Goal: Task Accomplishment & Management: Complete application form

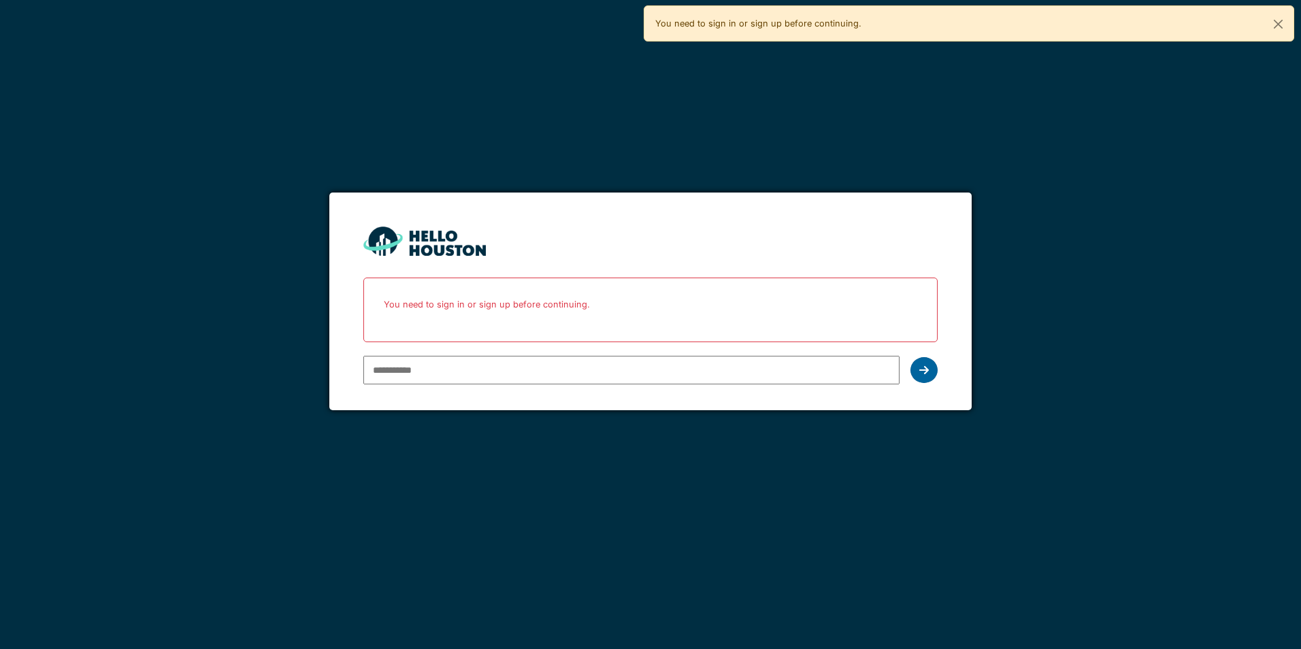
type input "**********"
click at [936, 372] on div at bounding box center [924, 370] width 27 height 26
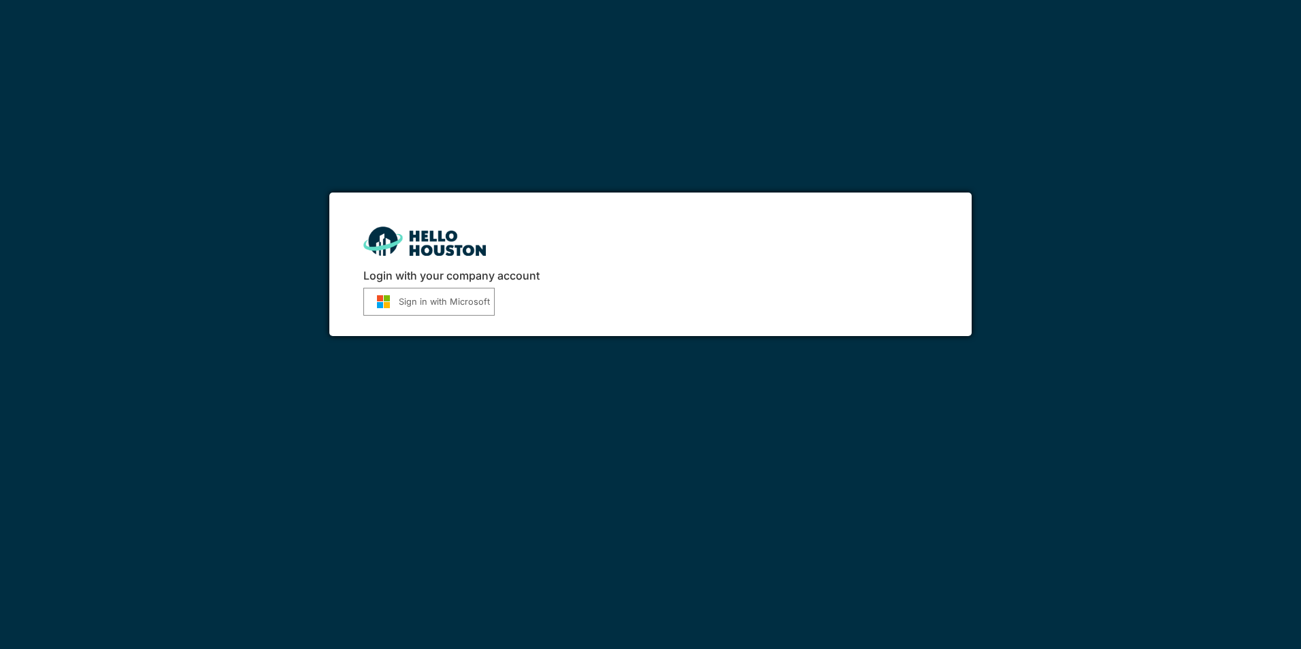
click at [418, 295] on button "Sign in with Microsoft" at bounding box center [428, 302] width 131 height 28
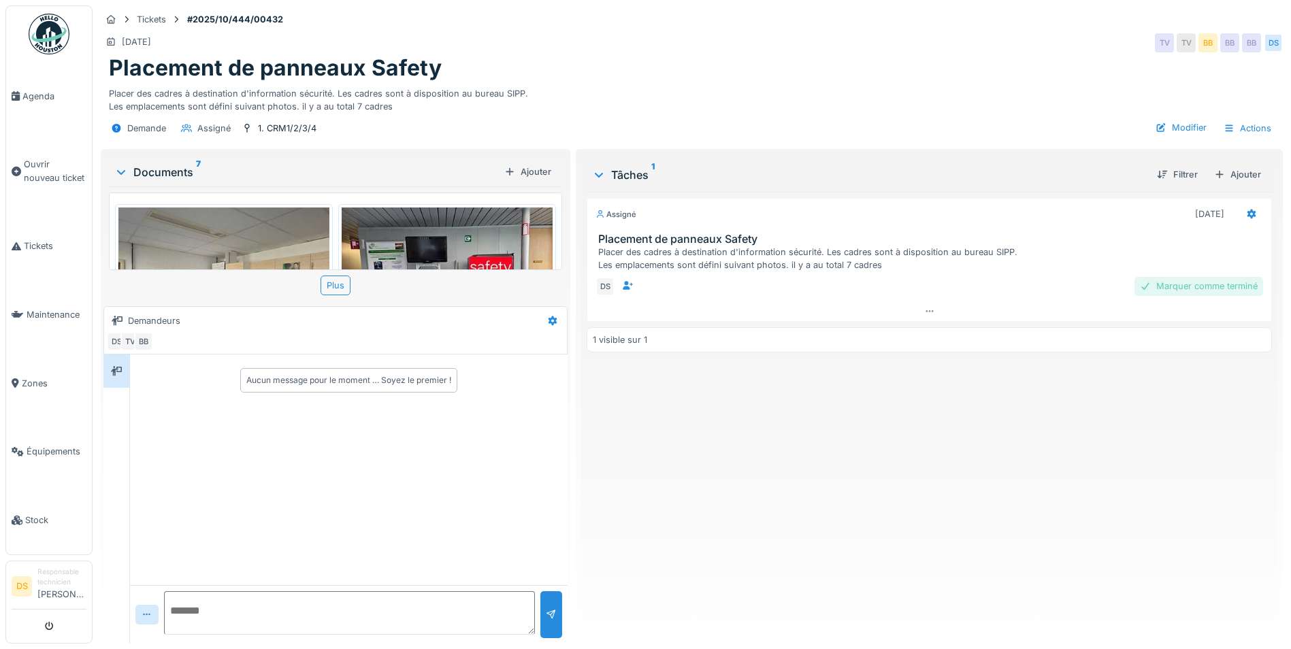
click at [1199, 286] on div "Marquer comme terminé" at bounding box center [1199, 286] width 129 height 18
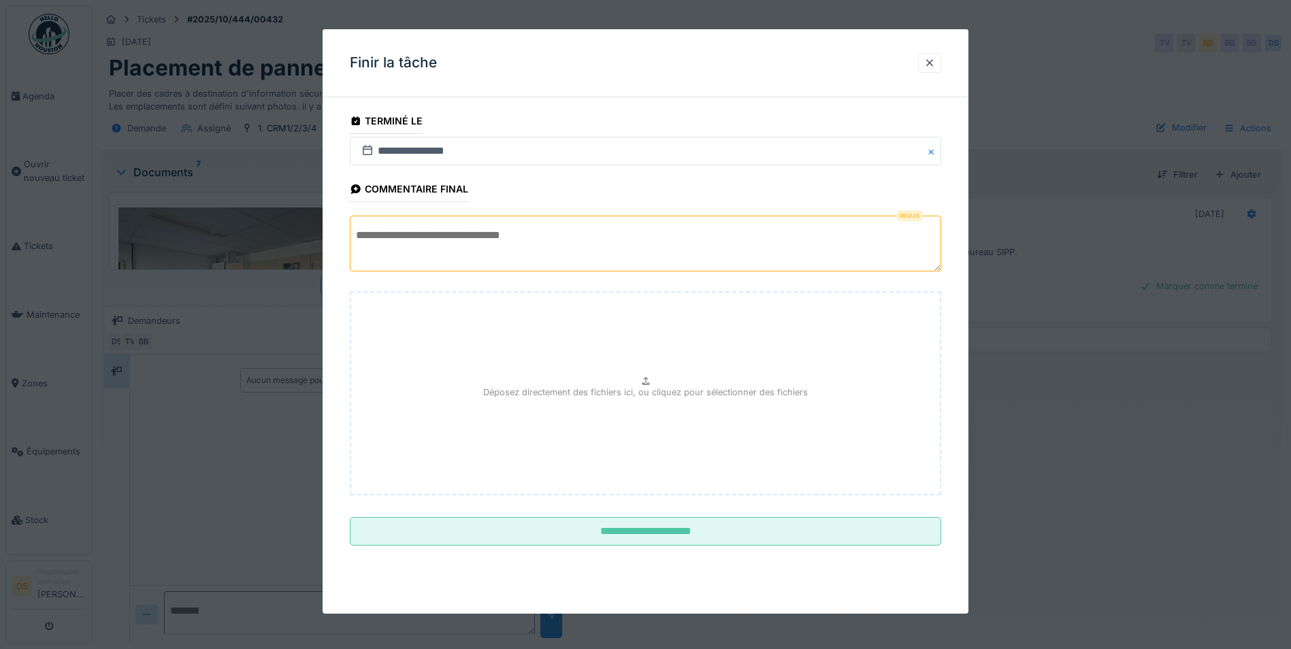
click at [438, 236] on textarea at bounding box center [646, 244] width 592 height 56
type textarea "**"
click at [647, 391] on p "Déposez directement des fichiers ici, ou cliquez pour sélectionner des fichiers" at bounding box center [645, 392] width 325 height 13
type input "**********"
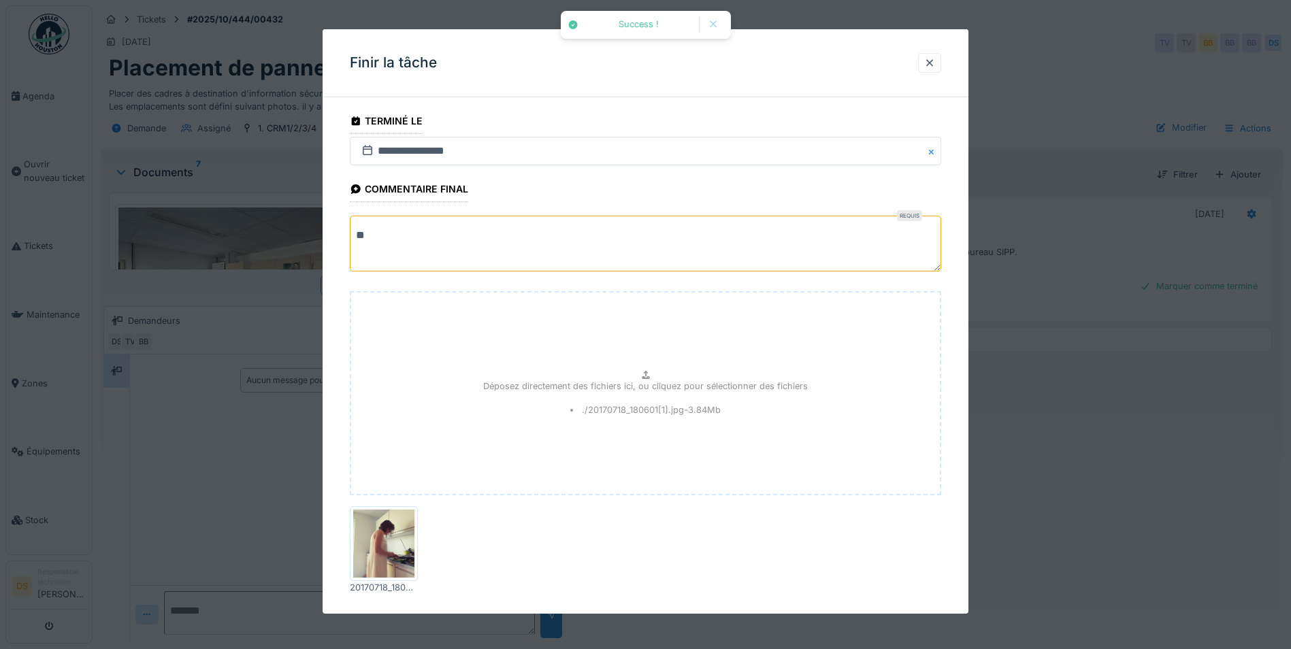
click at [406, 545] on img at bounding box center [383, 544] width 61 height 68
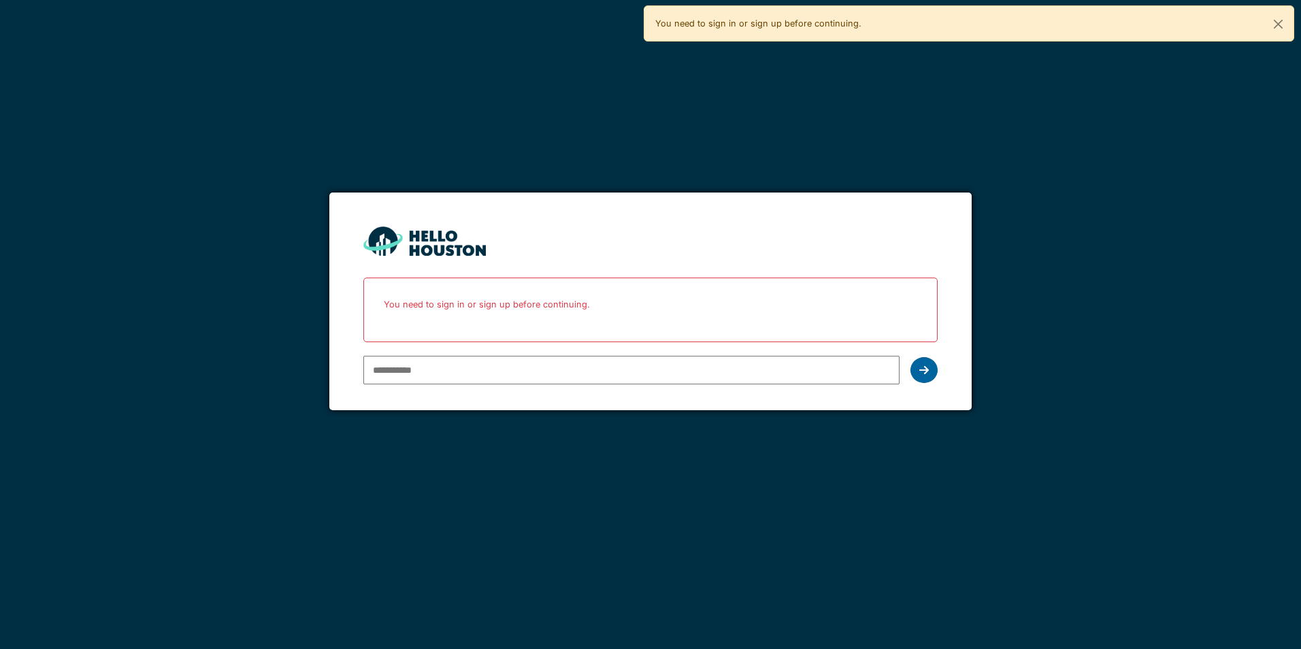
type input "**********"
click at [917, 366] on div at bounding box center [924, 370] width 27 height 26
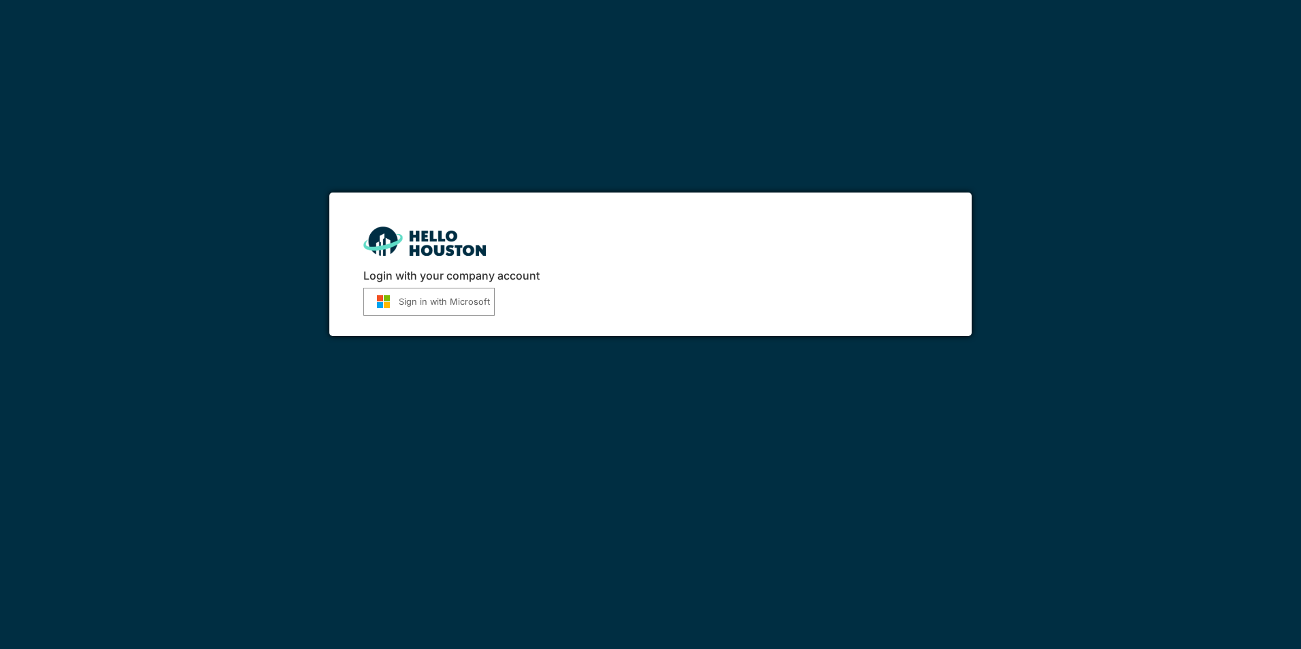
click at [461, 305] on button "Sign in with Microsoft" at bounding box center [428, 302] width 131 height 28
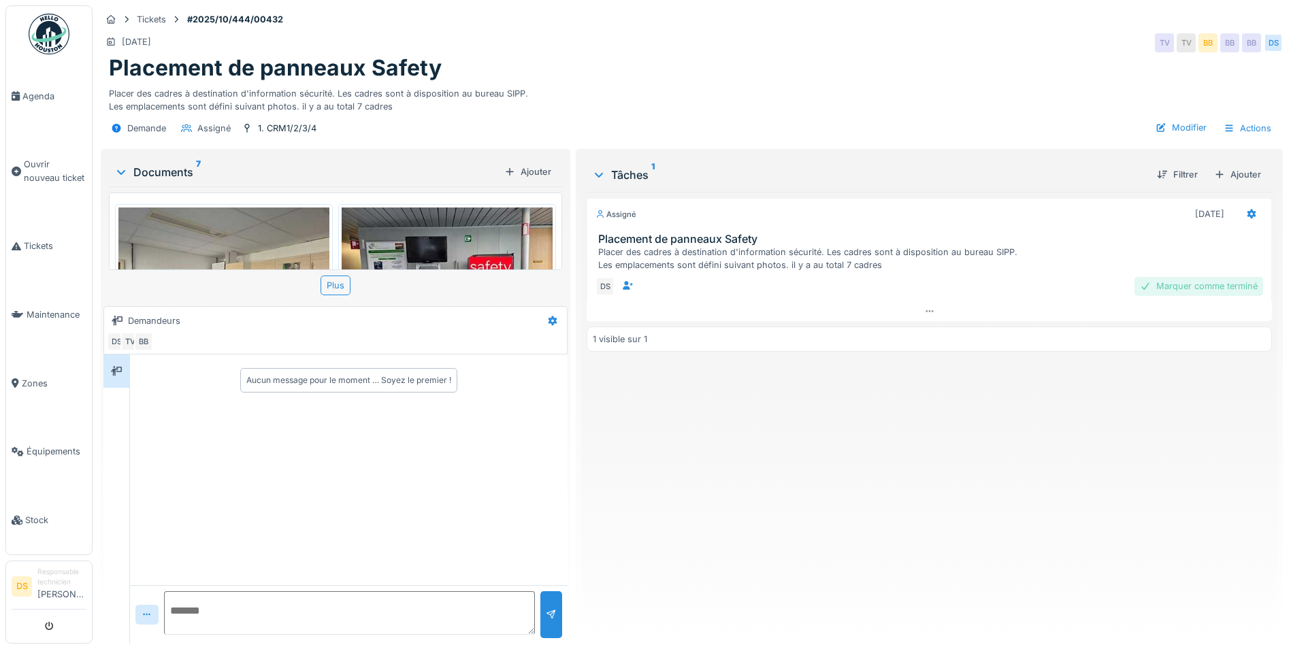
click at [1197, 289] on div "Marquer comme terminé" at bounding box center [1199, 286] width 129 height 18
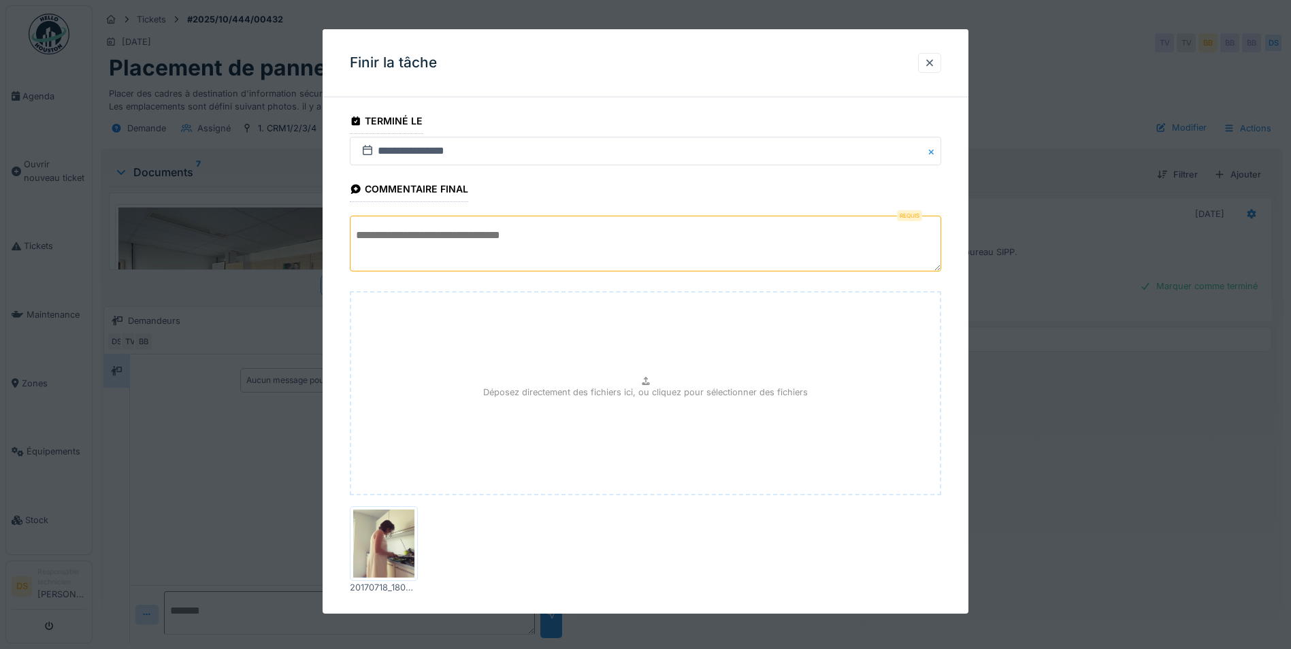
drag, startPoint x: 402, startPoint y: 536, endPoint x: 393, endPoint y: 586, distance: 50.6
click at [393, 586] on div "20170718_180601[1].jpg" at bounding box center [384, 587] width 68 height 13
drag, startPoint x: 393, startPoint y: 586, endPoint x: 364, endPoint y: 567, distance: 34.4
click at [364, 567] on img at bounding box center [383, 544] width 61 height 68
drag, startPoint x: 381, startPoint y: 566, endPoint x: 704, endPoint y: 555, distance: 323.5
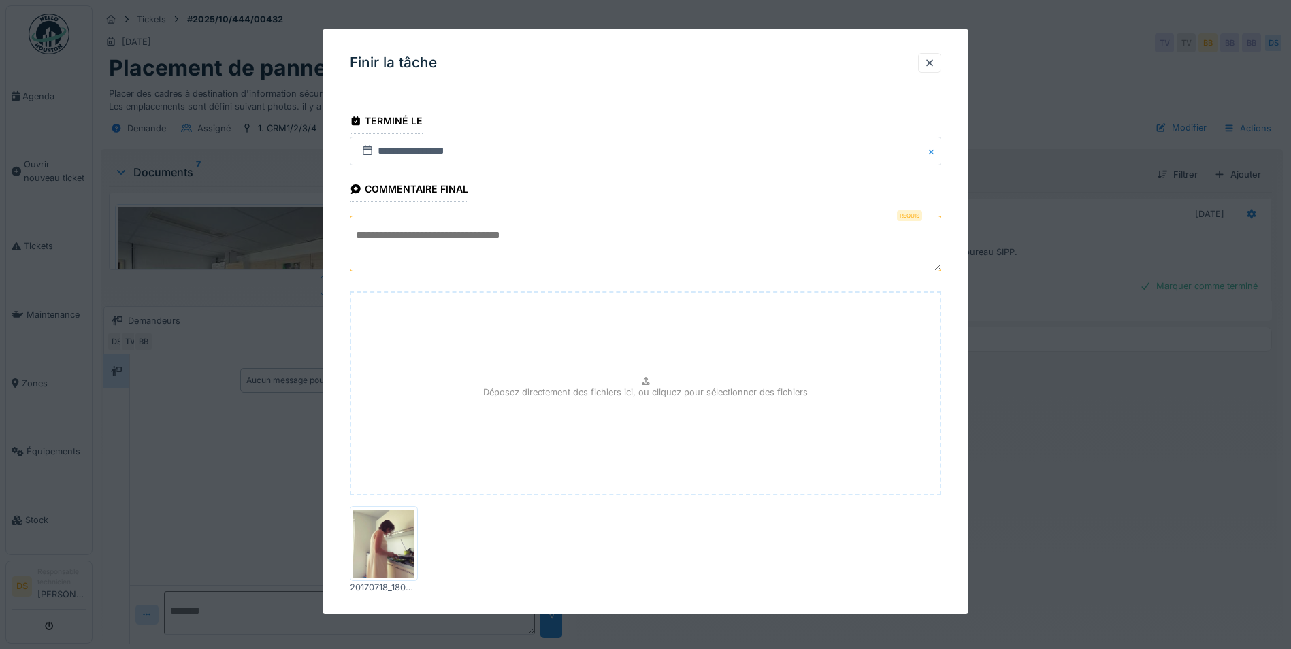
click at [704, 555] on div "20170718_180601[1].jpg" at bounding box center [646, 550] width 592 height 99
drag, startPoint x: 367, startPoint y: 581, endPoint x: 356, endPoint y: 589, distance: 13.6
click at [356, 589] on div "20170718_180601[1].jpg" at bounding box center [384, 587] width 68 height 13
drag, startPoint x: 366, startPoint y: 553, endPoint x: 474, endPoint y: 577, distance: 110.7
click at [474, 577] on div "20170718_180601[1].jpg" at bounding box center [646, 550] width 592 height 99
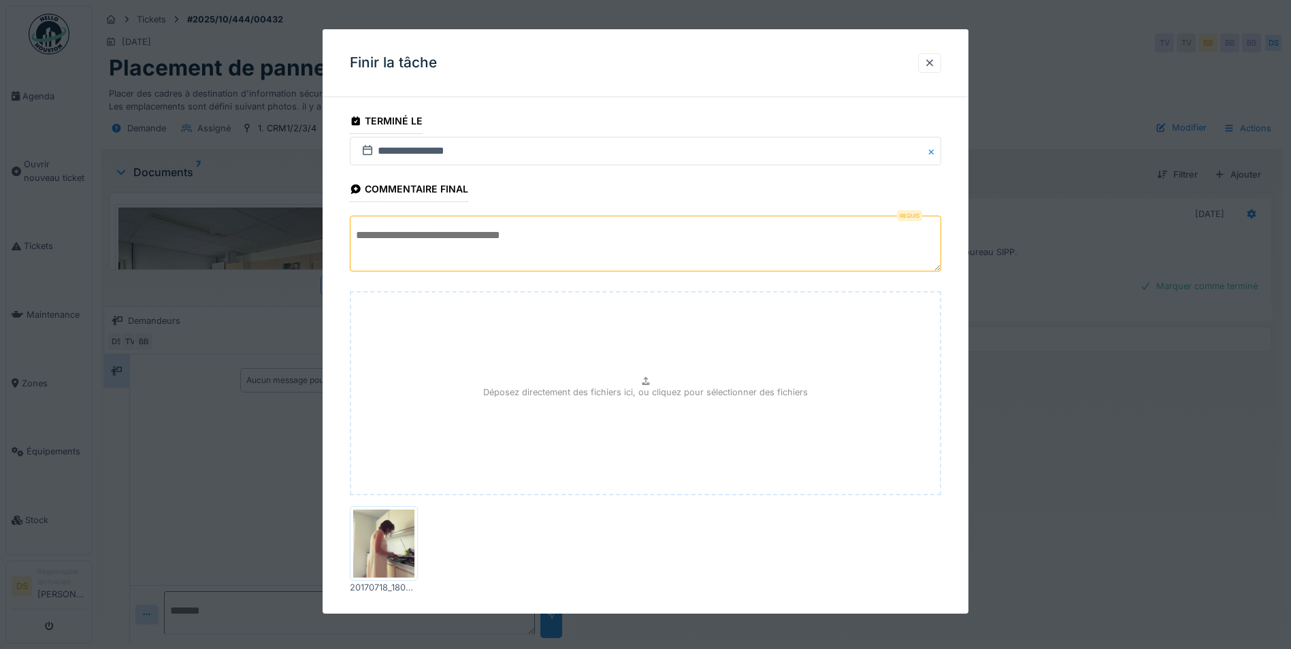
drag, startPoint x: 409, startPoint y: 531, endPoint x: 600, endPoint y: 575, distance: 196.3
click at [600, 575] on div "20170718_180601[1].jpg" at bounding box center [646, 550] width 592 height 99
click at [648, 379] on icon at bounding box center [645, 381] width 7 height 8
drag, startPoint x: 385, startPoint y: 536, endPoint x: 602, endPoint y: 552, distance: 218.4
click at [602, 552] on div "20170718_180601[1].jpg" at bounding box center [646, 550] width 592 height 99
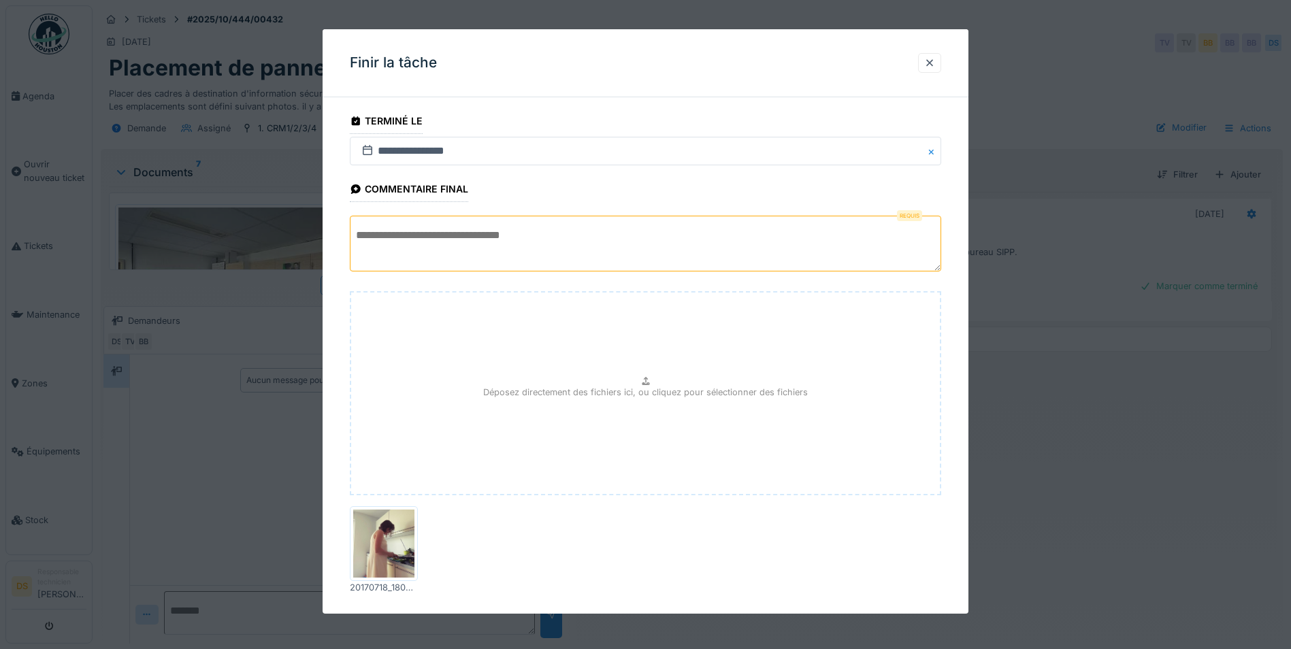
click at [366, 552] on img at bounding box center [383, 544] width 61 height 68
click at [385, 590] on div "20170718_180601[1].jpg" at bounding box center [384, 587] width 68 height 13
drag, startPoint x: 385, startPoint y: 590, endPoint x: 754, endPoint y: 568, distance: 369.6
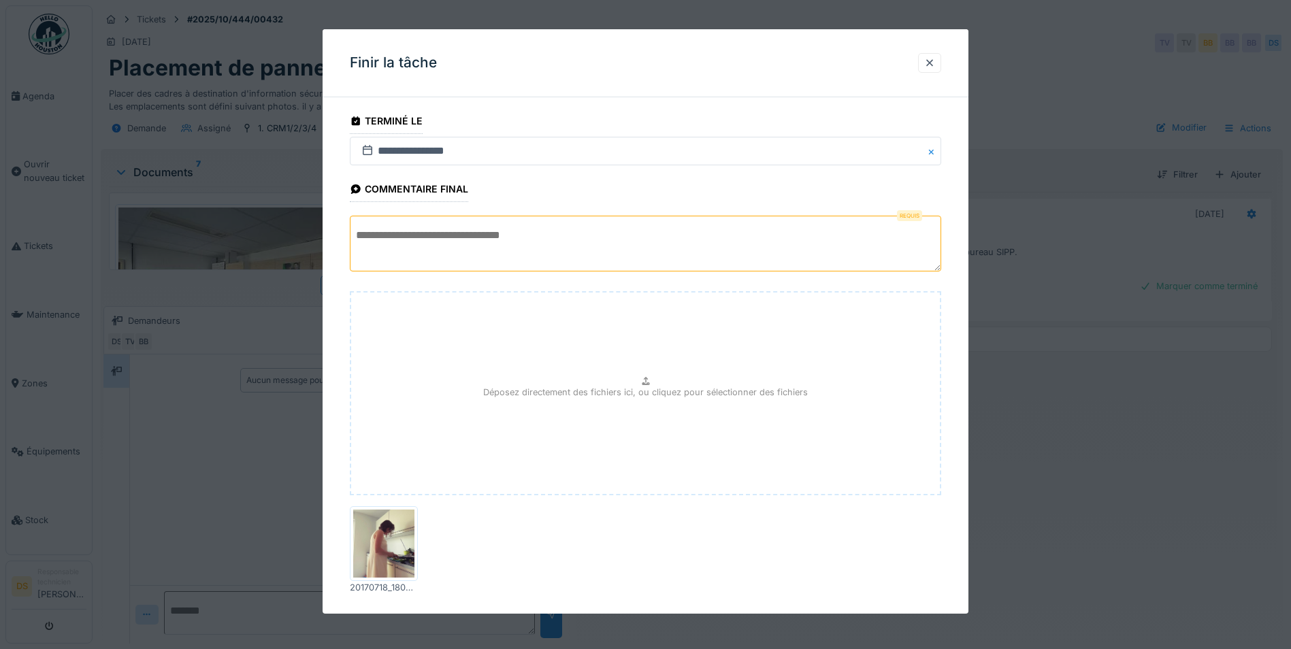
click at [754, 568] on div "20170718_180601[1].jpg" at bounding box center [646, 550] width 592 height 99
click at [398, 587] on div "20170718_180601[1].jpg" at bounding box center [384, 587] width 68 height 13
click at [934, 63] on div at bounding box center [929, 62] width 11 height 13
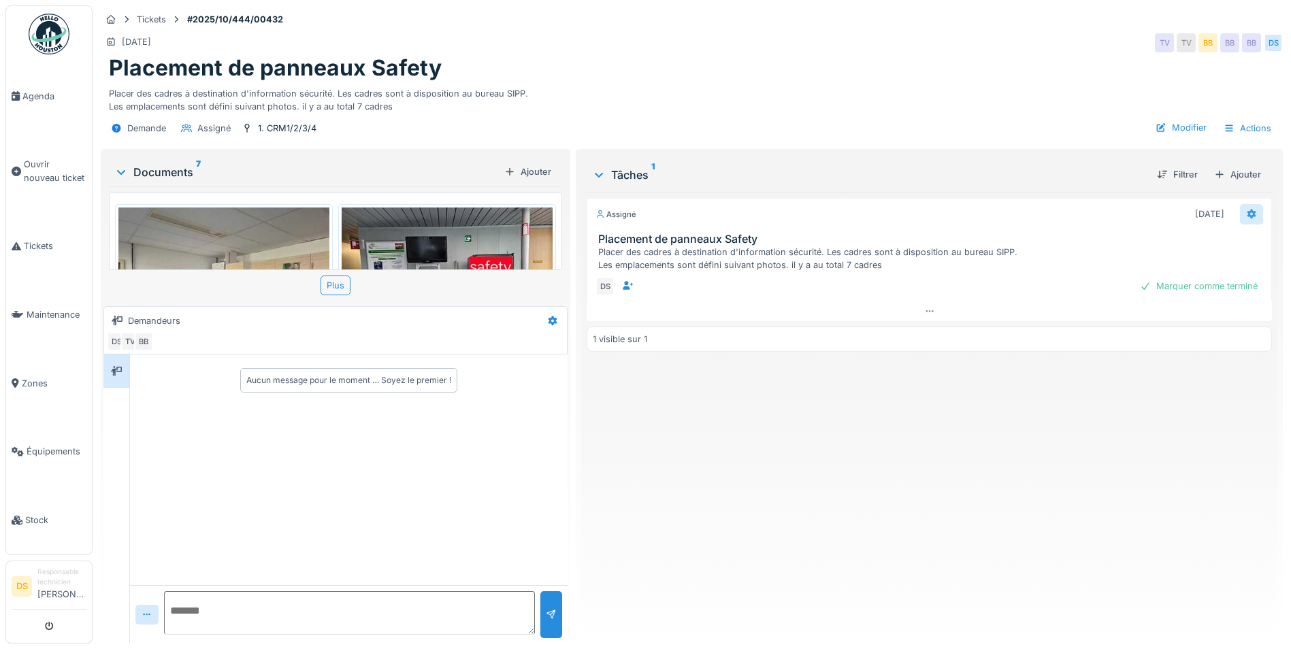
click at [1246, 218] on icon at bounding box center [1251, 214] width 11 height 9
click at [1159, 277] on div "Modifier" at bounding box center [1173, 285] width 132 height 20
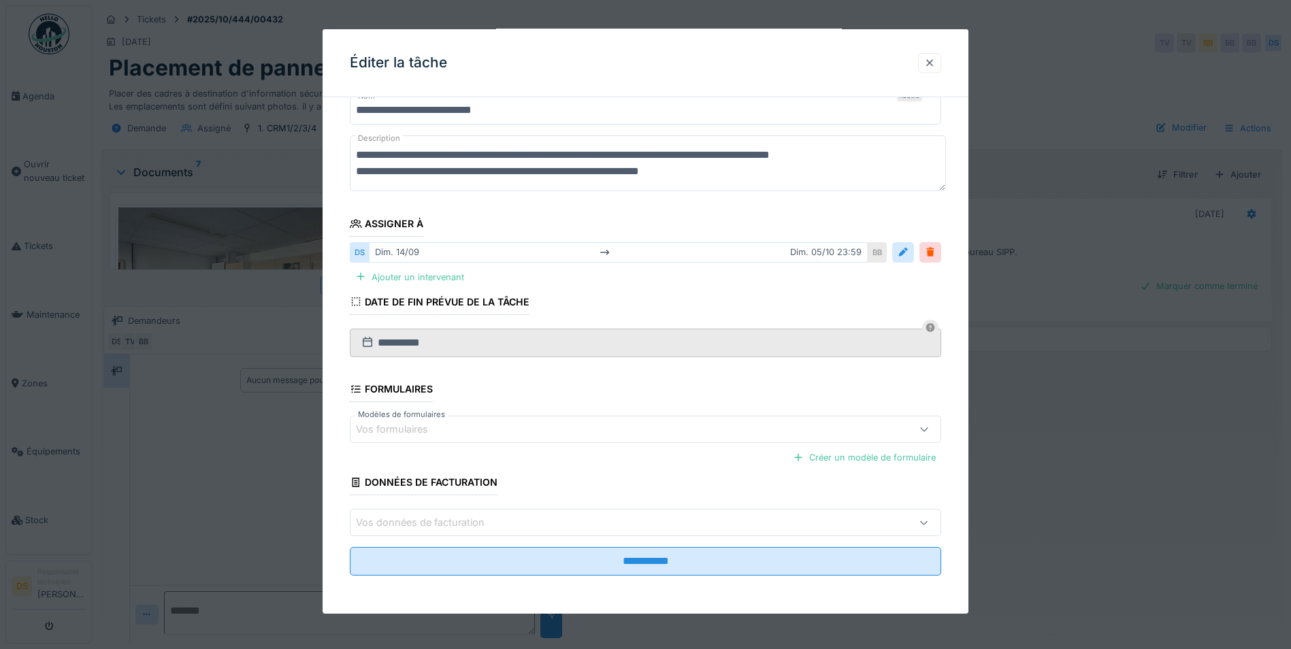
click at [935, 59] on div at bounding box center [929, 62] width 11 height 13
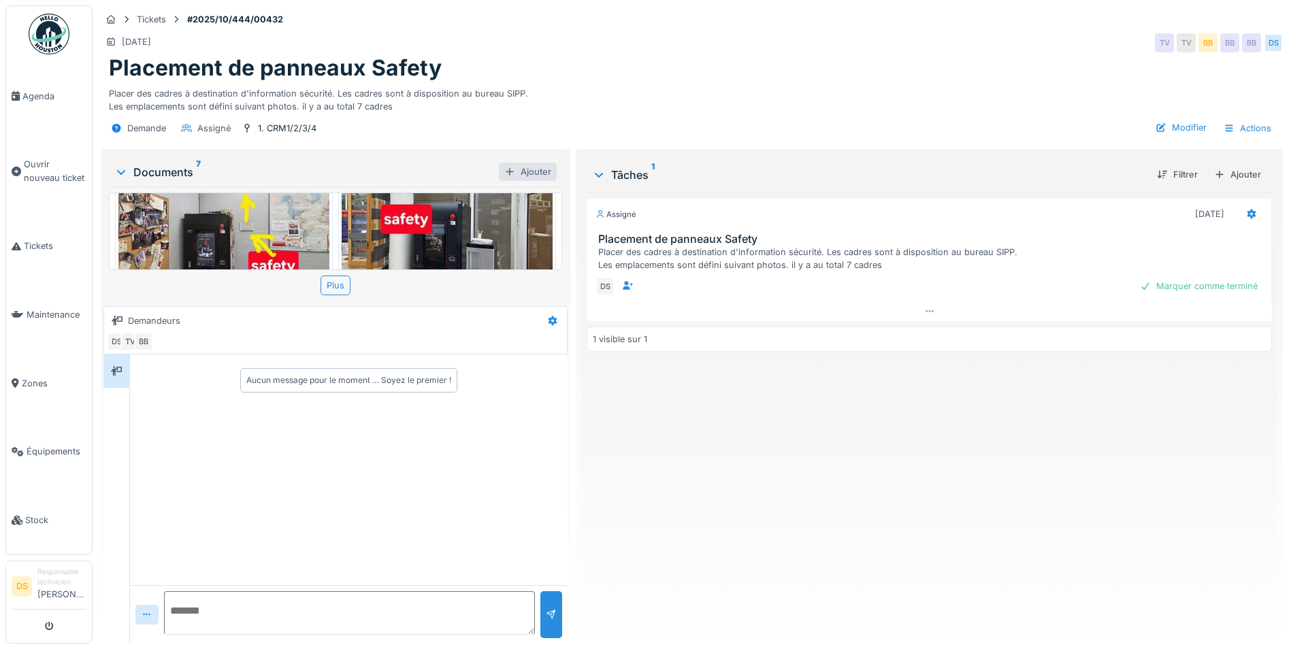
scroll to position [421, 0]
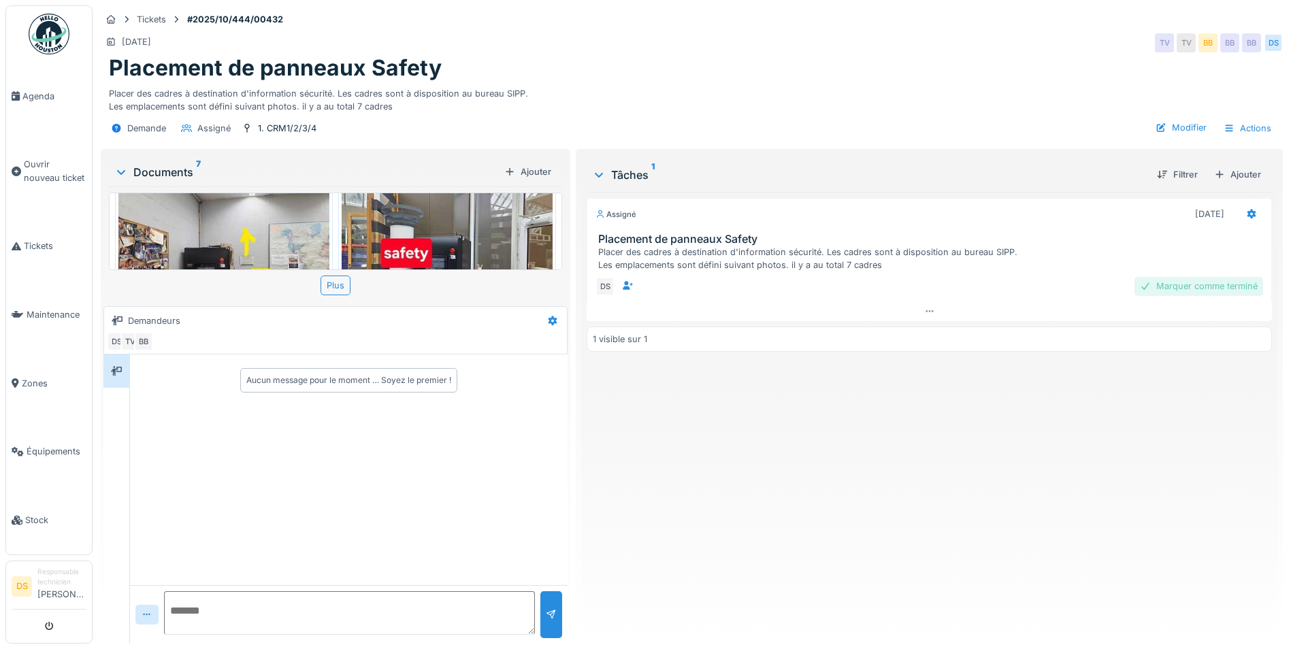
click at [1173, 285] on div "Marquer comme terminé" at bounding box center [1199, 286] width 129 height 18
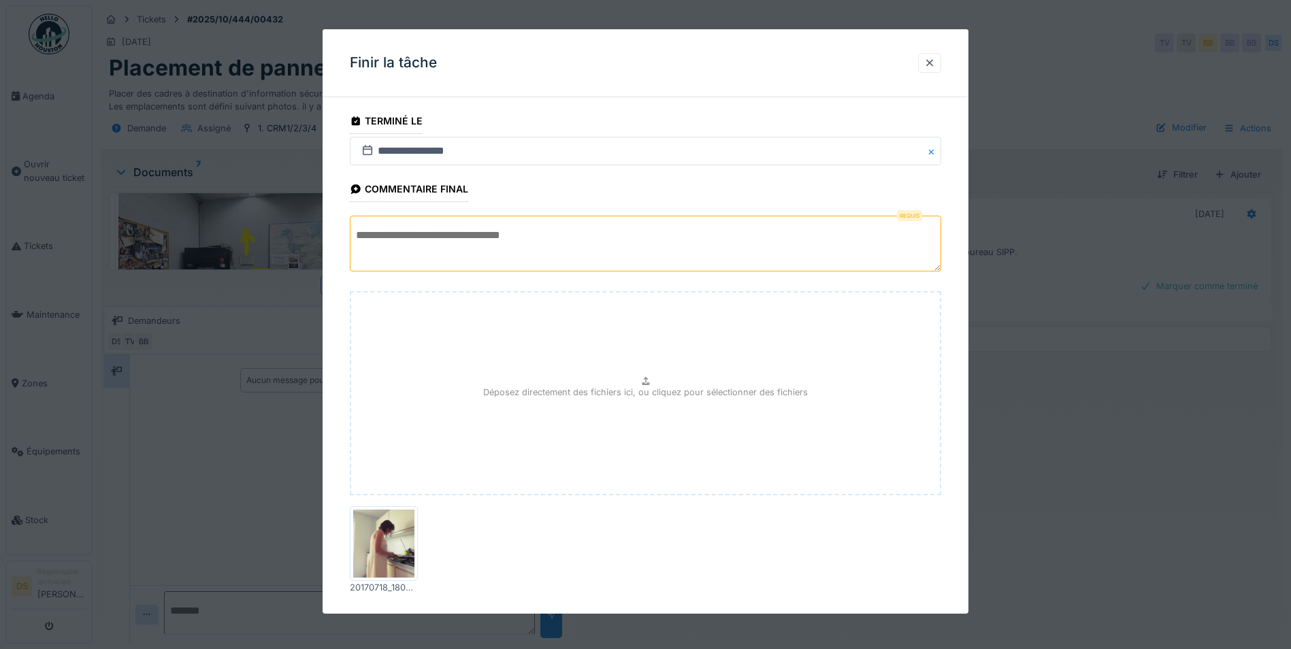
drag, startPoint x: 374, startPoint y: 589, endPoint x: 762, endPoint y: 587, distance: 388.0
click at [762, 587] on div "20170718_180601[1].jpg" at bounding box center [646, 550] width 592 height 99
click at [935, 62] on div at bounding box center [929, 62] width 11 height 13
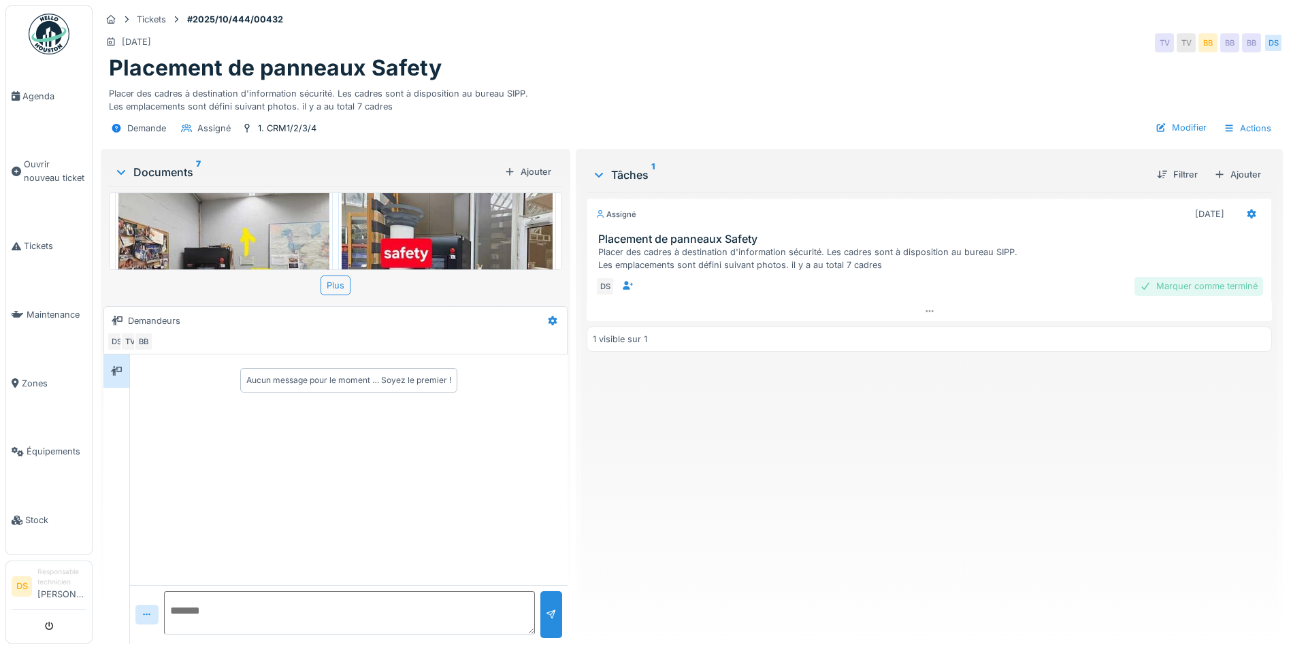
click at [1167, 287] on div "Marquer comme terminé" at bounding box center [1199, 286] width 129 height 18
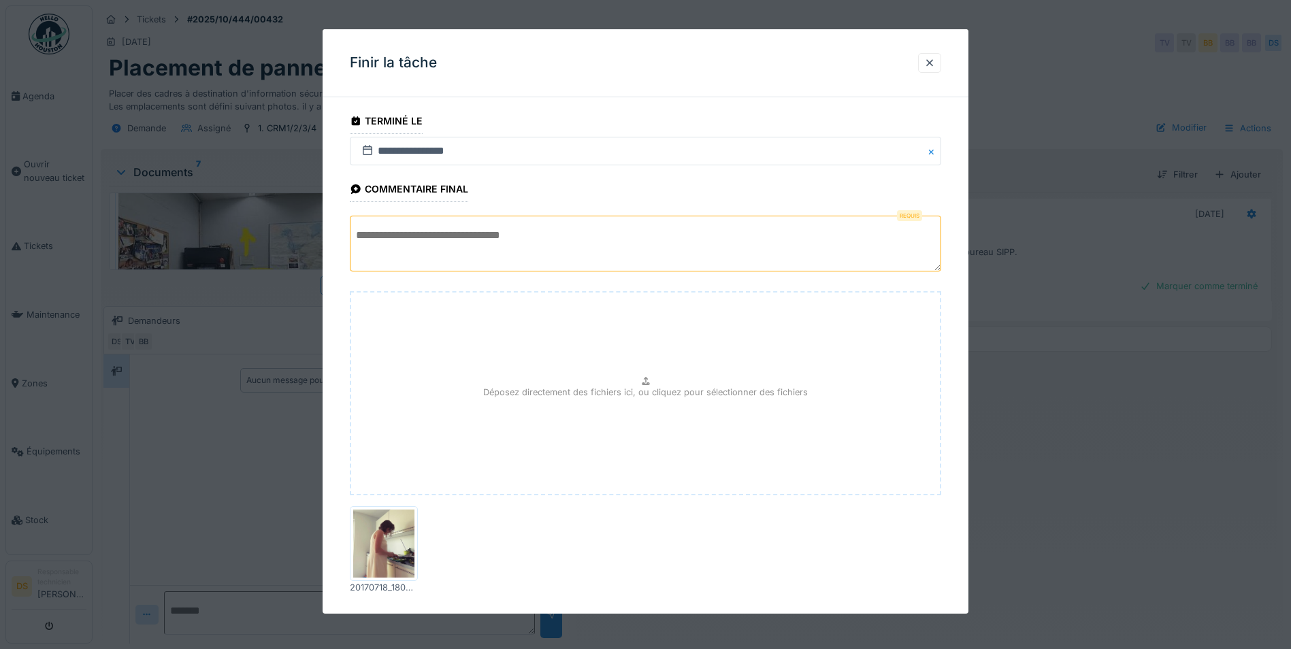
click at [652, 390] on p "Déposez directement des fichiers ici, ou cliquez pour sélectionner des fichiers" at bounding box center [645, 392] width 325 height 13
click at [370, 534] on img at bounding box center [383, 544] width 61 height 68
click at [933, 63] on div at bounding box center [929, 62] width 11 height 13
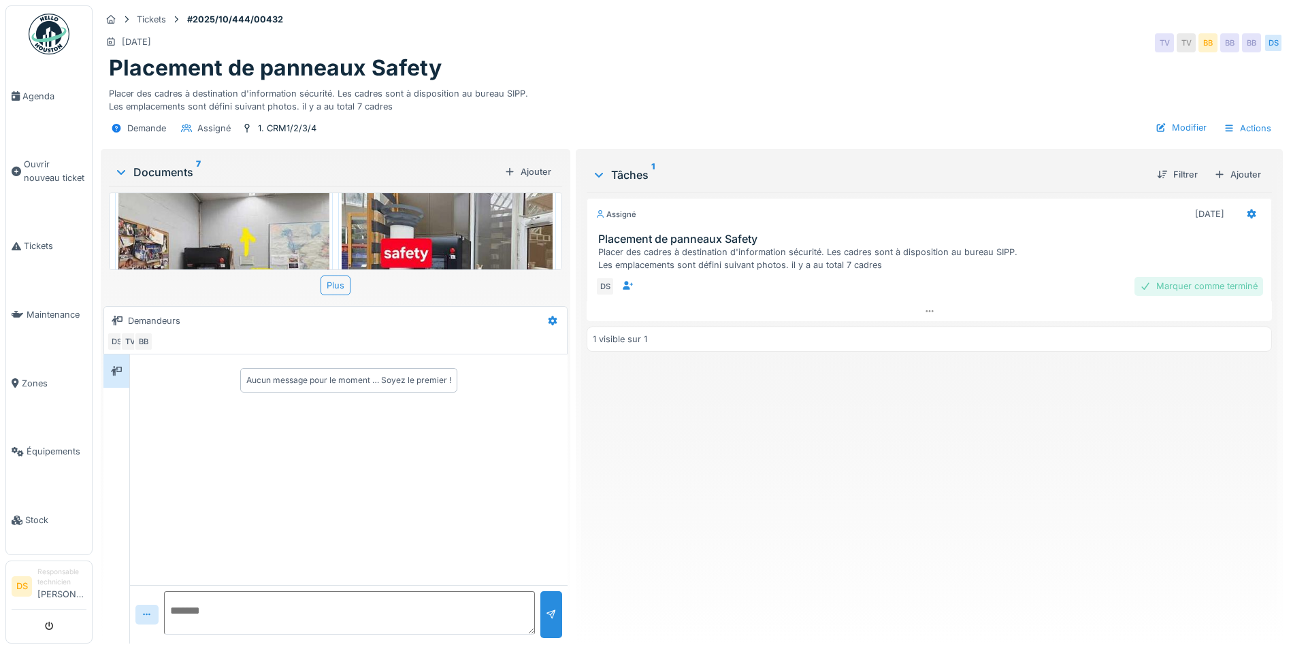
click at [1169, 289] on div "Marquer comme terminé" at bounding box center [1199, 286] width 129 height 18
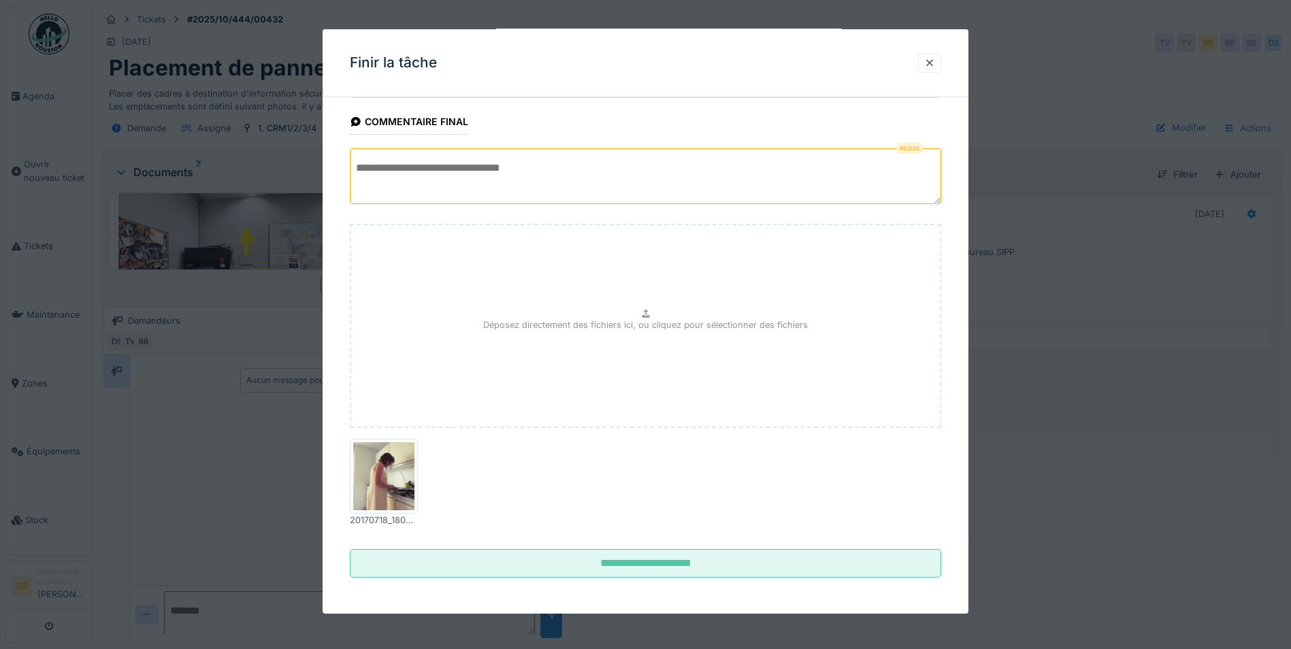
drag, startPoint x: 57, startPoint y: 15, endPoint x: 142, endPoint y: 128, distance: 141.4
click at [67, 37] on div at bounding box center [645, 324] width 1291 height 649
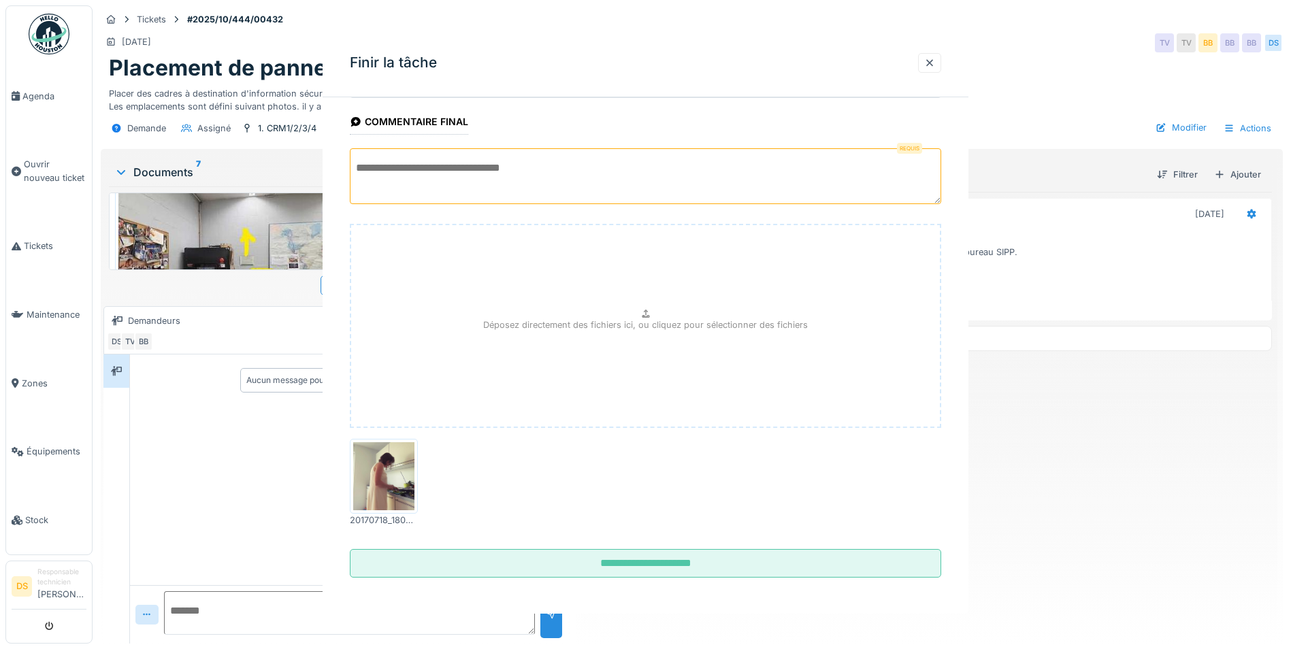
scroll to position [0, 0]
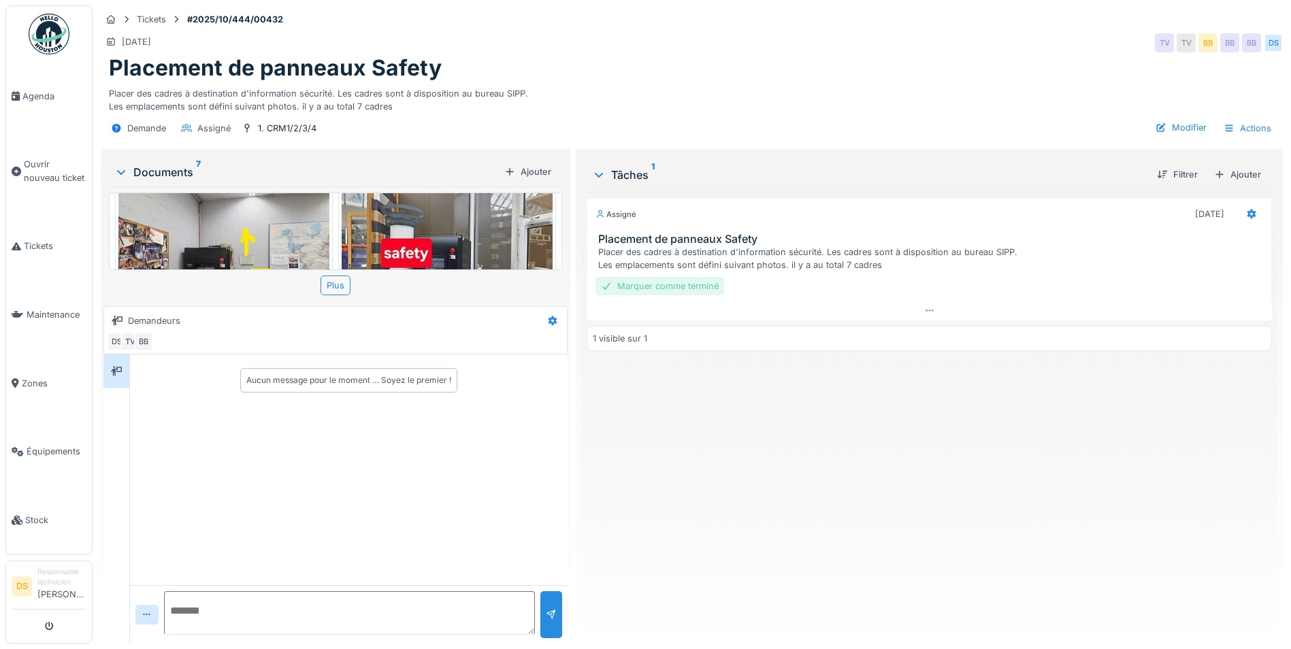
click at [692, 293] on div "Marquer comme terminé" at bounding box center [660, 286] width 129 height 18
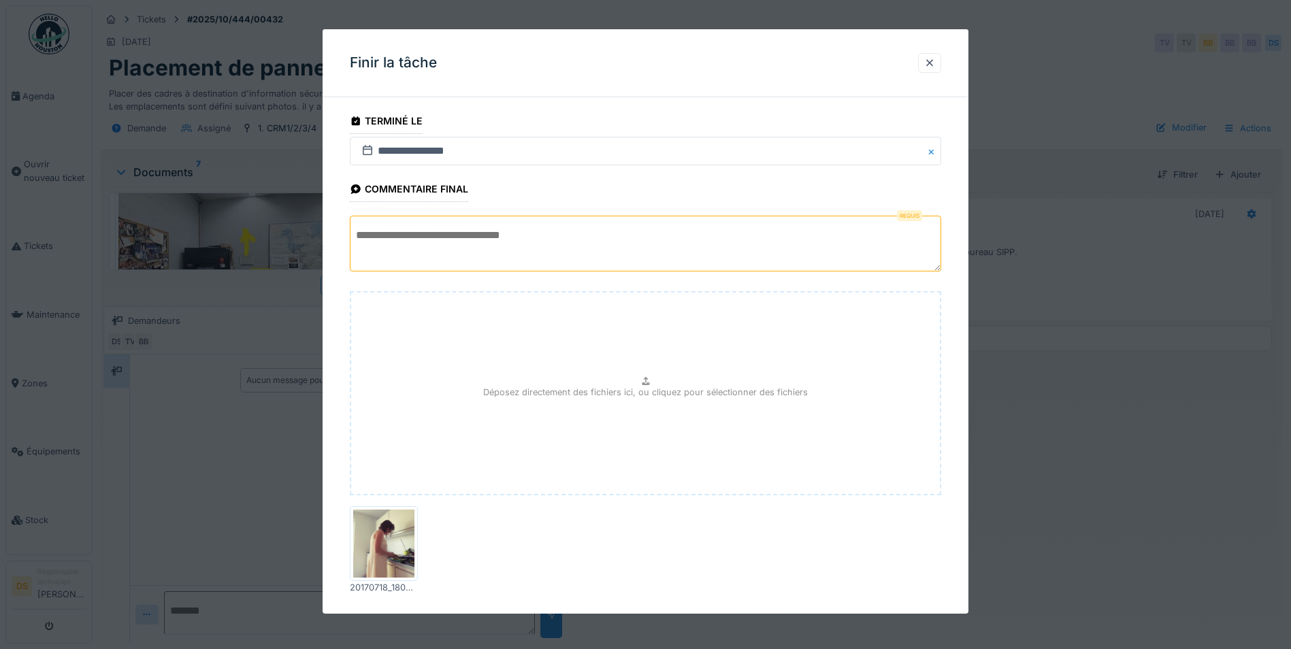
click at [724, 426] on div "Déposez directement des fichiers ici, ou cliquez pour sélectionner des fichiers" at bounding box center [646, 393] width 592 height 204
drag, startPoint x: 356, startPoint y: 579, endPoint x: 734, endPoint y: 568, distance: 378.6
click at [734, 568] on div "20170718_180601[1].jpg" at bounding box center [646, 550] width 592 height 99
click at [380, 587] on div "20170718_180601[1].jpg" at bounding box center [384, 587] width 68 height 13
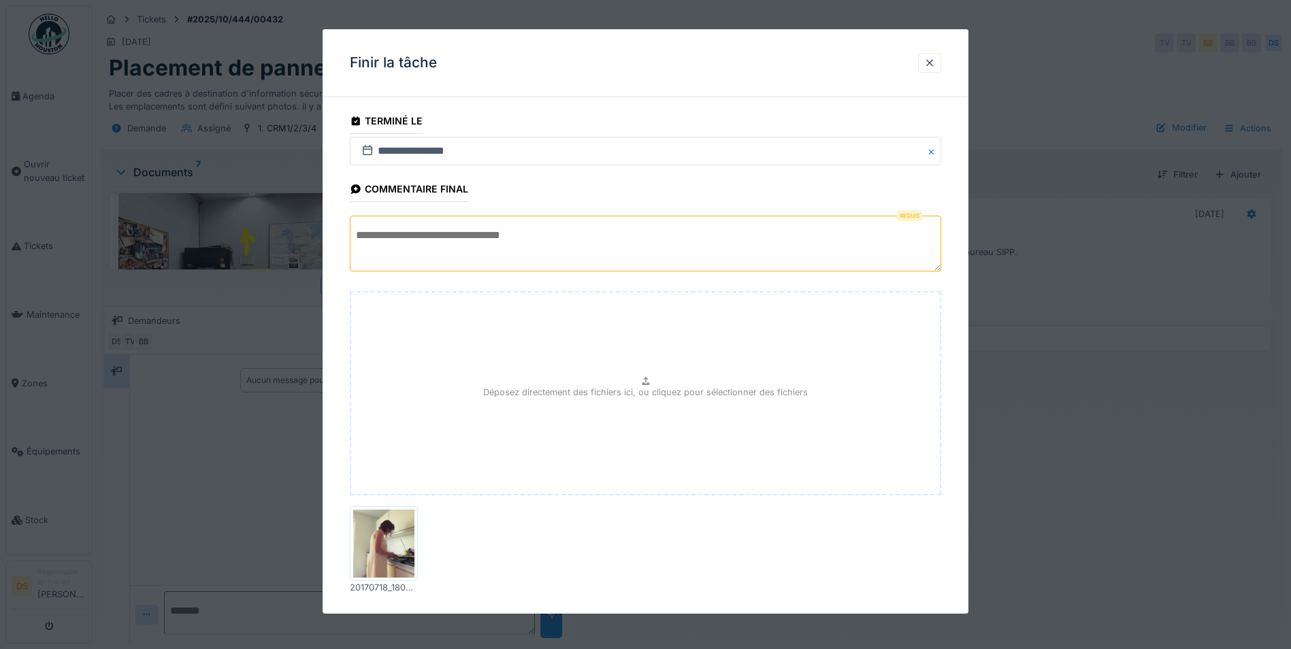
click at [403, 583] on div "20170718_180601[1].jpg" at bounding box center [384, 587] width 68 height 13
click at [382, 589] on div "20170718_180601[1].jpg" at bounding box center [384, 587] width 68 height 13
click at [935, 63] on div at bounding box center [929, 62] width 11 height 13
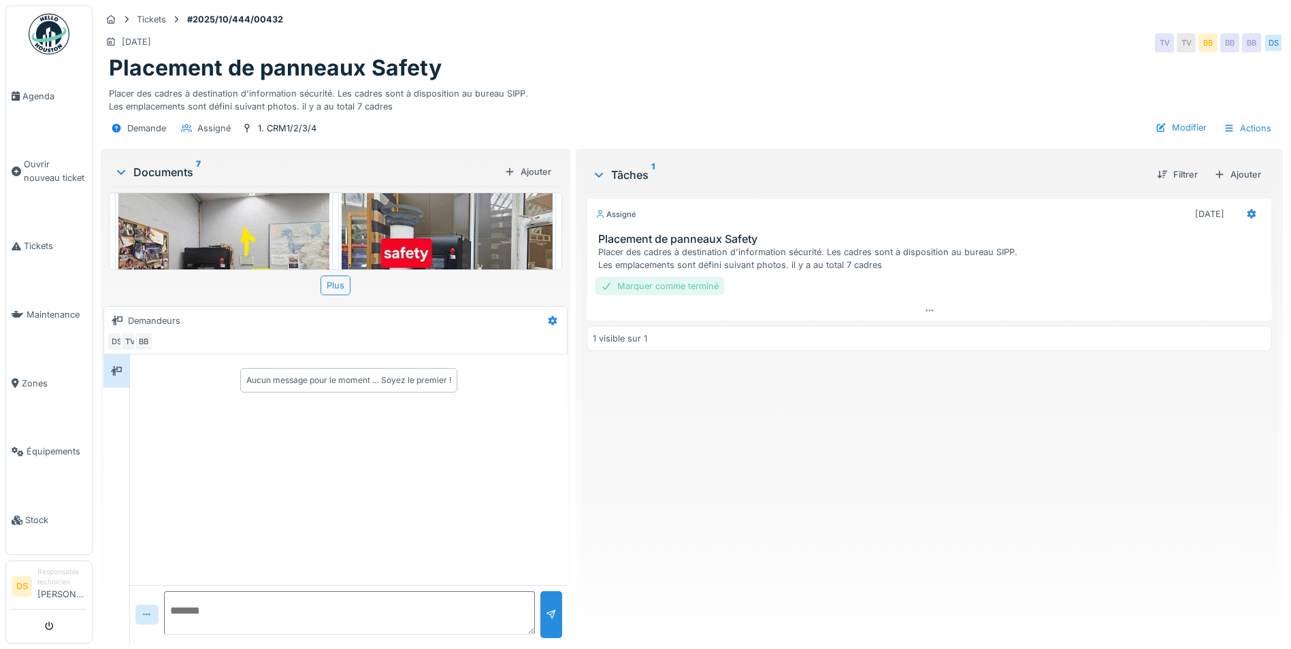
click at [678, 286] on div "Marquer comme terminé" at bounding box center [660, 286] width 129 height 18
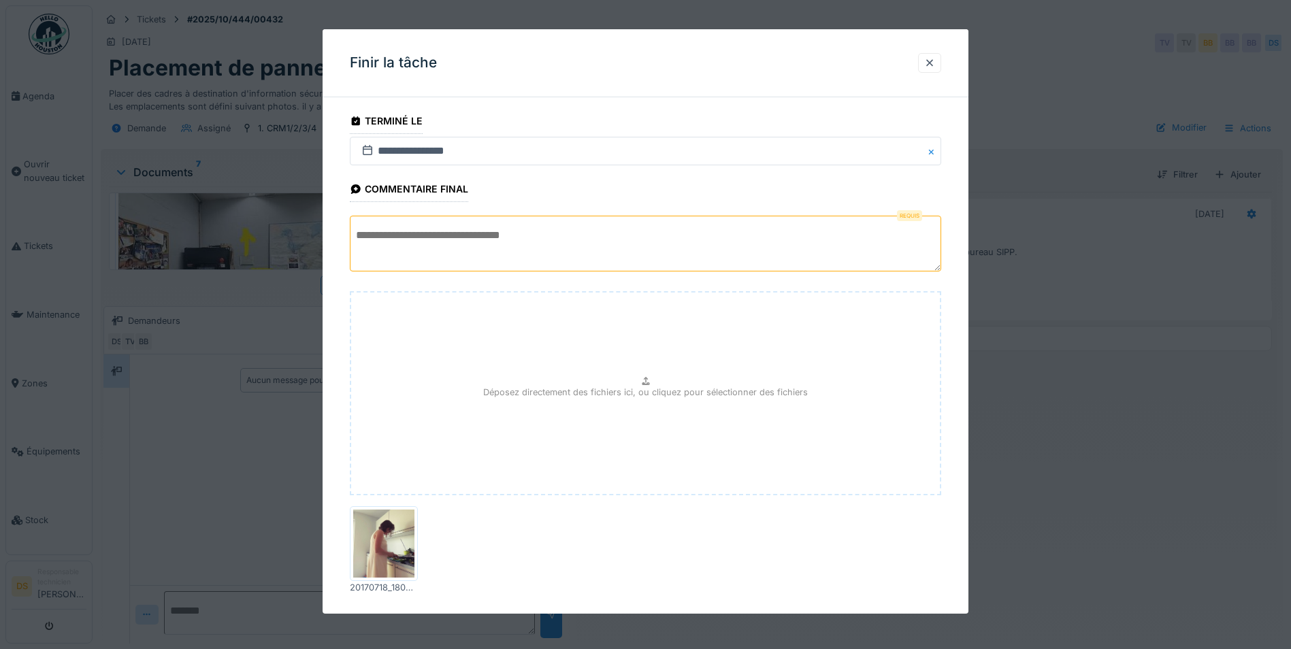
click at [394, 585] on div "20170718_180601[1].jpg" at bounding box center [384, 587] width 68 height 13
click at [393, 589] on div "20170718_180601[1].jpg" at bounding box center [384, 587] width 68 height 13
click at [261, 432] on div at bounding box center [645, 324] width 1291 height 649
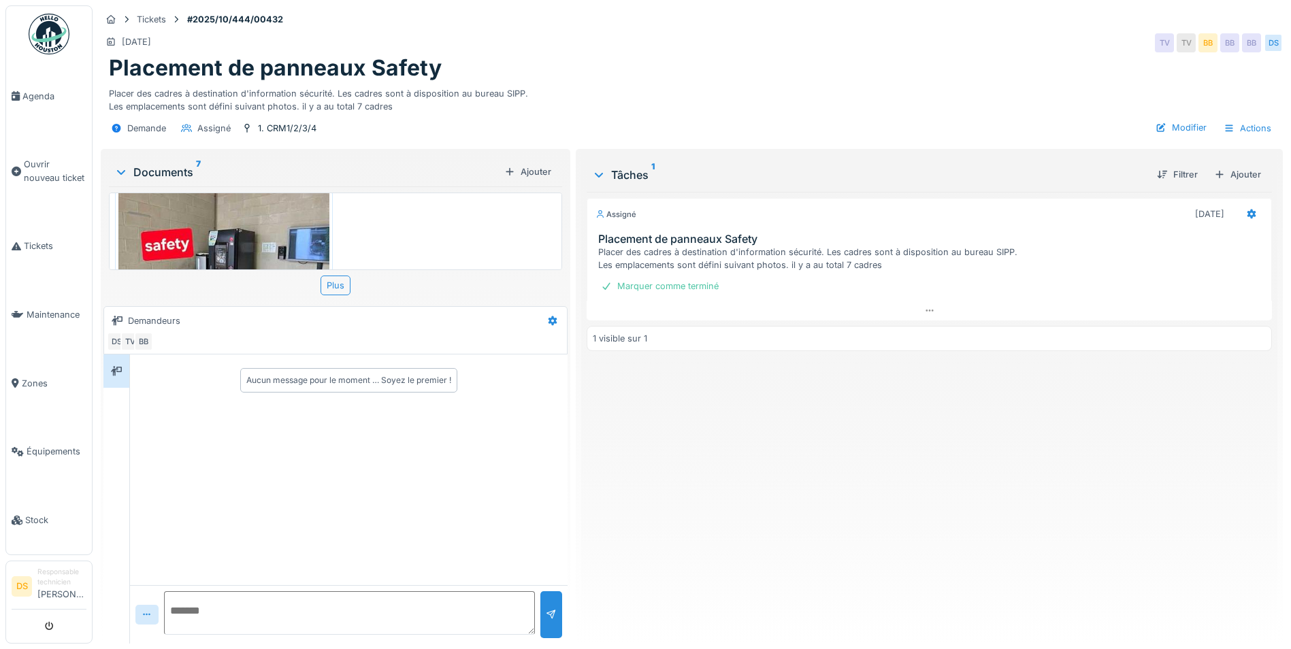
scroll to position [694, 0]
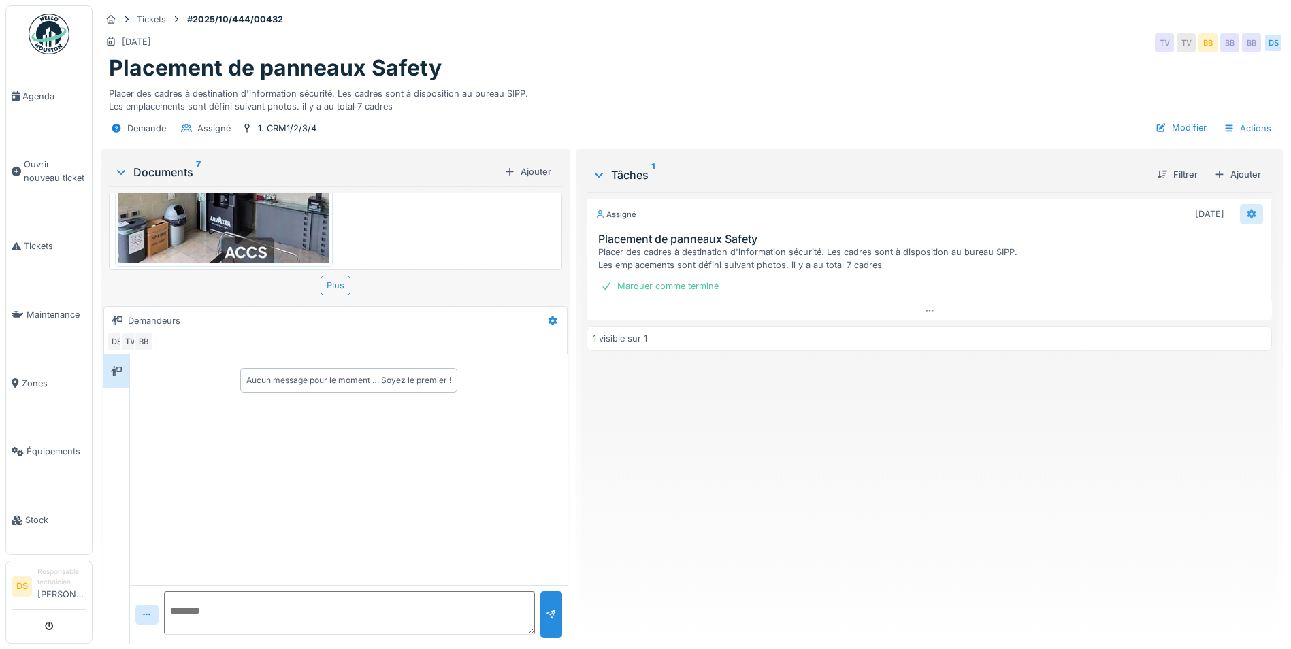
click at [1246, 217] on icon at bounding box center [1251, 214] width 11 height 9
click at [1165, 282] on div "Modifier" at bounding box center [1173, 285] width 132 height 20
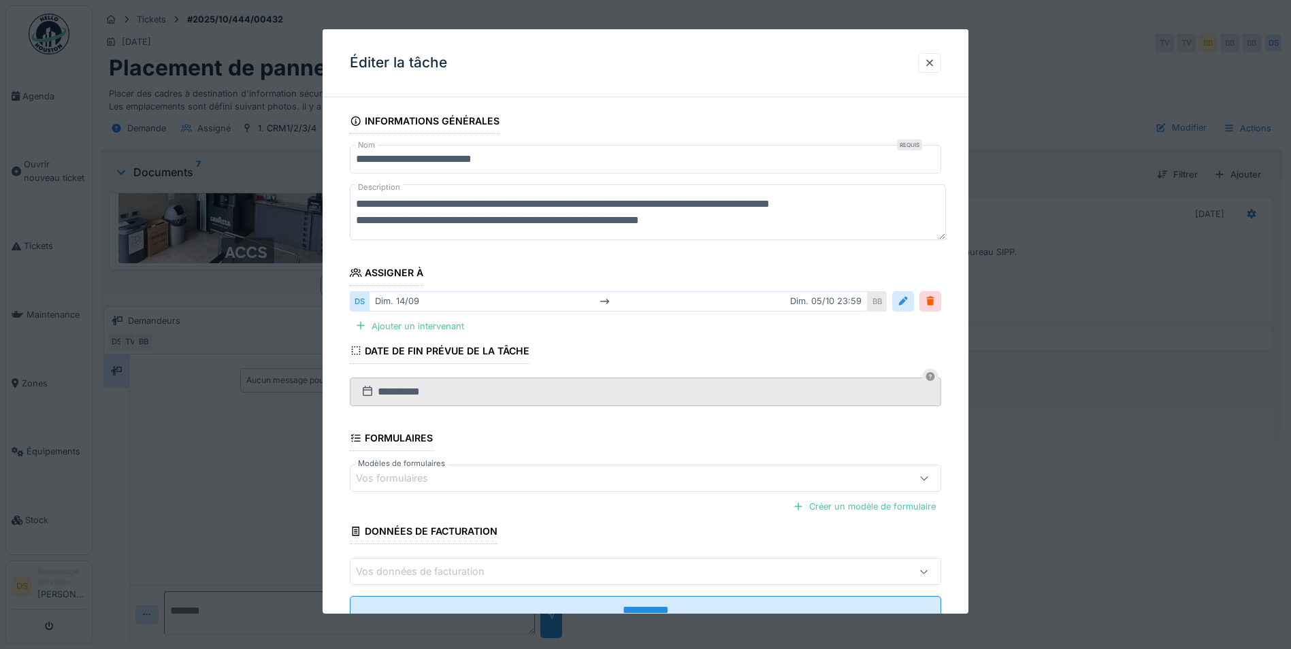
scroll to position [0, 0]
click at [935, 65] on div at bounding box center [929, 62] width 11 height 13
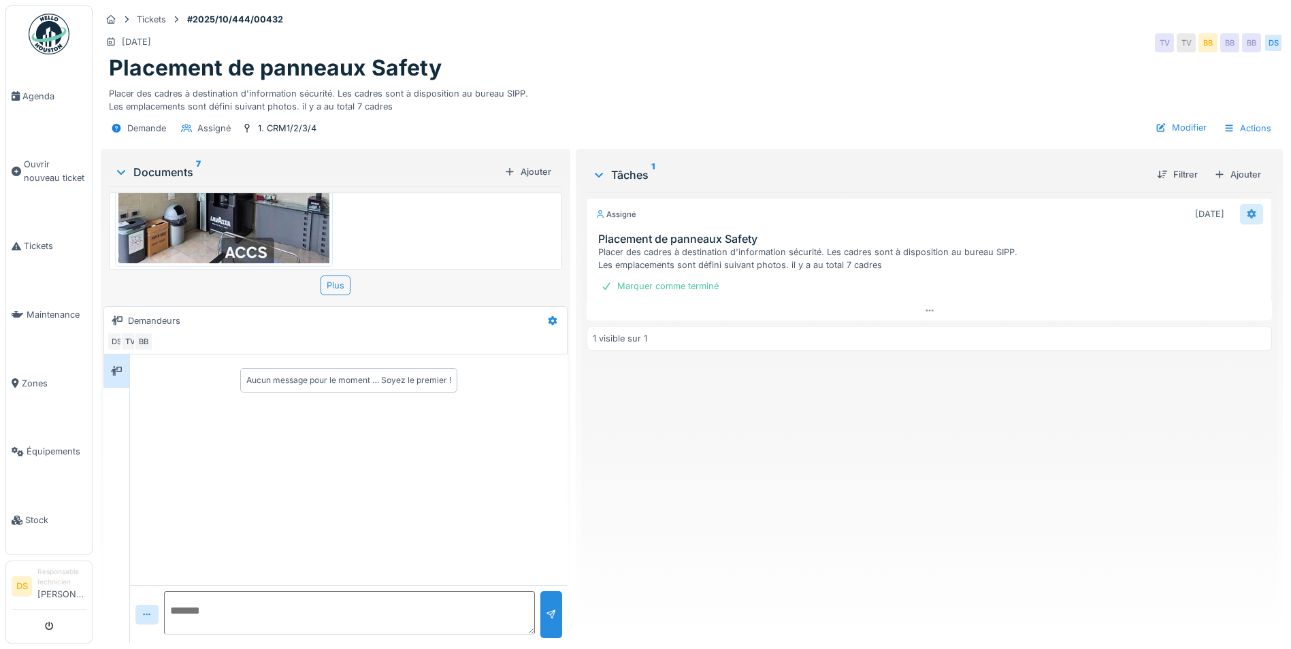
click at [1248, 216] on icon at bounding box center [1252, 215] width 9 height 10
click at [1137, 324] on div "Supprimer" at bounding box center [1173, 325] width 132 height 20
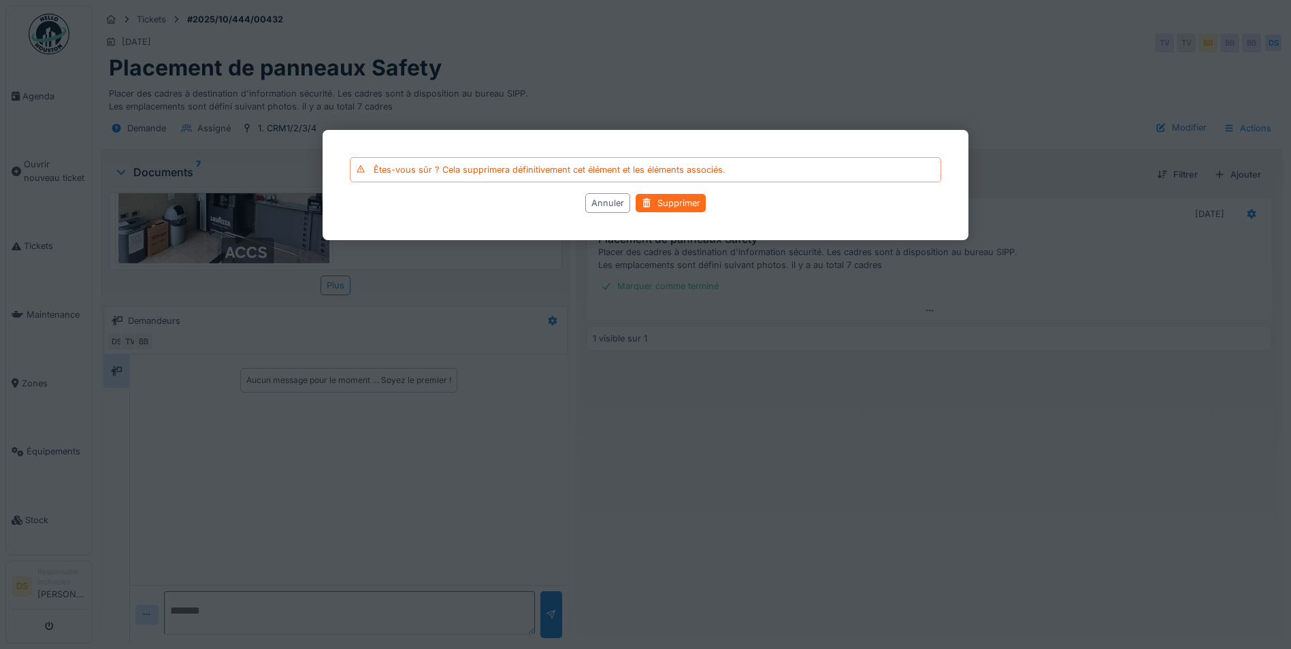
click at [664, 206] on div "Supprimer" at bounding box center [671, 203] width 70 height 18
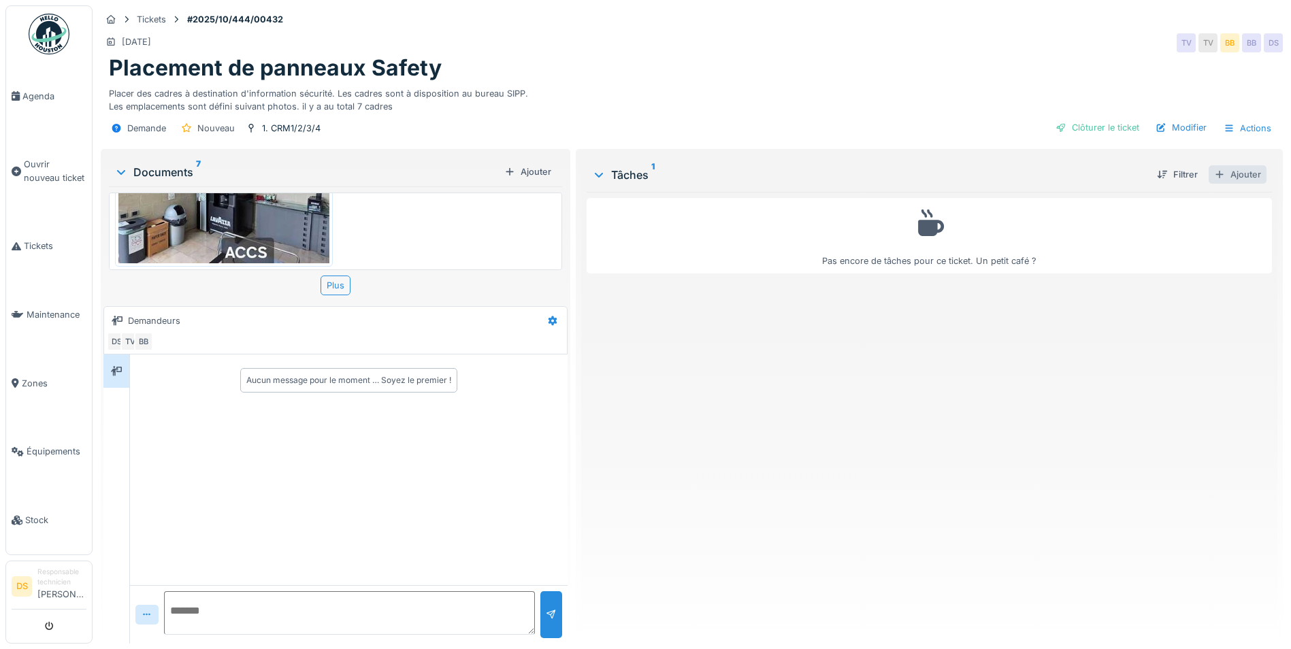
click at [1227, 176] on div "Ajouter" at bounding box center [1238, 174] width 58 height 18
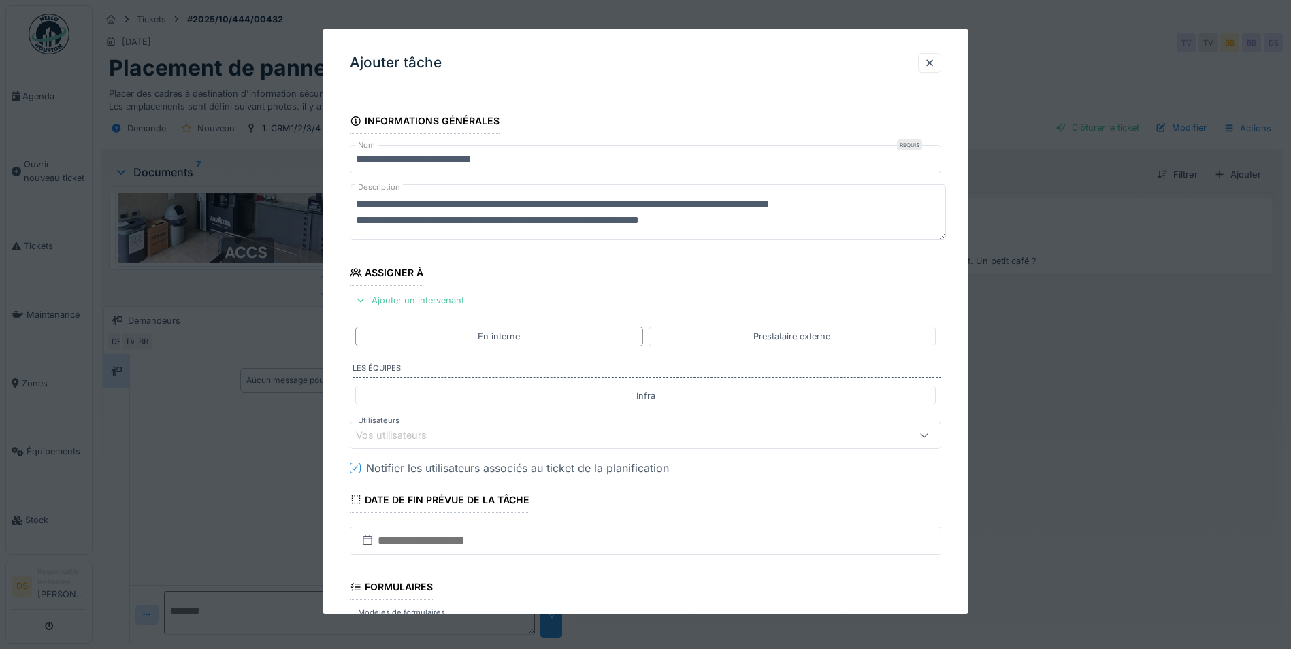
drag, startPoint x: 936, startPoint y: 59, endPoint x: 1018, endPoint y: 44, distance: 83.0
click at [1018, 44] on div at bounding box center [645, 324] width 1291 height 649
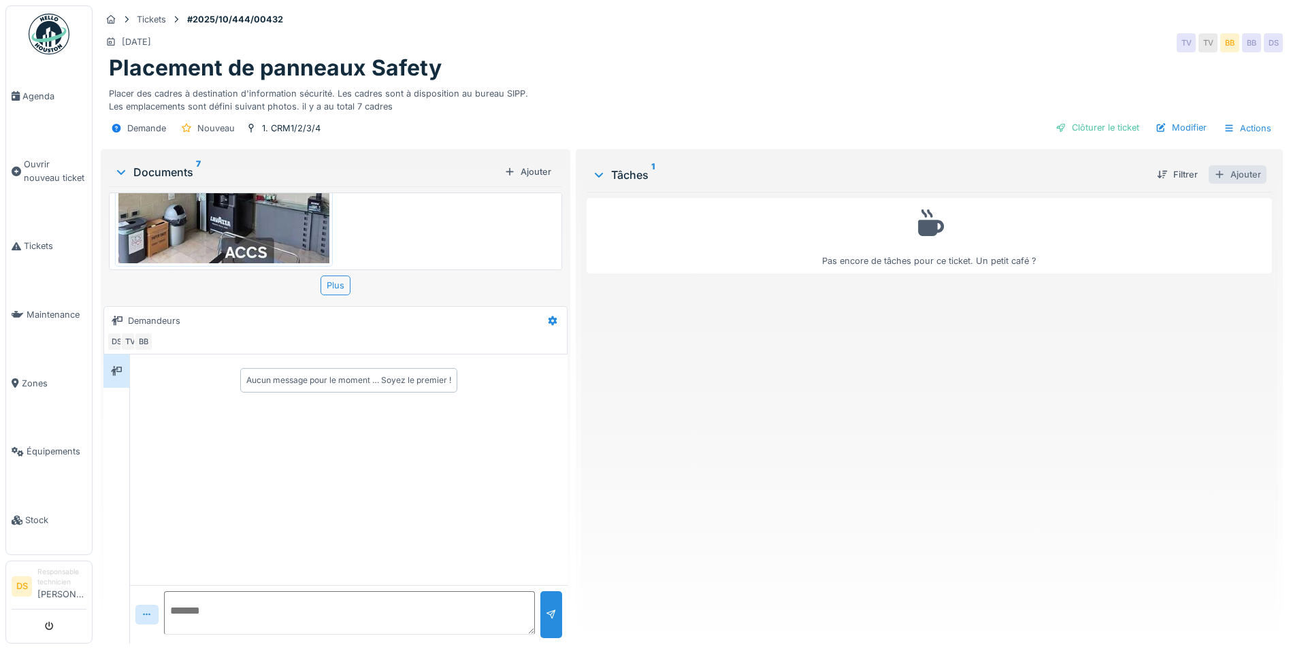
click at [1230, 170] on div "Ajouter" at bounding box center [1238, 174] width 58 height 18
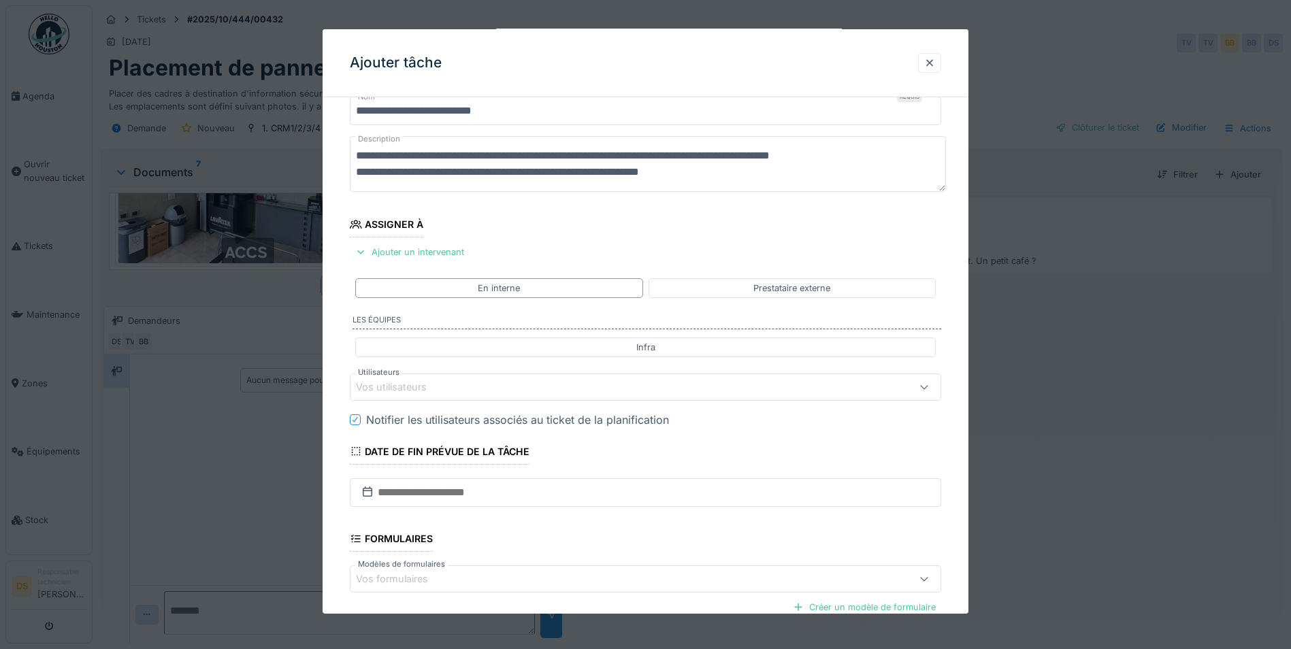
scroll to position [136, 0]
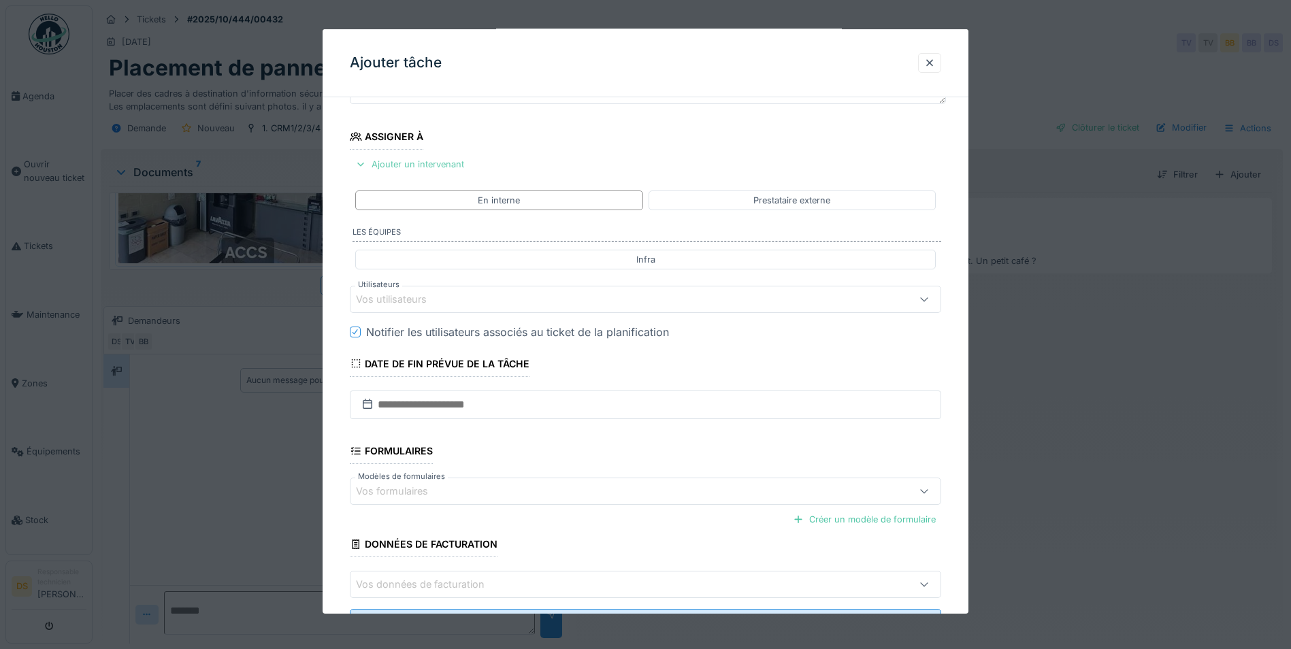
click at [410, 165] on div "Ajouter un intervenant" at bounding box center [410, 164] width 120 height 18
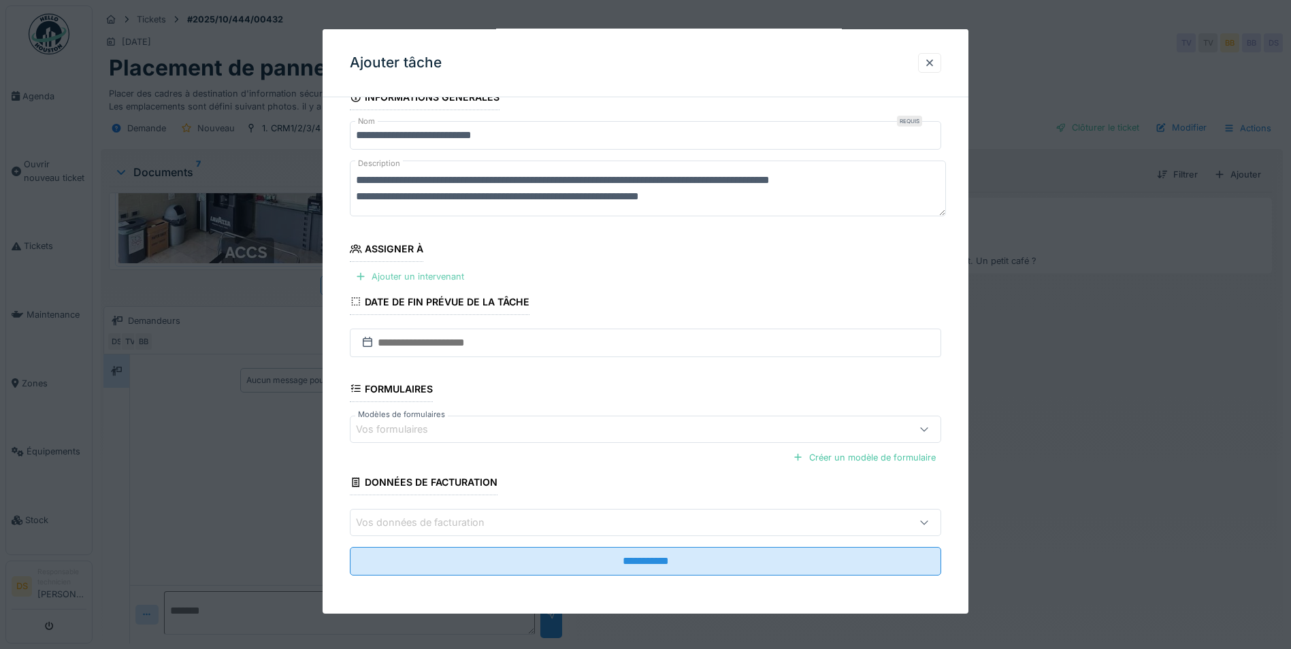
click at [360, 278] on div at bounding box center [360, 276] width 11 height 13
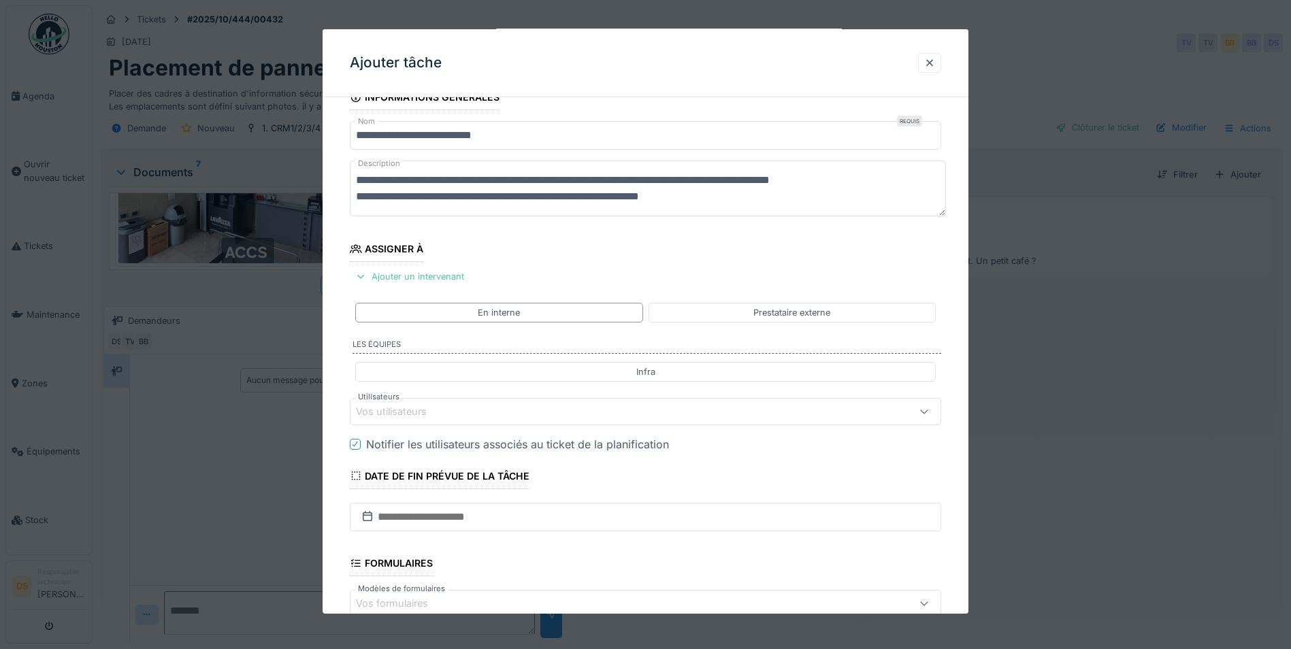
click at [431, 410] on div "Vos utilisateurs" at bounding box center [401, 411] width 90 height 15
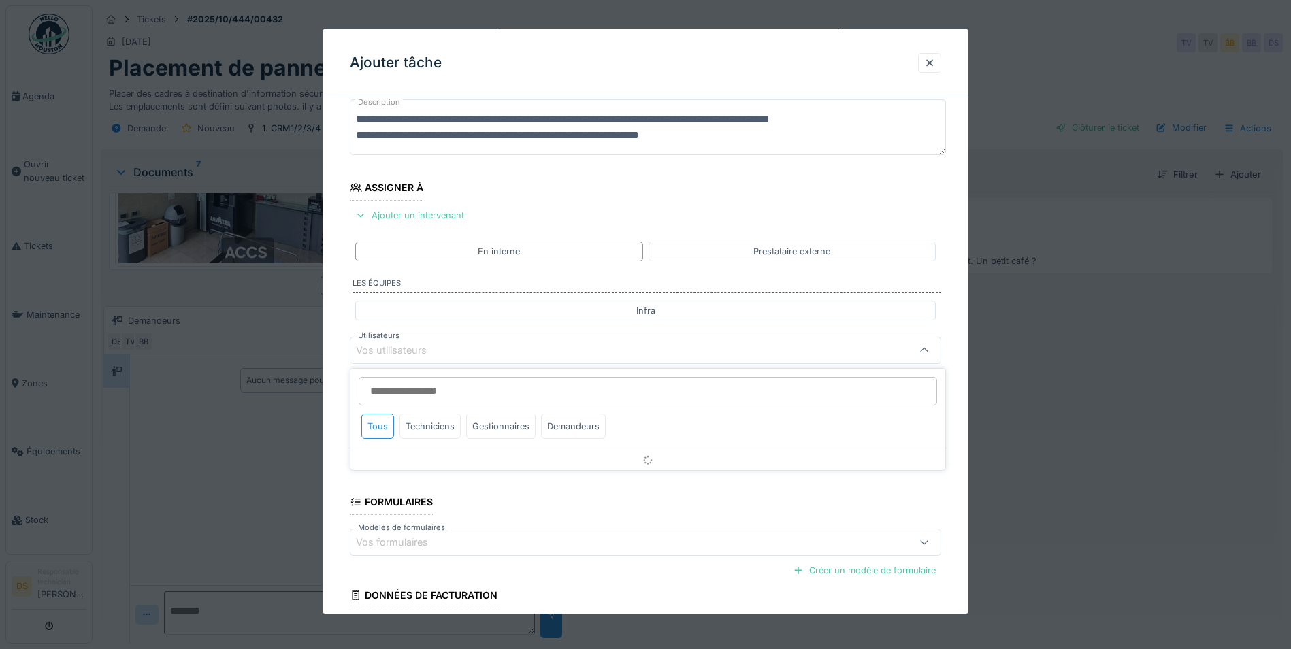
scroll to position [114, 0]
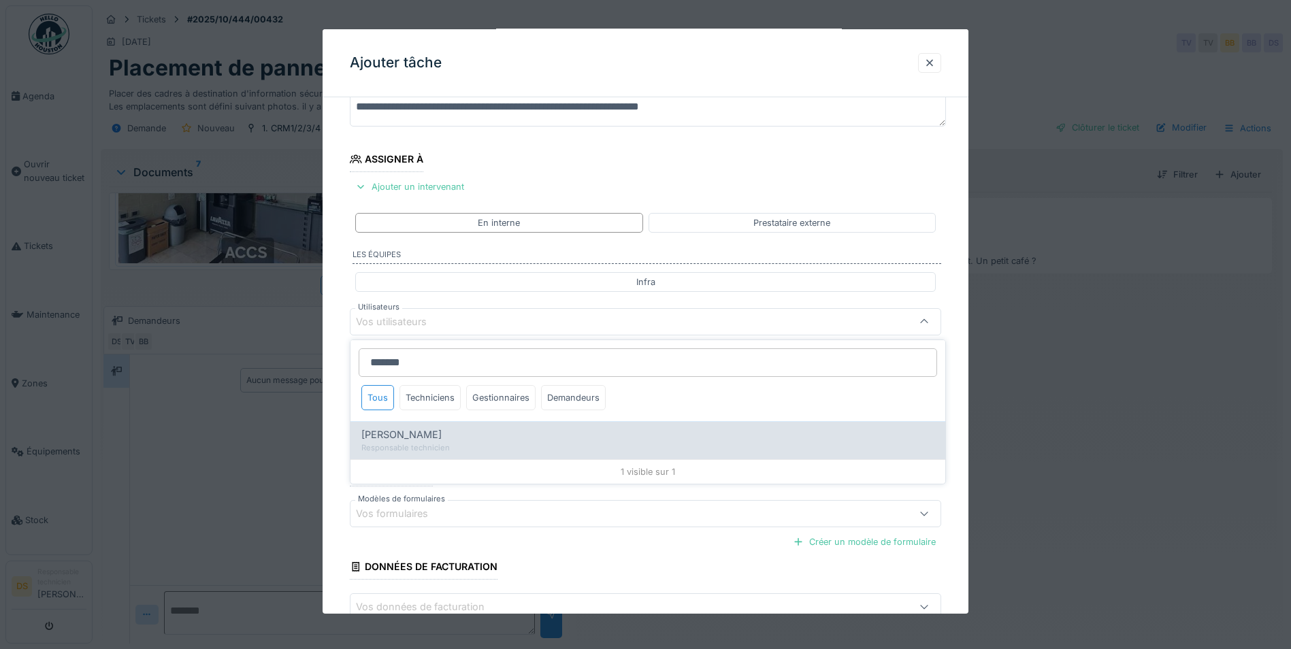
type input "*******"
click at [417, 428] on span "[PERSON_NAME]" at bounding box center [401, 434] width 80 height 15
type input "*****"
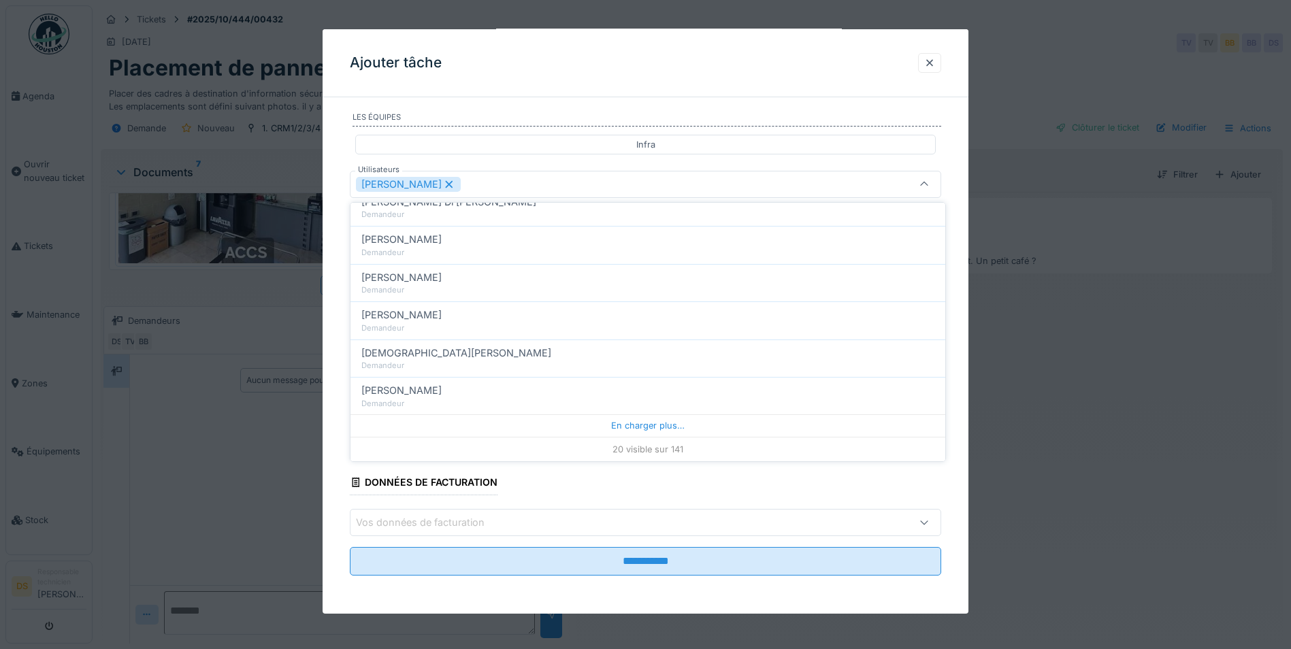
scroll to position [10, 0]
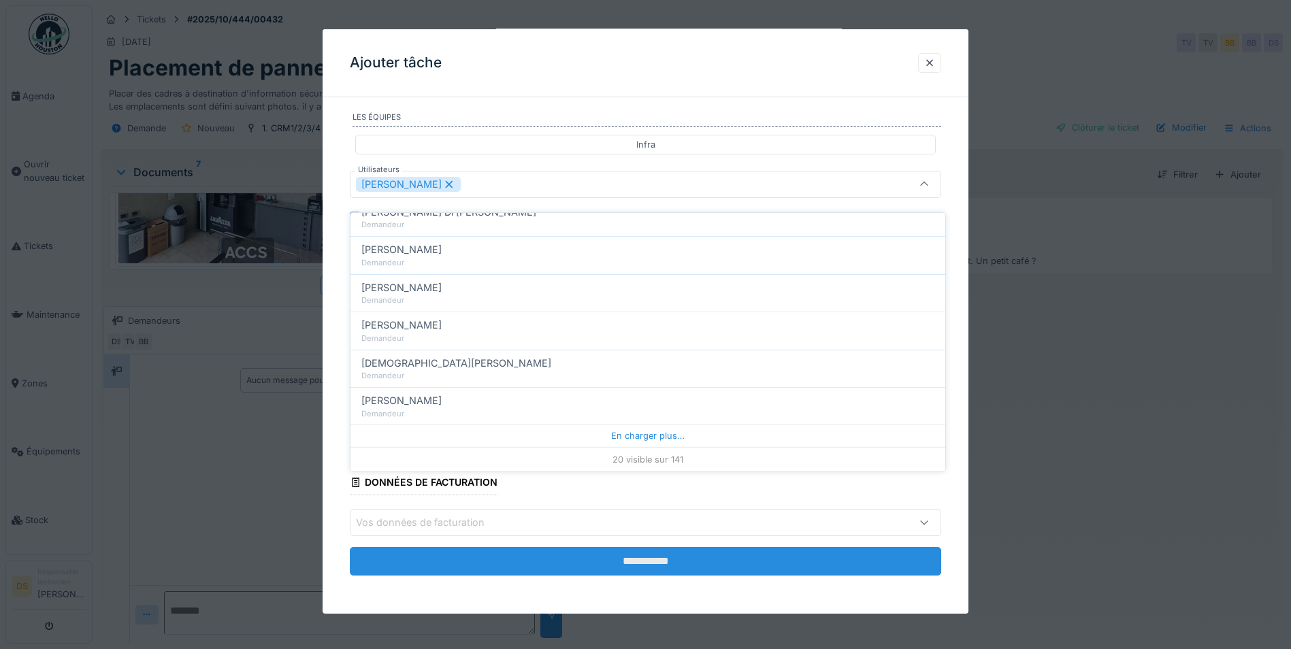
click at [684, 560] on input "**********" at bounding box center [646, 561] width 592 height 29
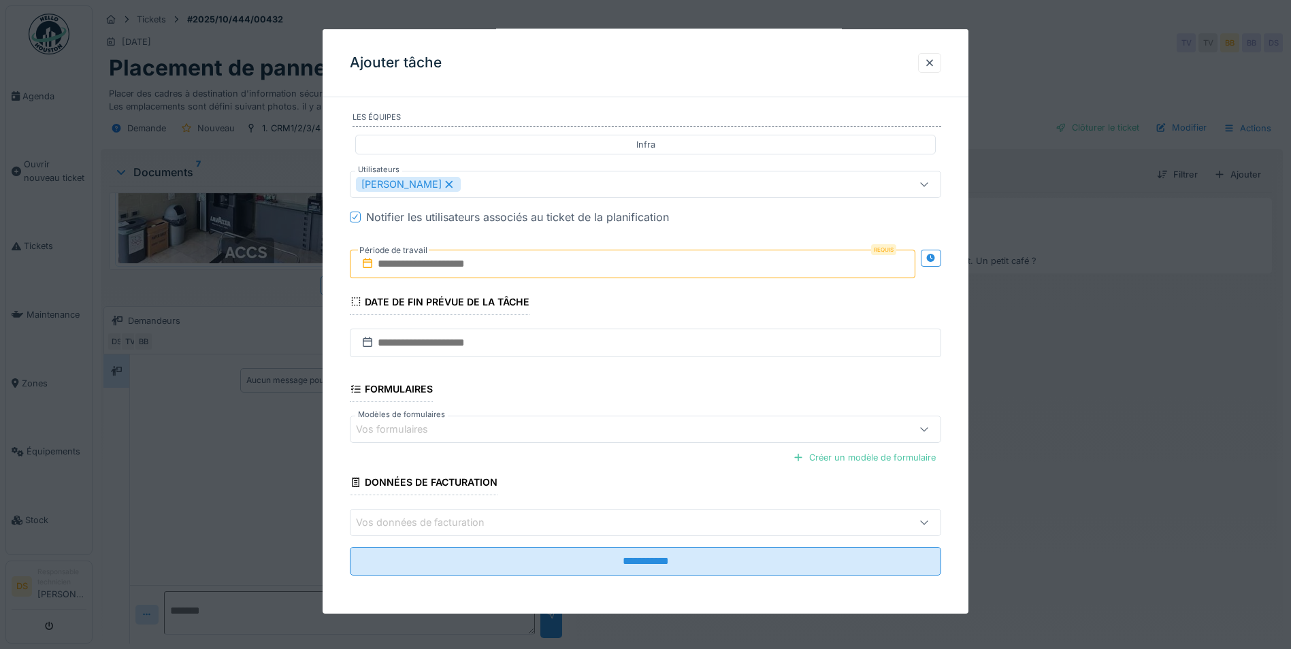
click at [825, 265] on input "text" at bounding box center [633, 264] width 566 height 29
click at [594, 395] on div "16" at bounding box center [591, 397] width 18 height 20
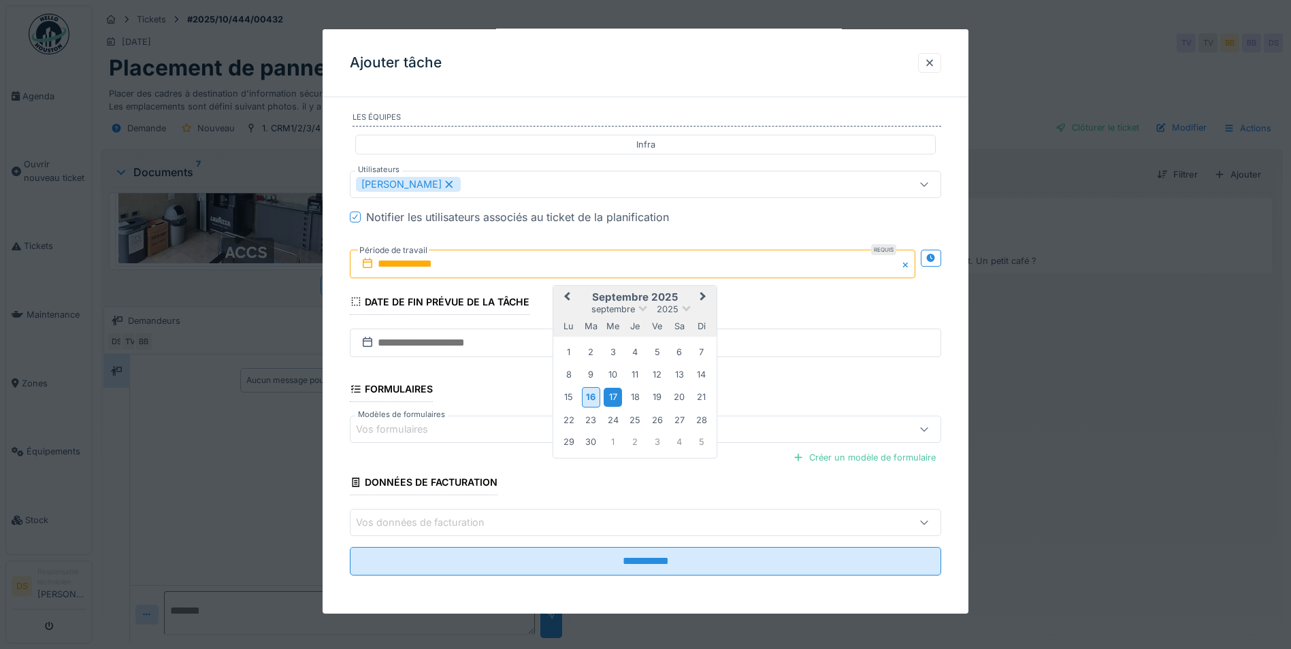
click at [615, 400] on div "17" at bounding box center [613, 397] width 18 height 18
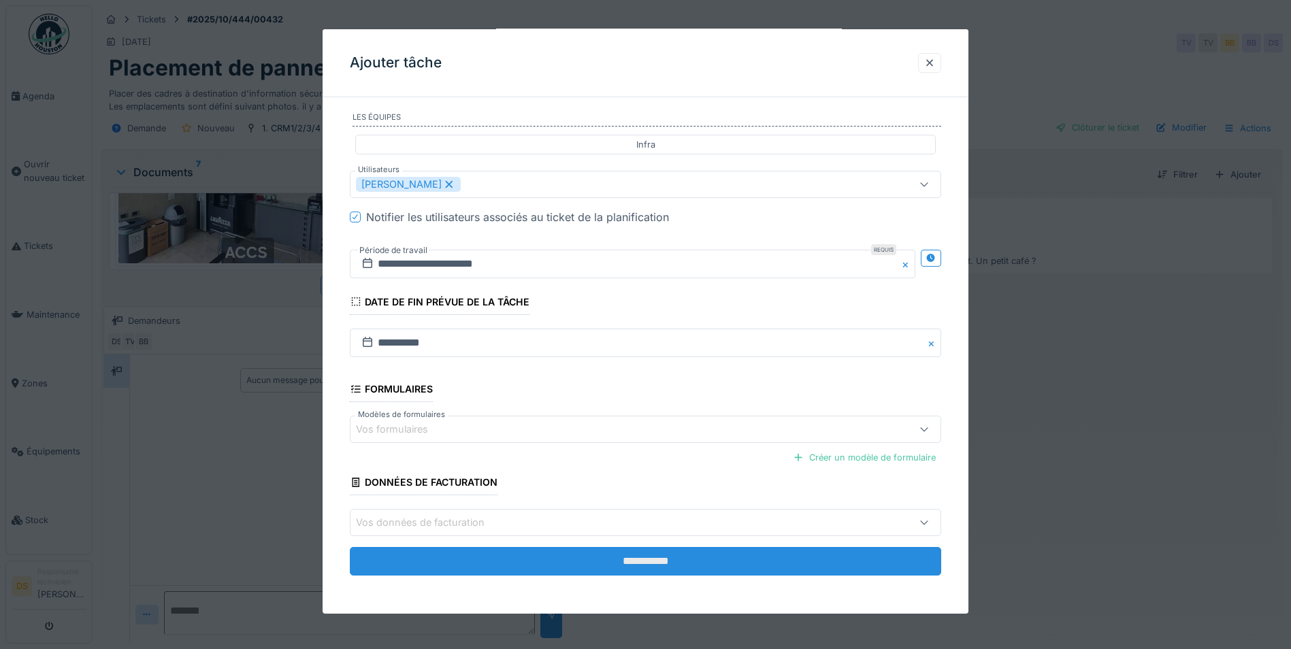
click at [650, 555] on input "**********" at bounding box center [646, 561] width 592 height 29
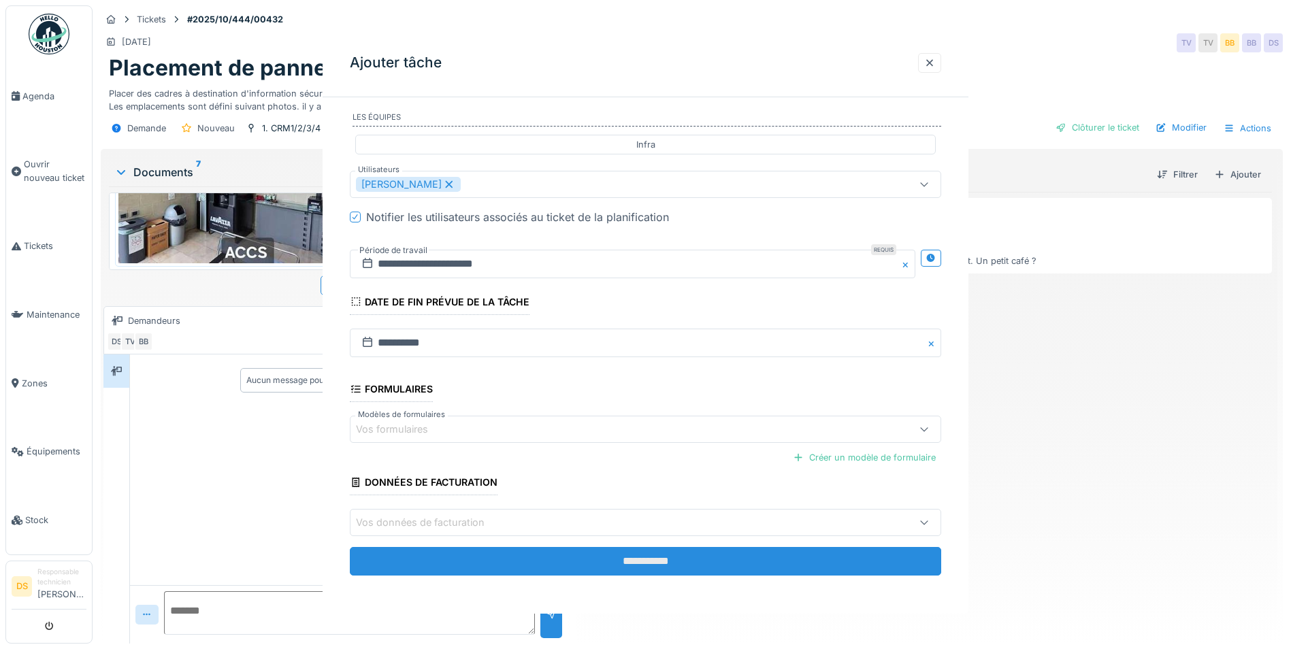
scroll to position [0, 0]
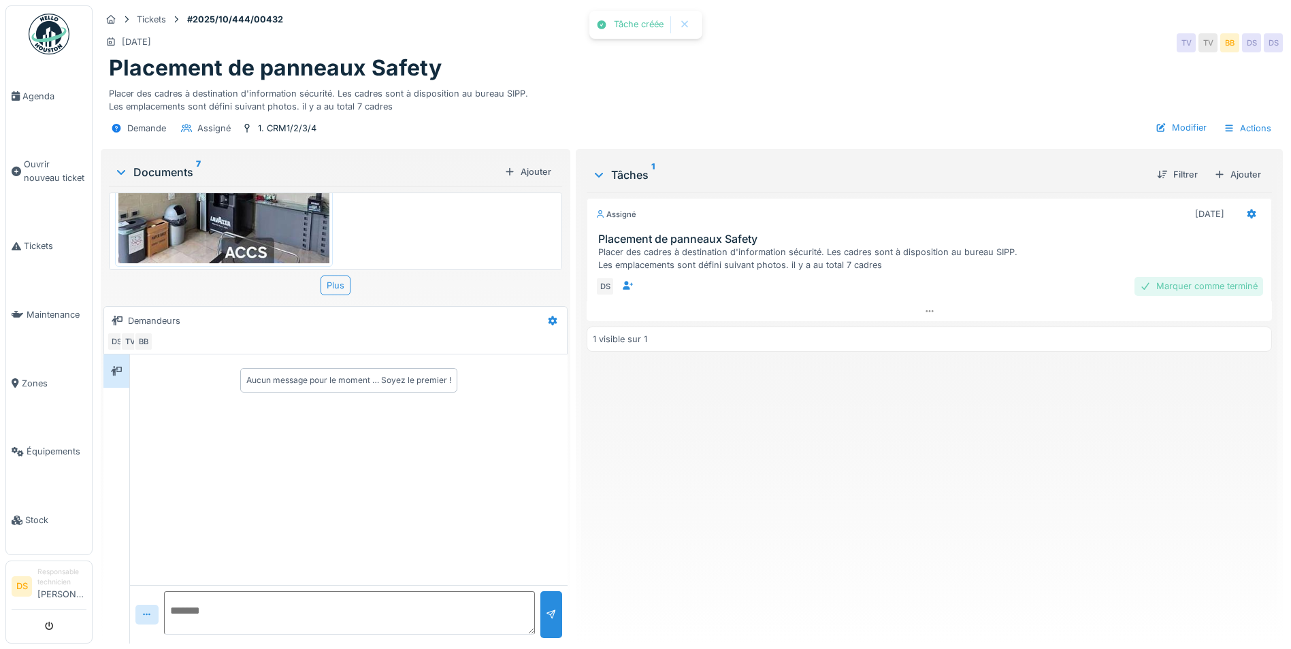
click at [1206, 277] on div "Marquer comme terminé" at bounding box center [1199, 286] width 129 height 18
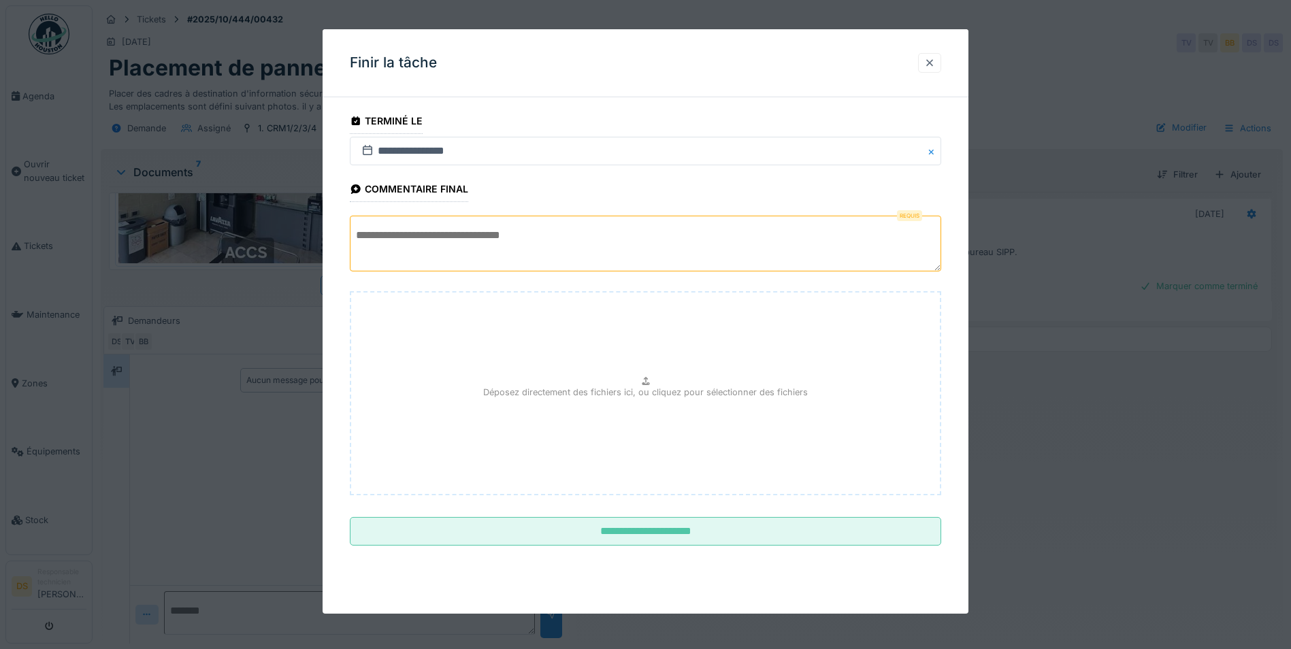
drag, startPoint x: 937, startPoint y: 73, endPoint x: 935, endPoint y: 63, distance: 10.4
click at [935, 63] on div at bounding box center [929, 62] width 11 height 13
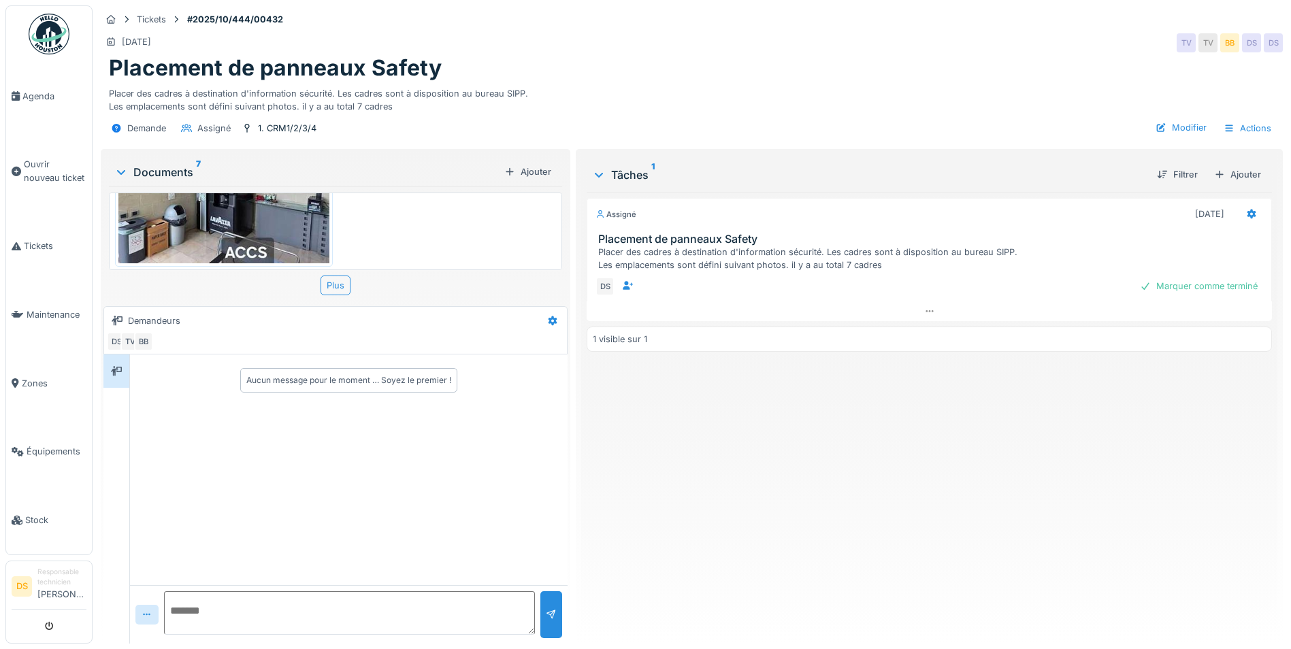
scroll to position [10, 0]
click at [156, 605] on div at bounding box center [146, 615] width 23 height 20
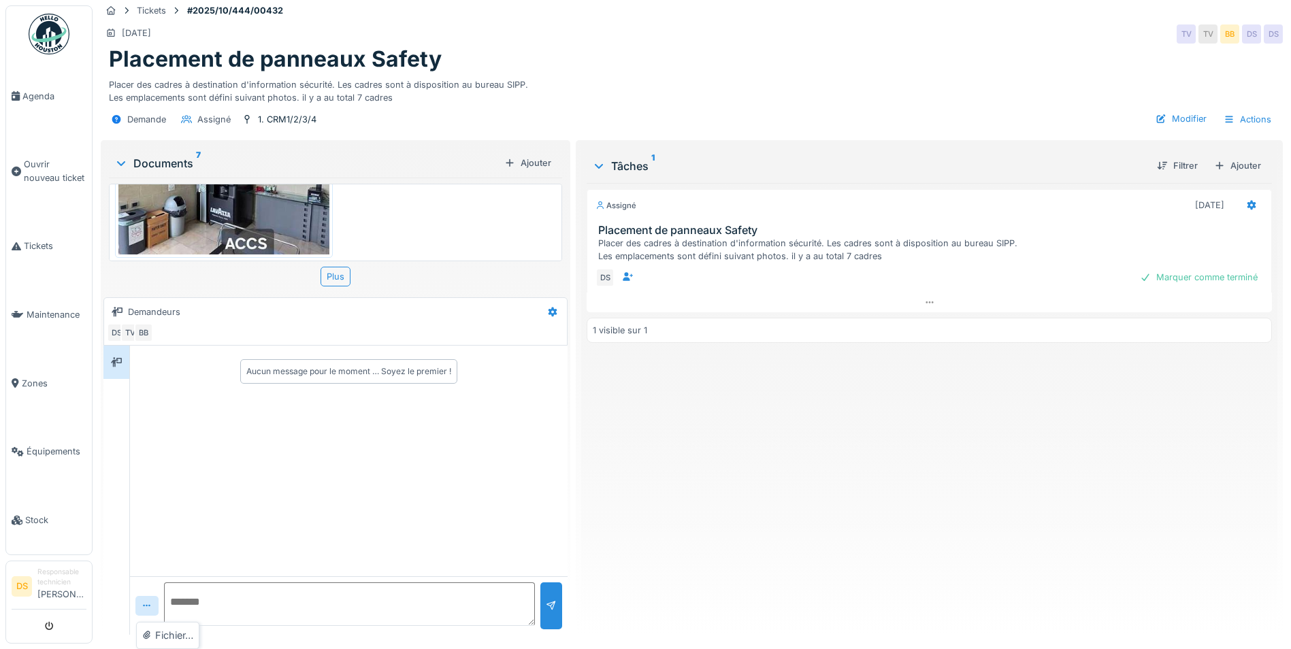
click at [248, 603] on textarea at bounding box center [349, 605] width 371 height 44
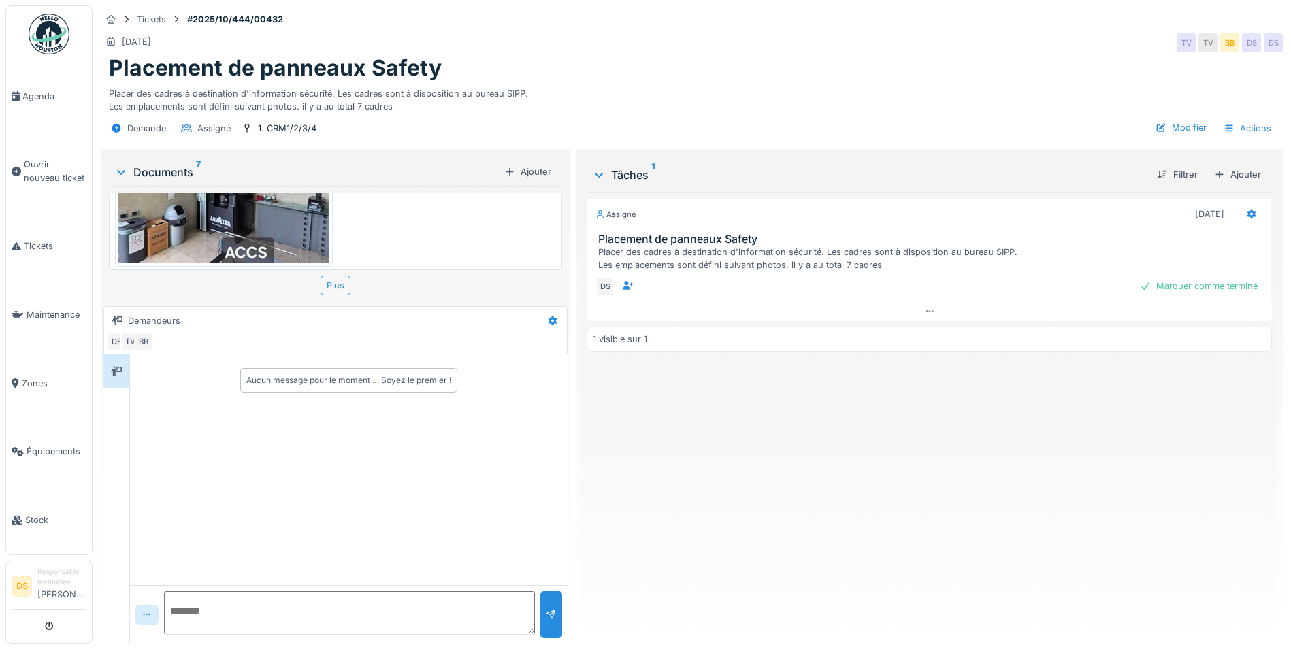
click at [157, 605] on div at bounding box center [146, 615] width 23 height 20
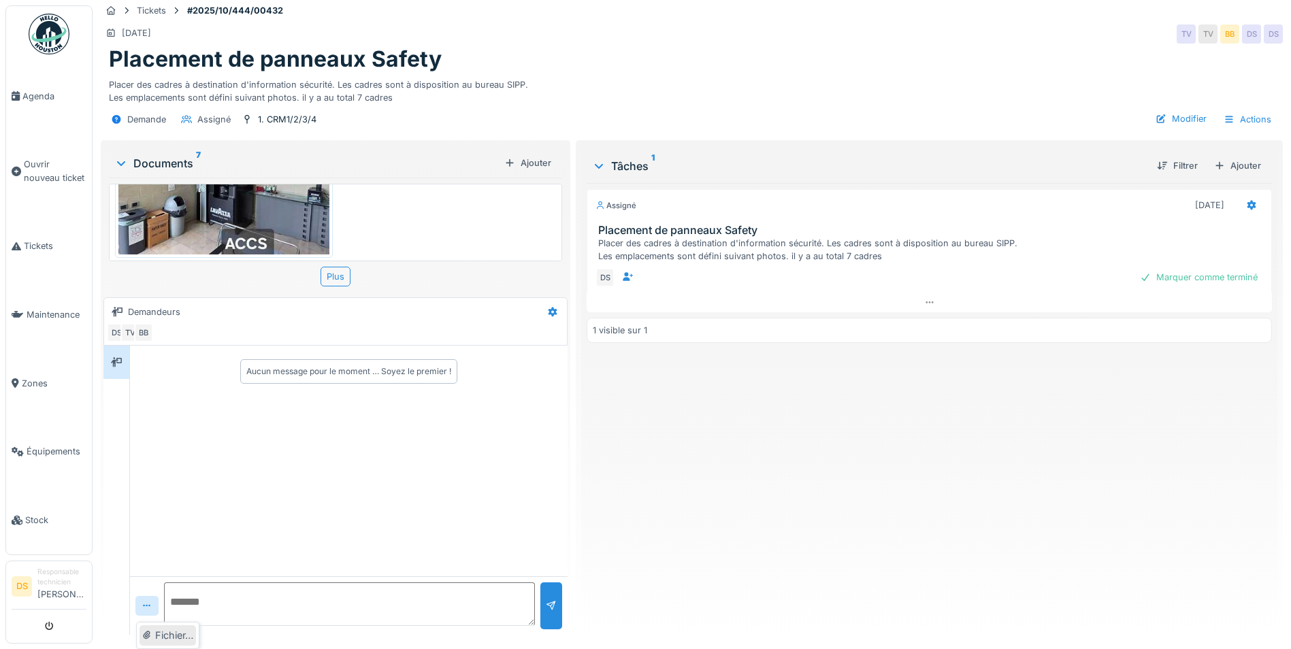
click at [164, 628] on div "Fichier…" at bounding box center [168, 636] width 56 height 20
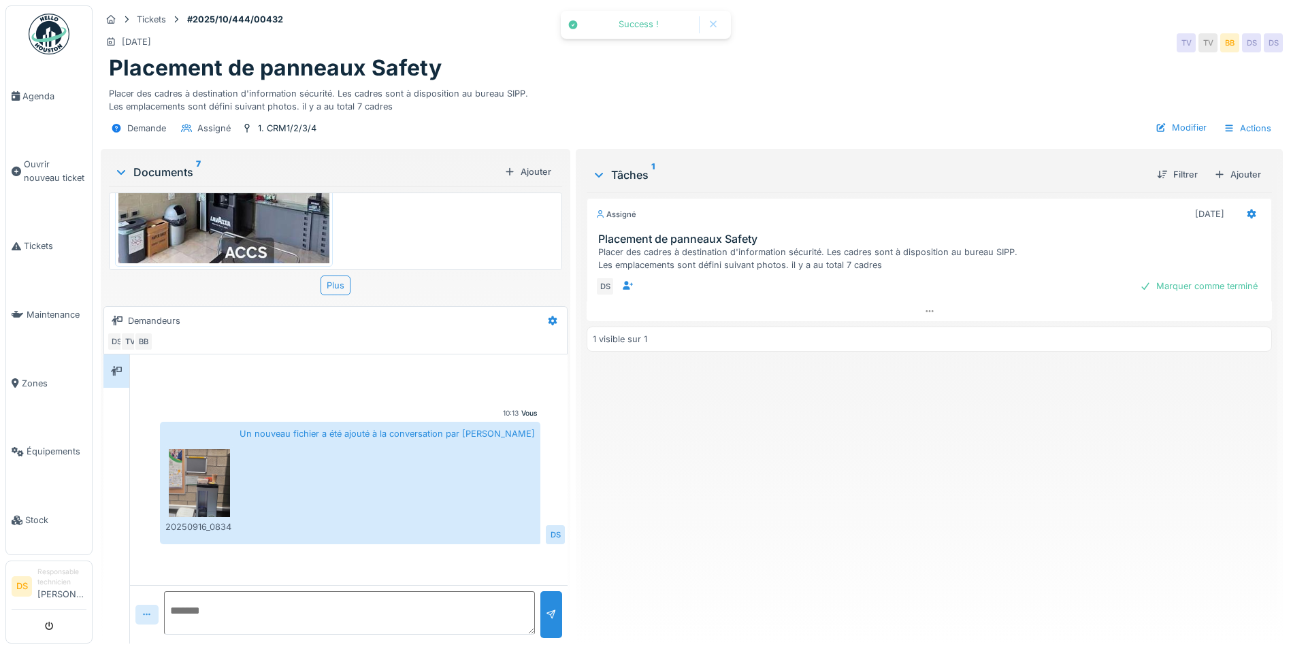
click at [143, 611] on icon at bounding box center [147, 615] width 11 height 9
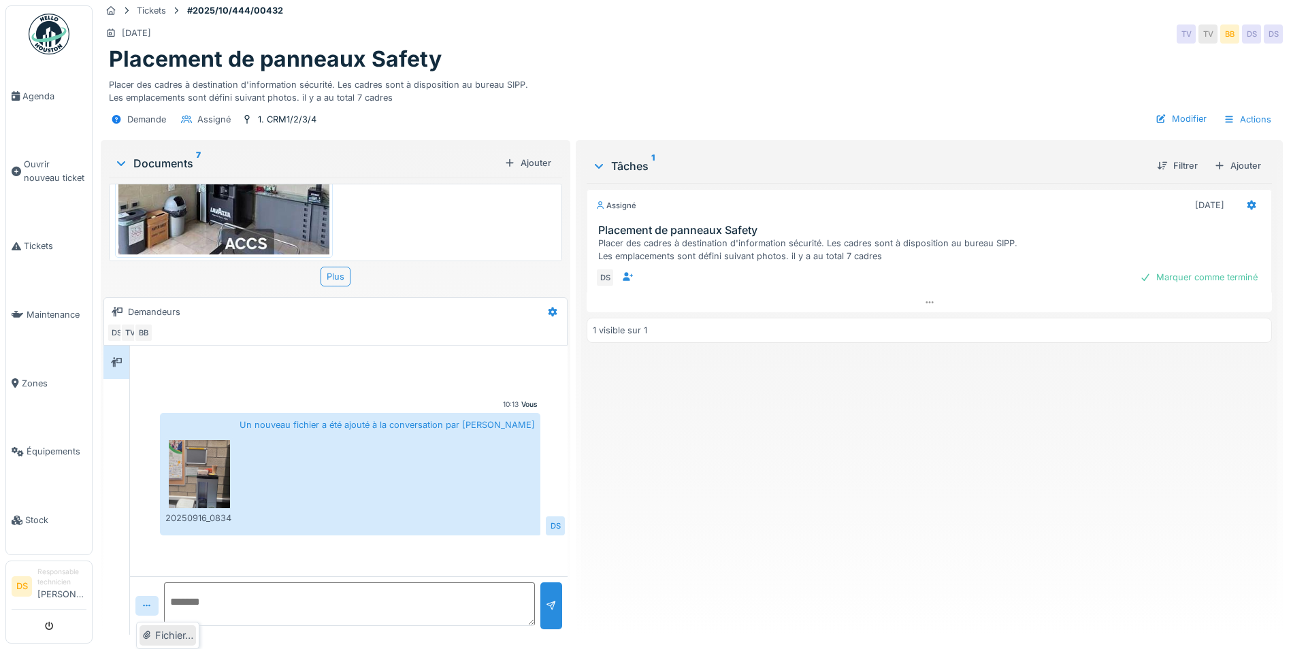
click at [163, 640] on div "Fichier…" at bounding box center [168, 636] width 56 height 20
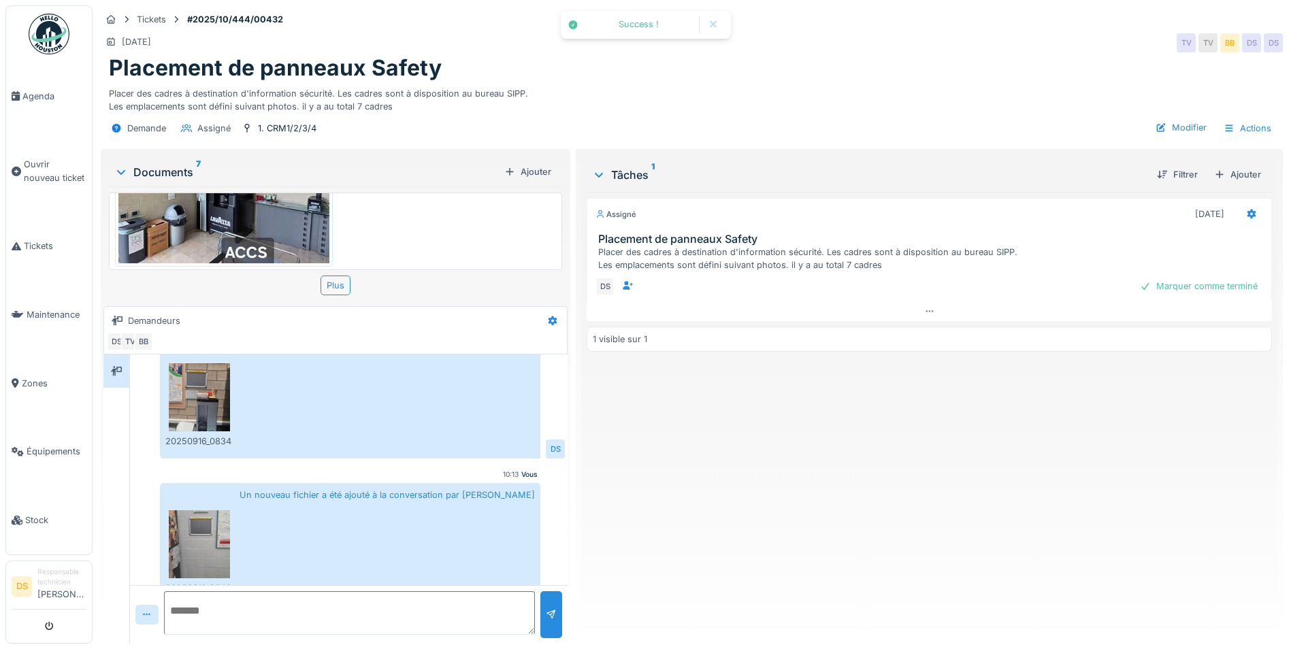
scroll to position [44, 0]
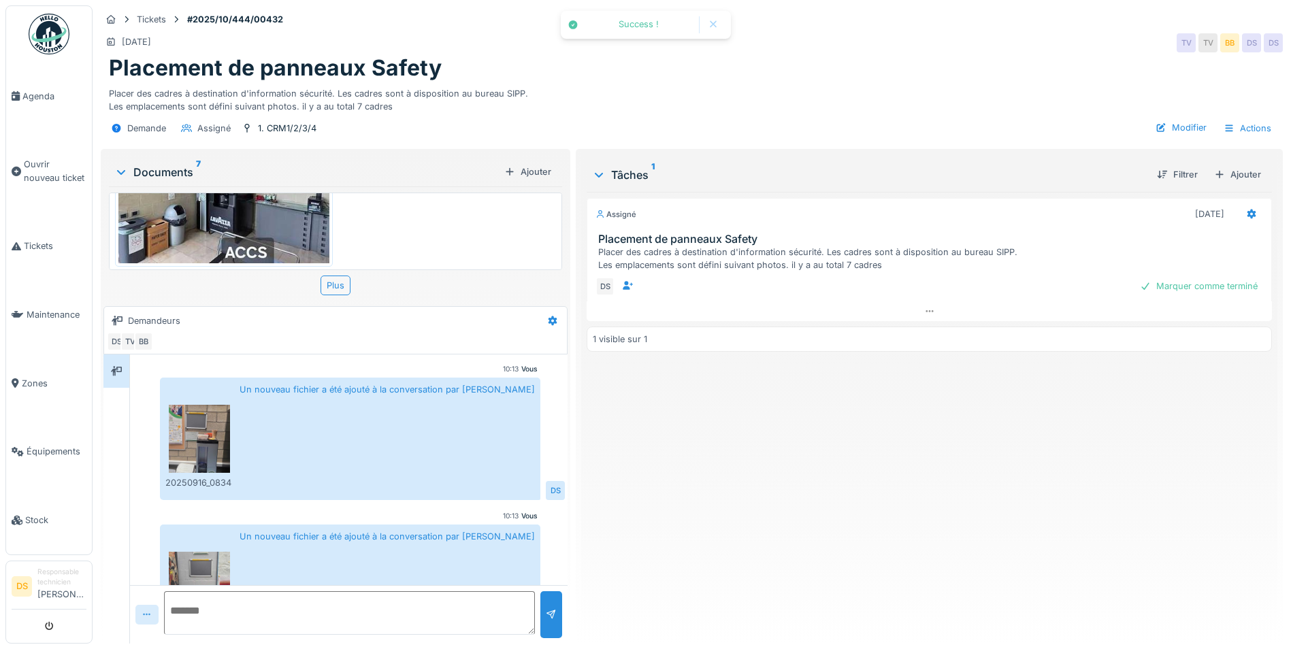
click at [155, 611] on div at bounding box center [146, 615] width 23 height 20
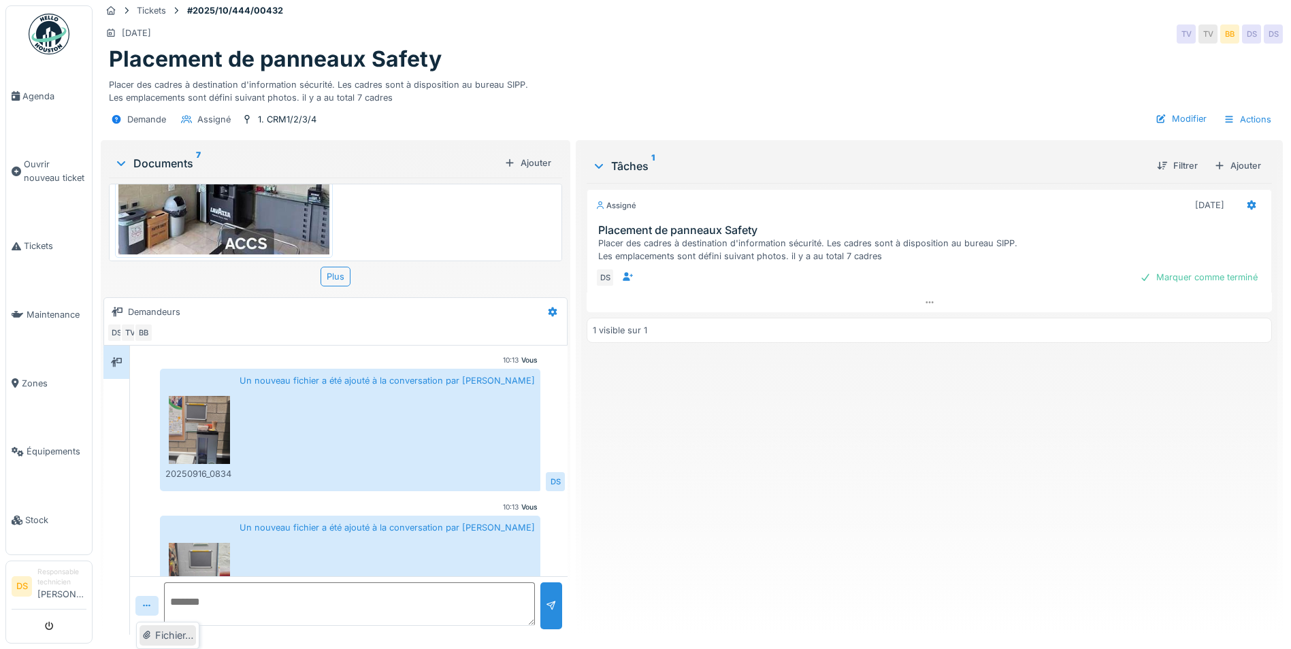
click at [159, 636] on div "Fichier…" at bounding box center [168, 636] width 56 height 20
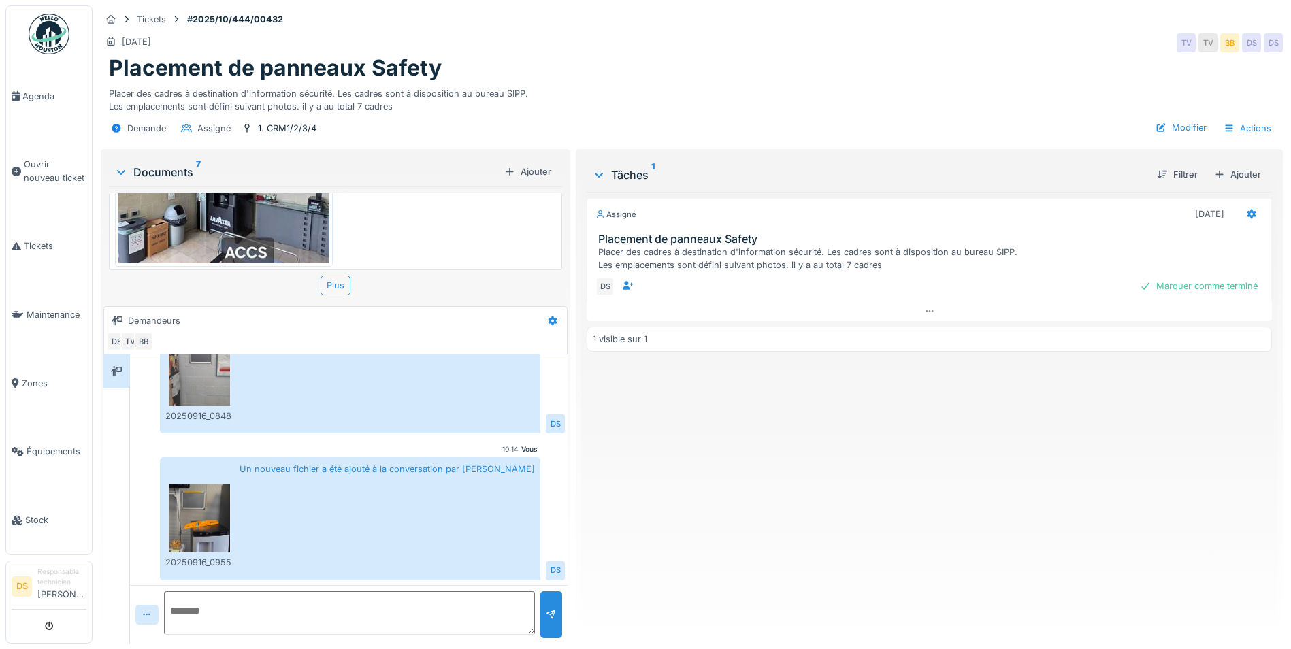
scroll to position [0, 0]
click at [1163, 288] on div "Marquer comme terminé" at bounding box center [1199, 286] width 129 height 18
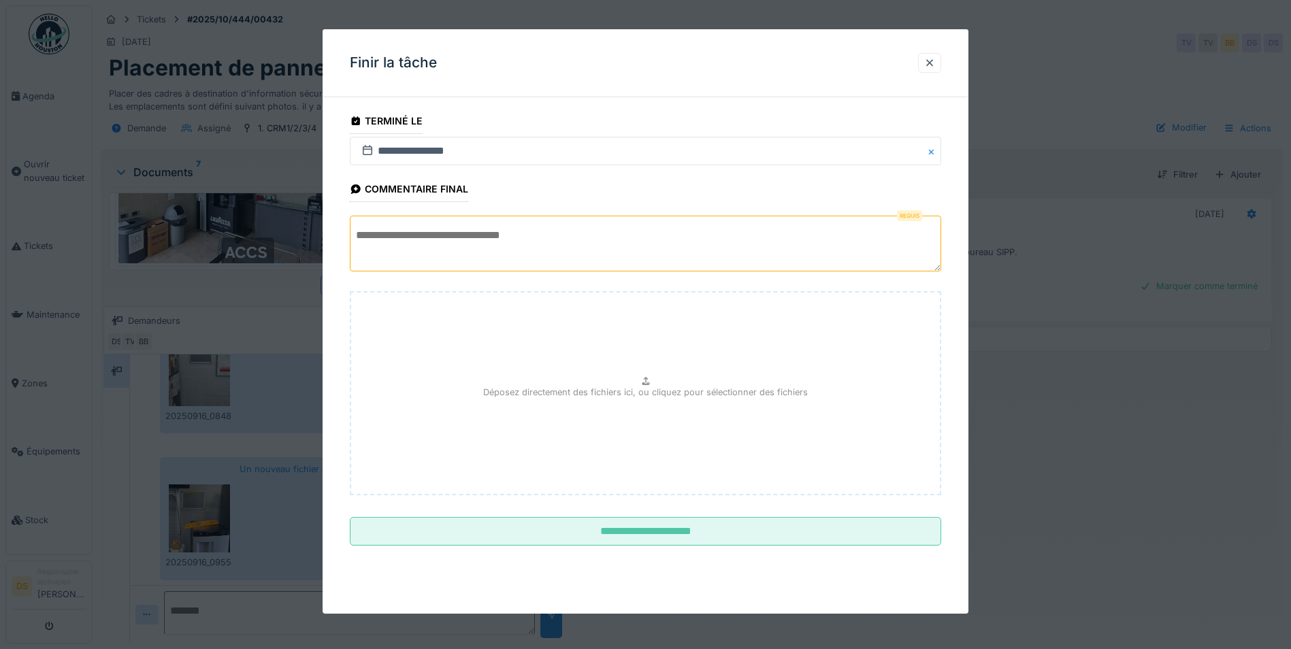
click at [499, 347] on div "Déposez directement des fichiers ici, ou cliquez pour sélectionner des fichiers" at bounding box center [646, 393] width 592 height 204
click at [476, 240] on textarea at bounding box center [646, 244] width 592 height 56
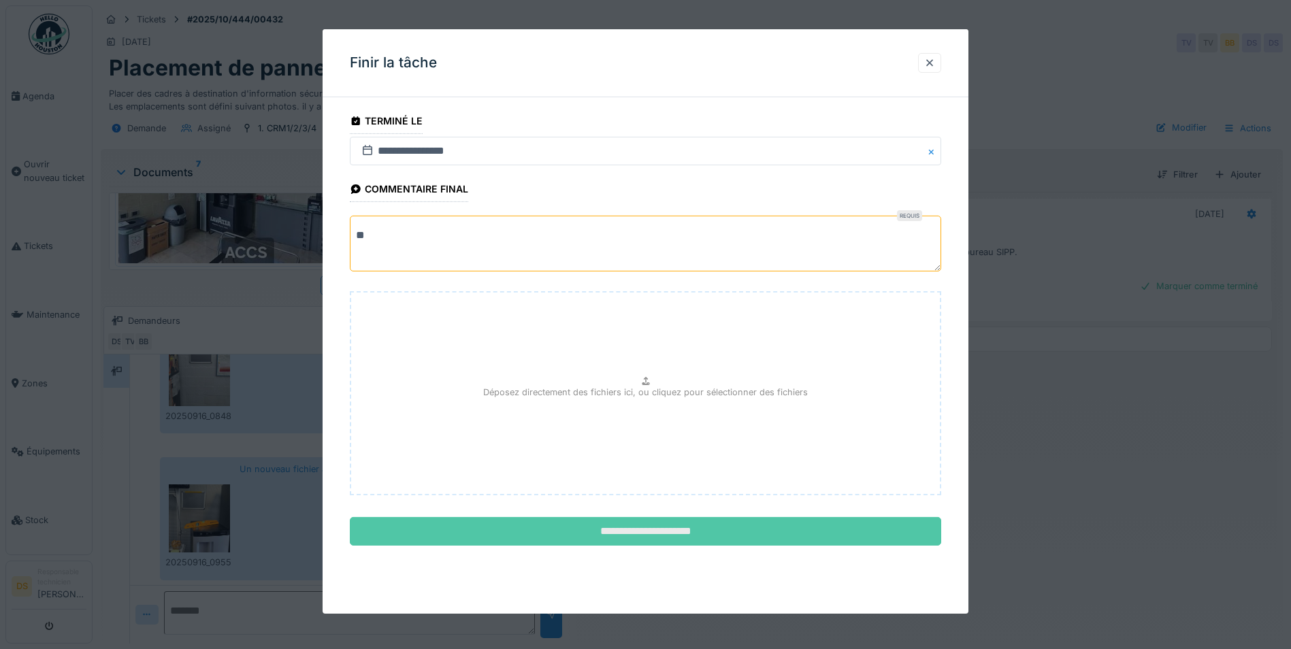
type textarea "**"
click at [585, 521] on input "**********" at bounding box center [646, 531] width 592 height 29
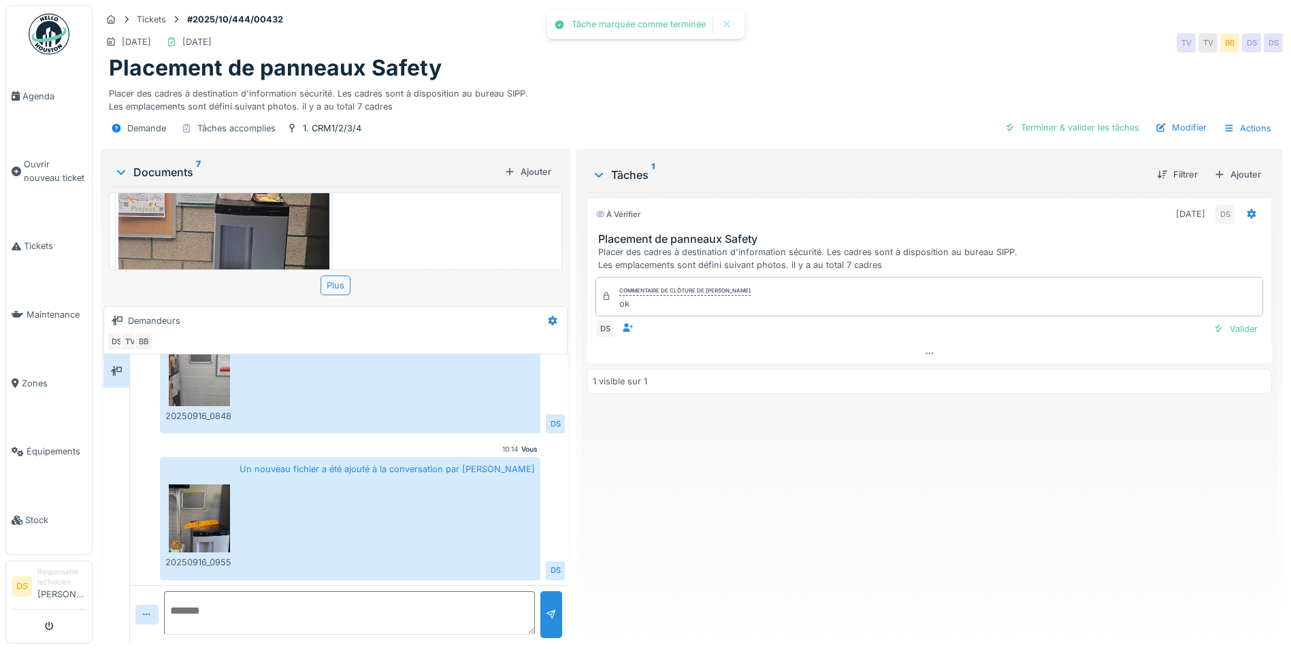
scroll to position [1461, 0]
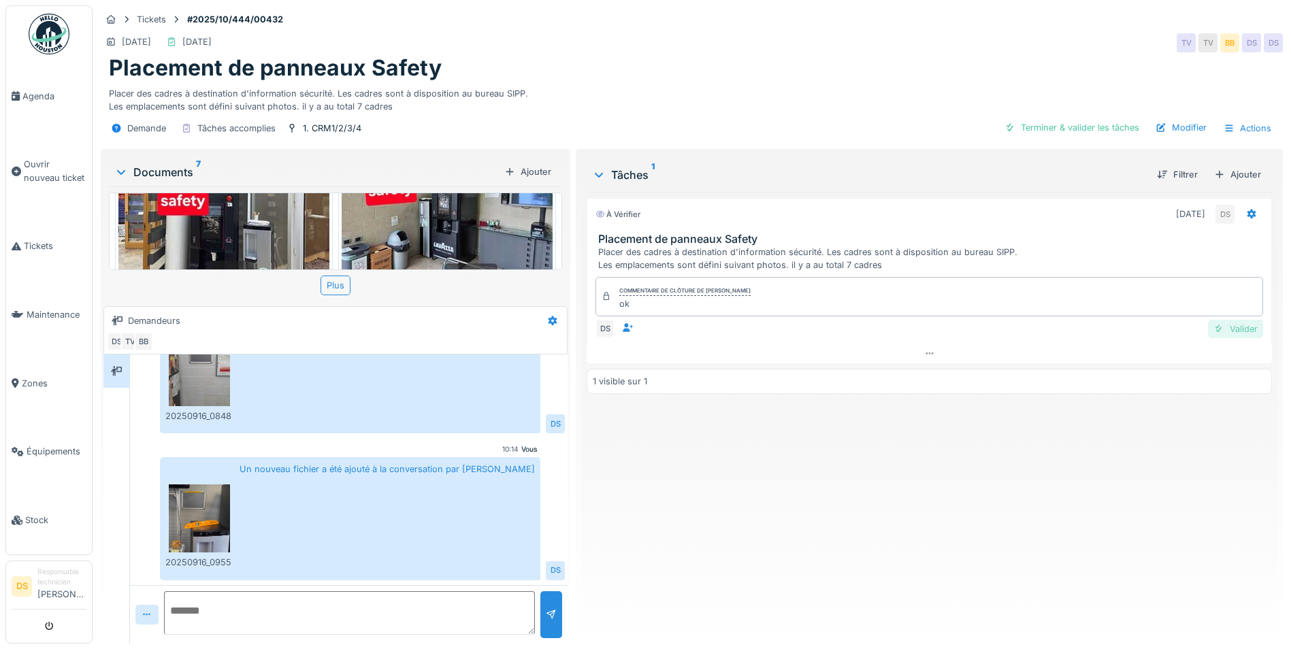
click at [1237, 329] on div "Valider" at bounding box center [1235, 329] width 55 height 18
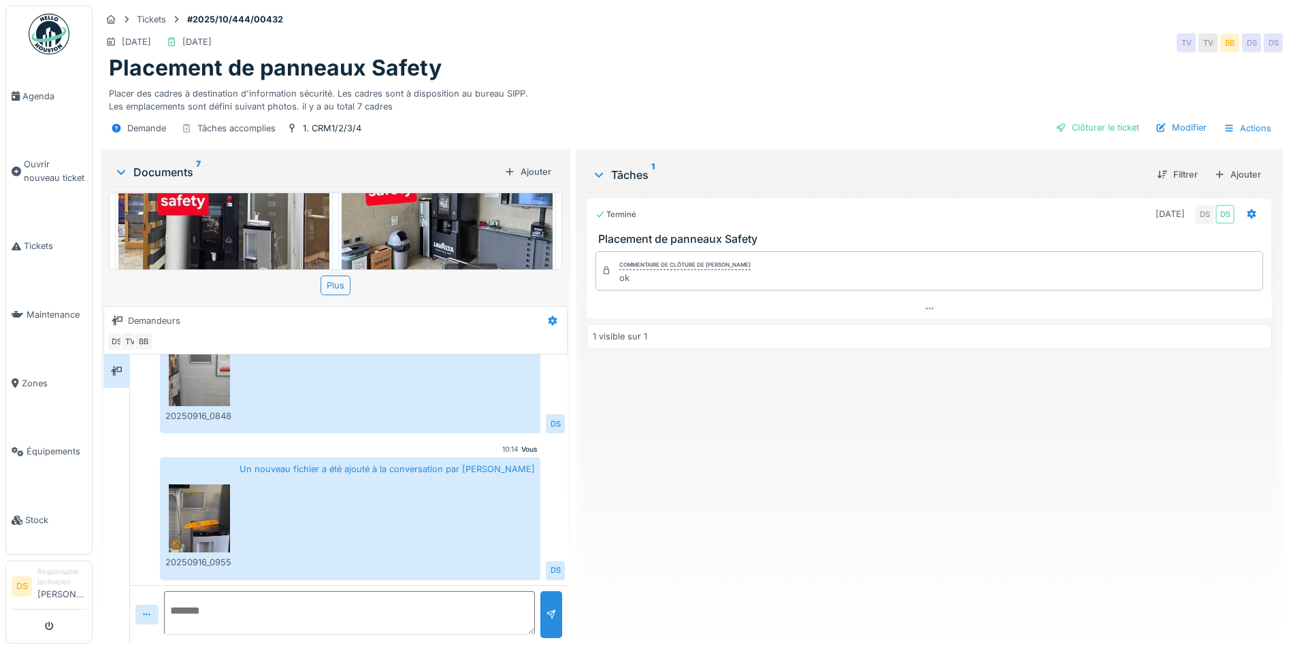
scroll to position [10, 0]
click at [1094, 118] on div "Clôturer le ticket" at bounding box center [1097, 127] width 95 height 18
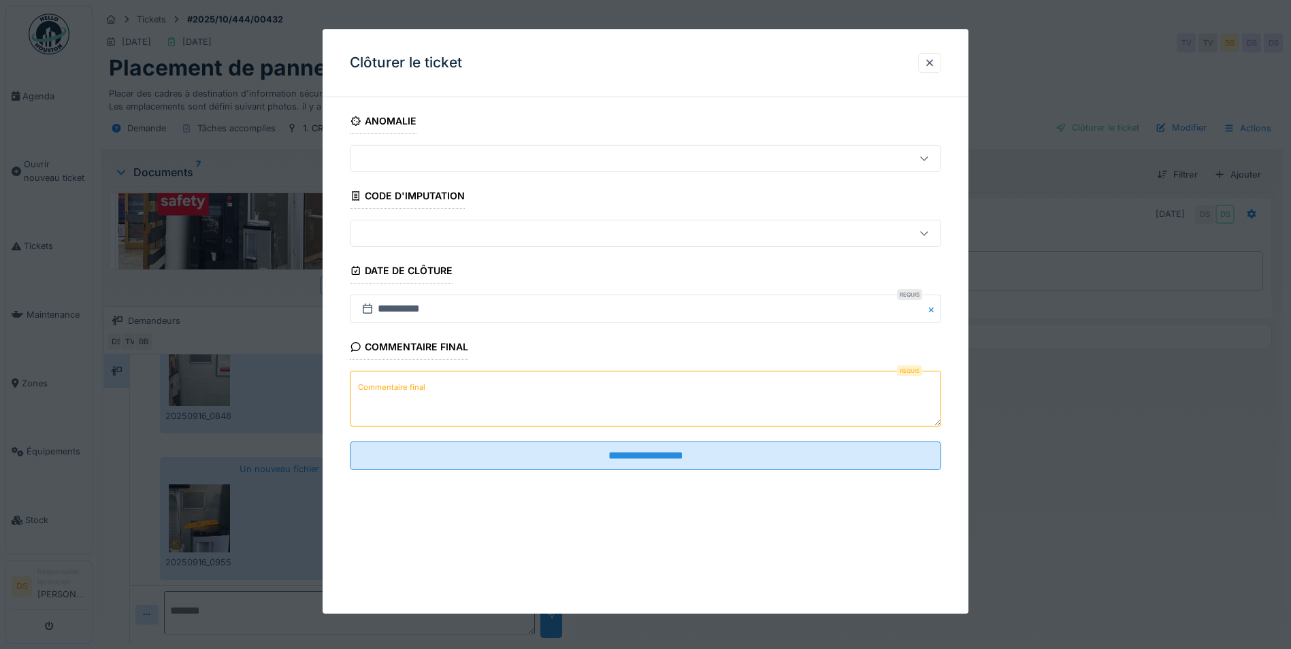
click at [445, 412] on textarea "Commentaire final" at bounding box center [646, 399] width 592 height 56
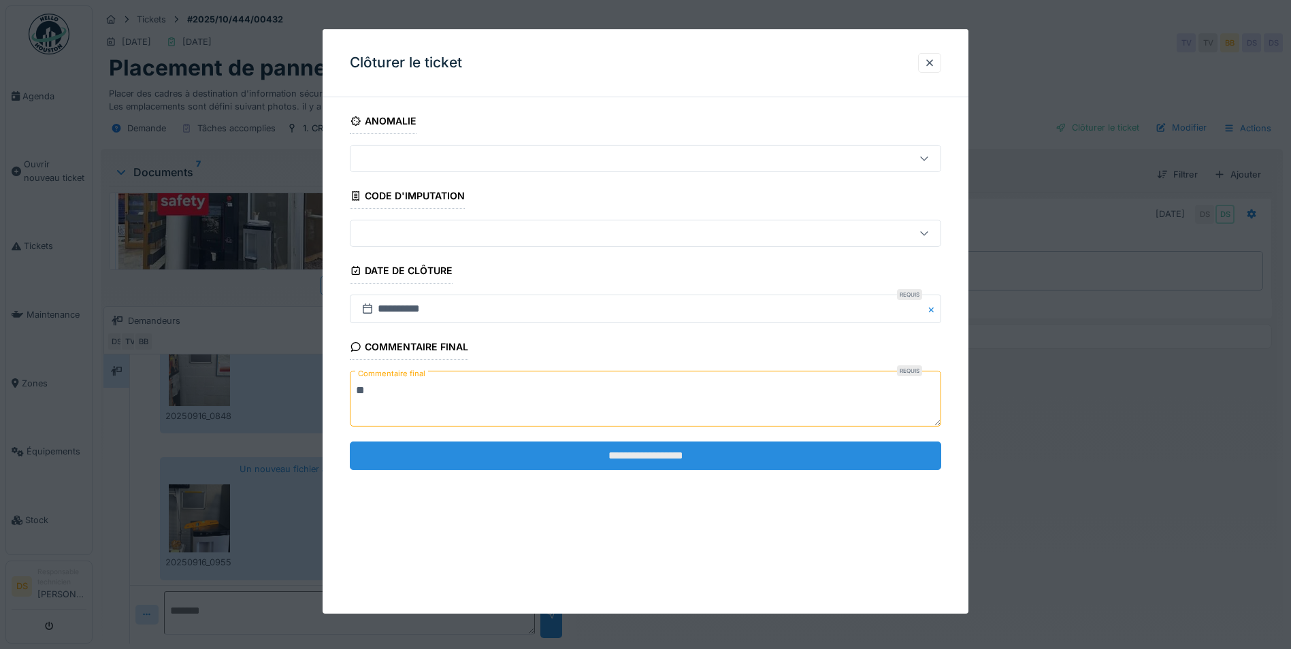
type textarea "**"
click at [681, 463] on input "**********" at bounding box center [646, 456] width 592 height 29
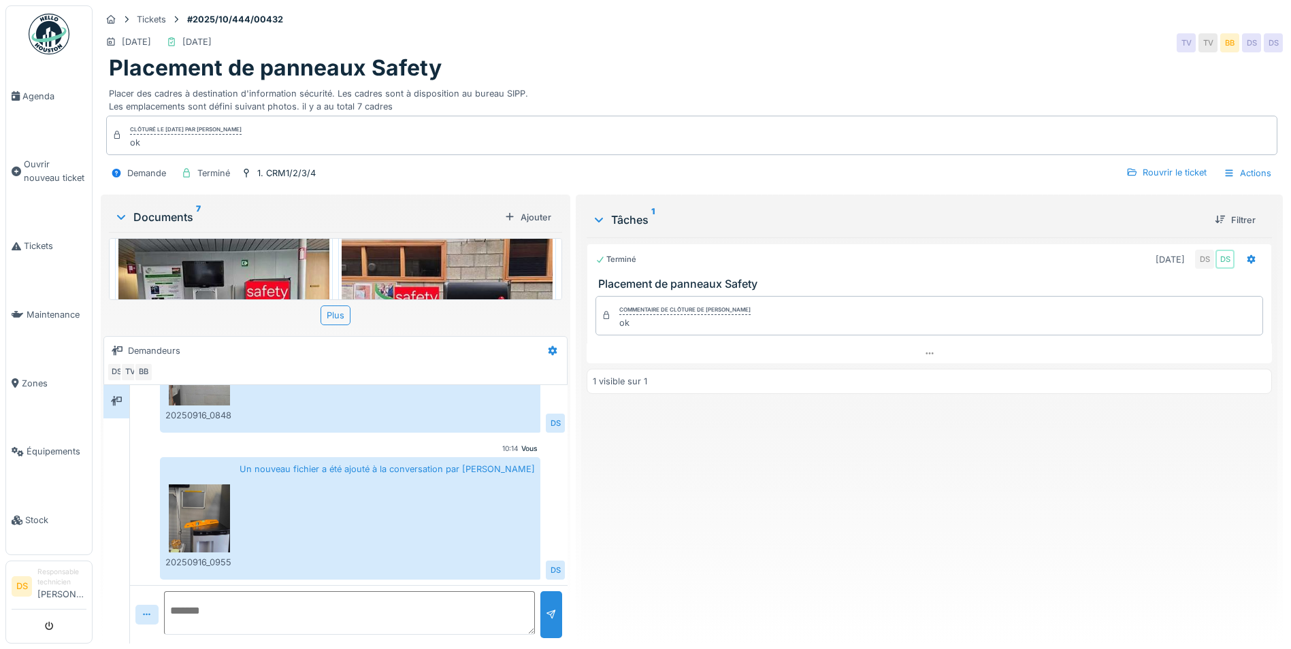
scroll to position [984, 0]
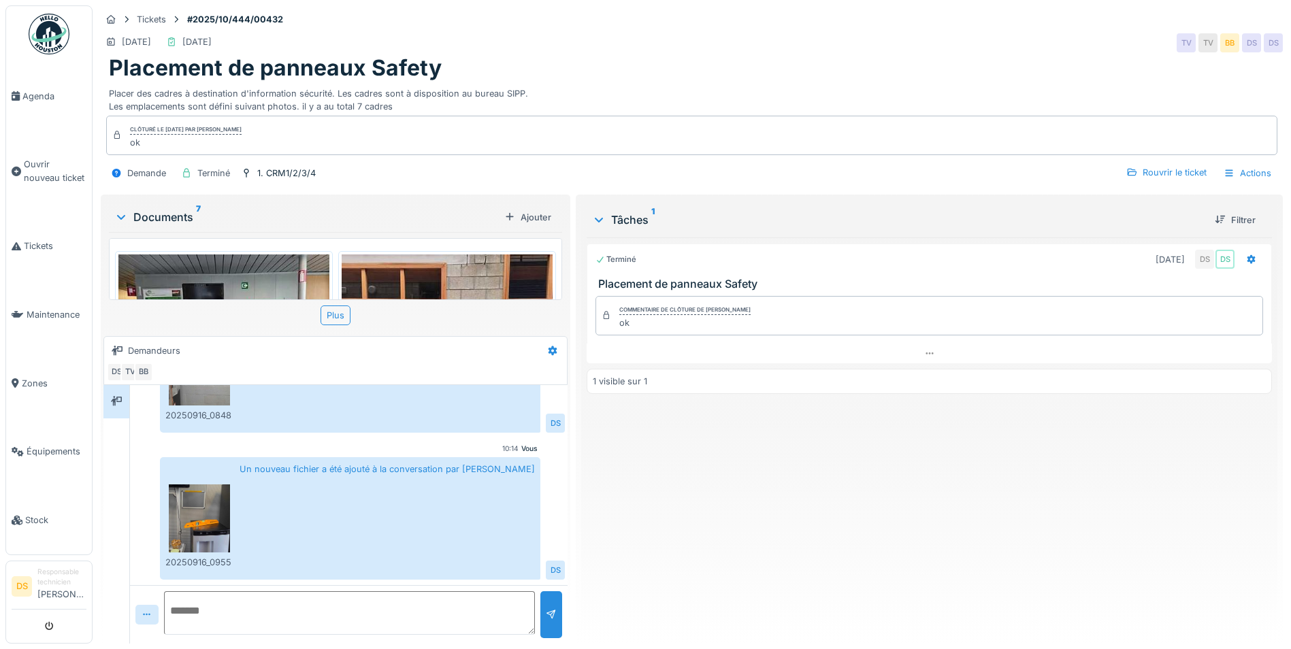
click at [272, 268] on img at bounding box center [223, 333] width 211 height 157
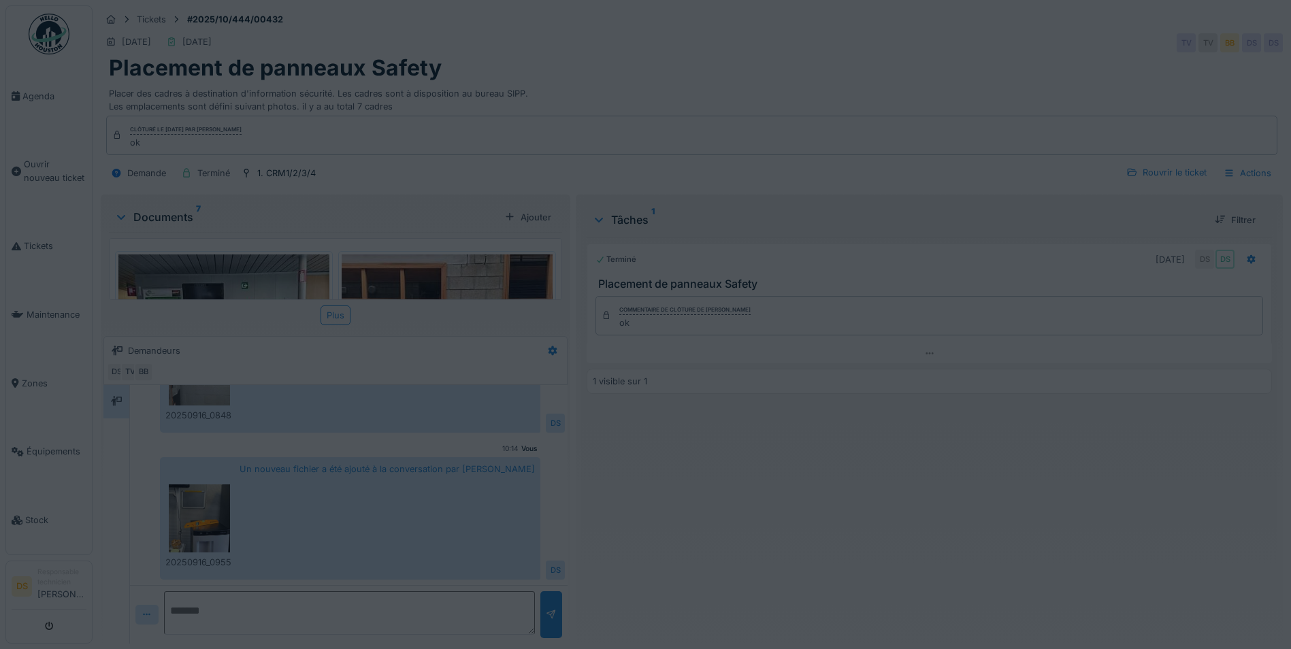
click at [272, 268] on div at bounding box center [645, 324] width 1291 height 649
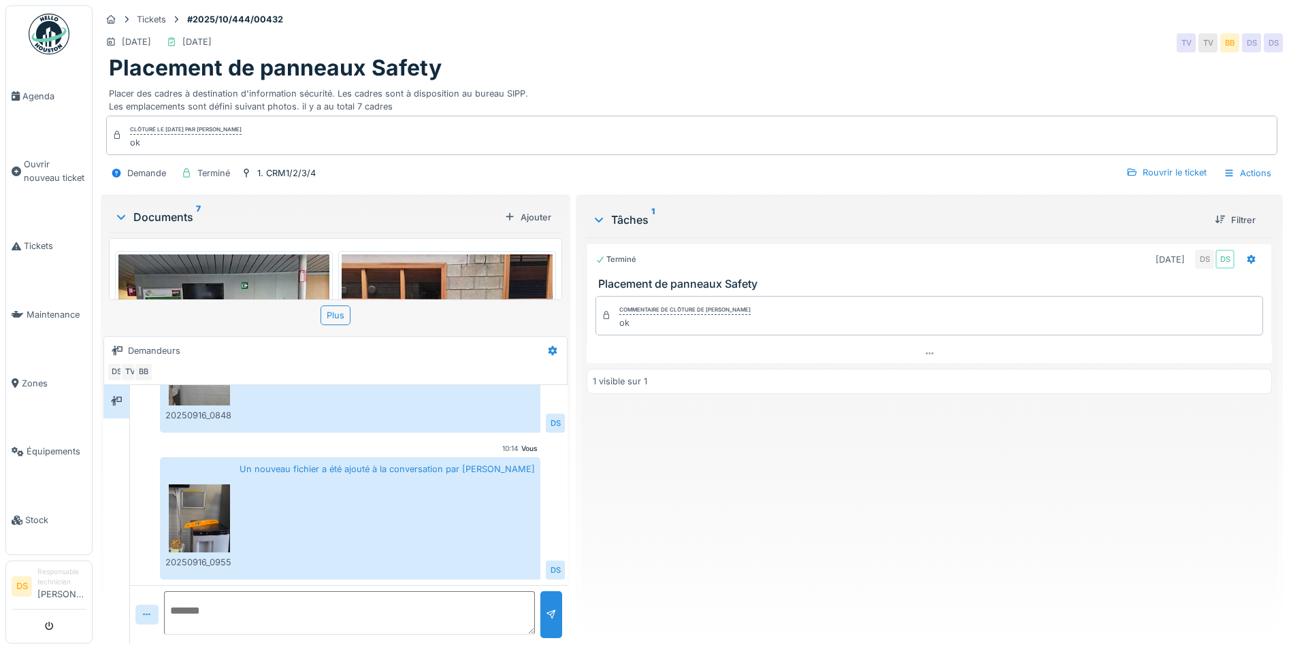
click at [272, 268] on img at bounding box center [223, 333] width 211 height 157
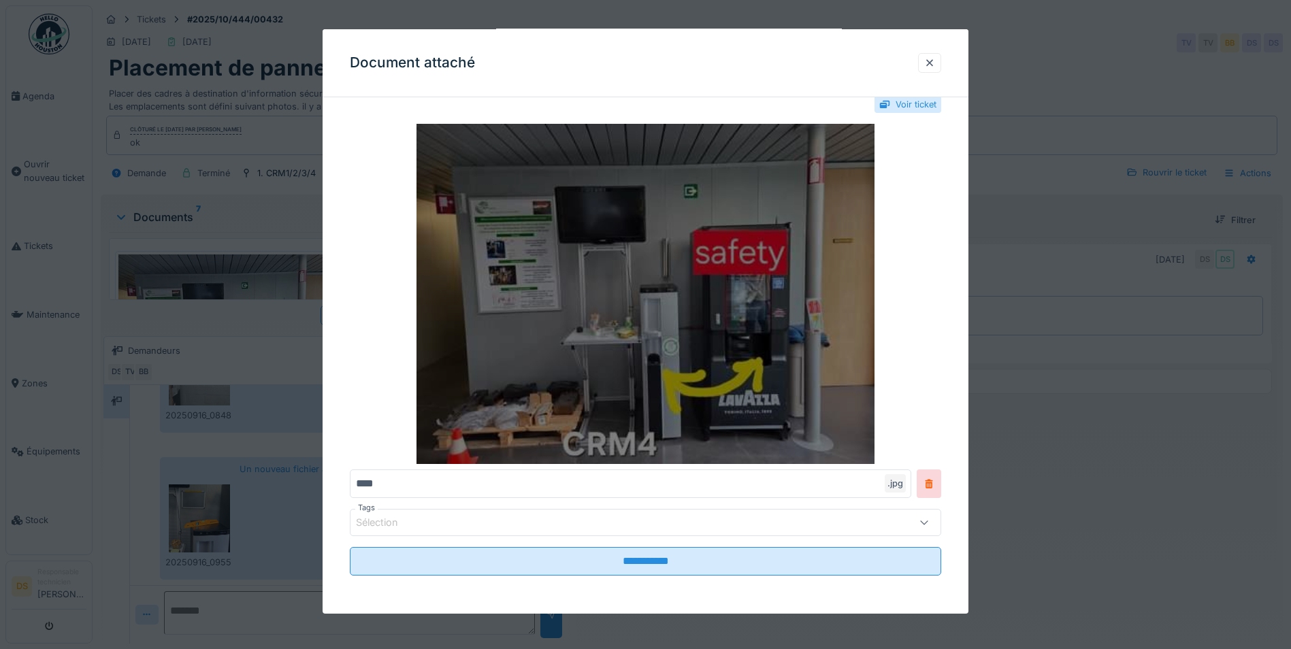
scroll to position [0, 0]
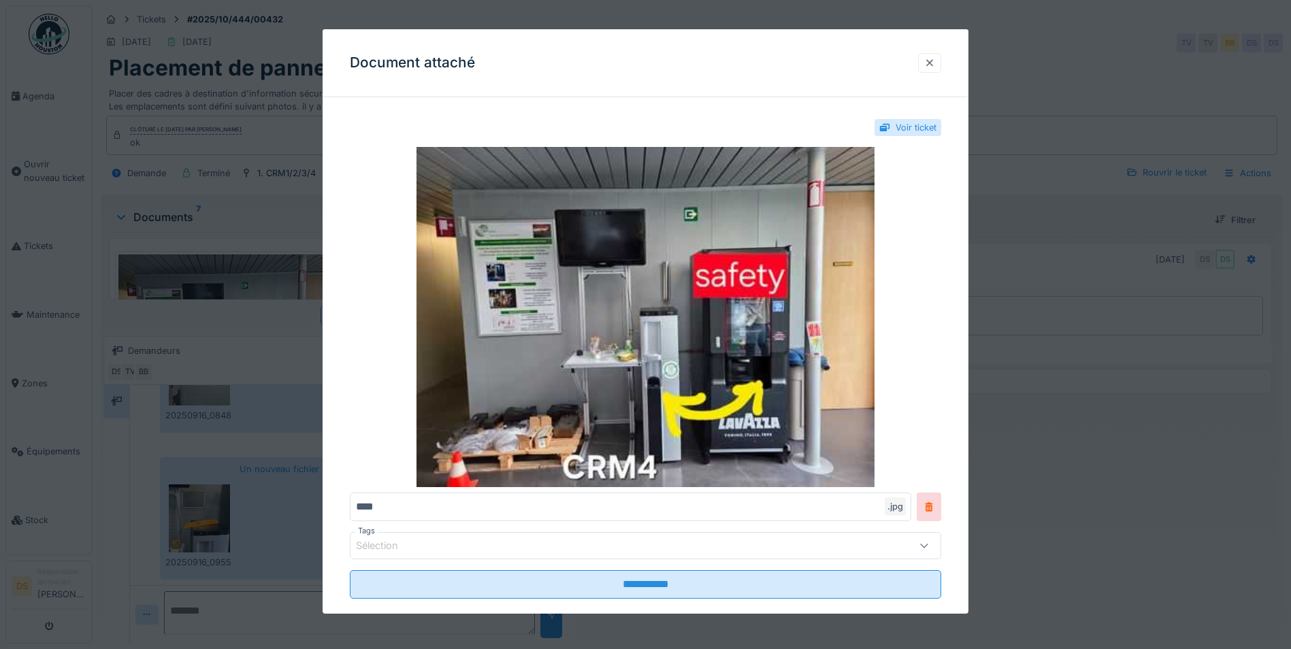
click at [941, 63] on div at bounding box center [929, 63] width 23 height 20
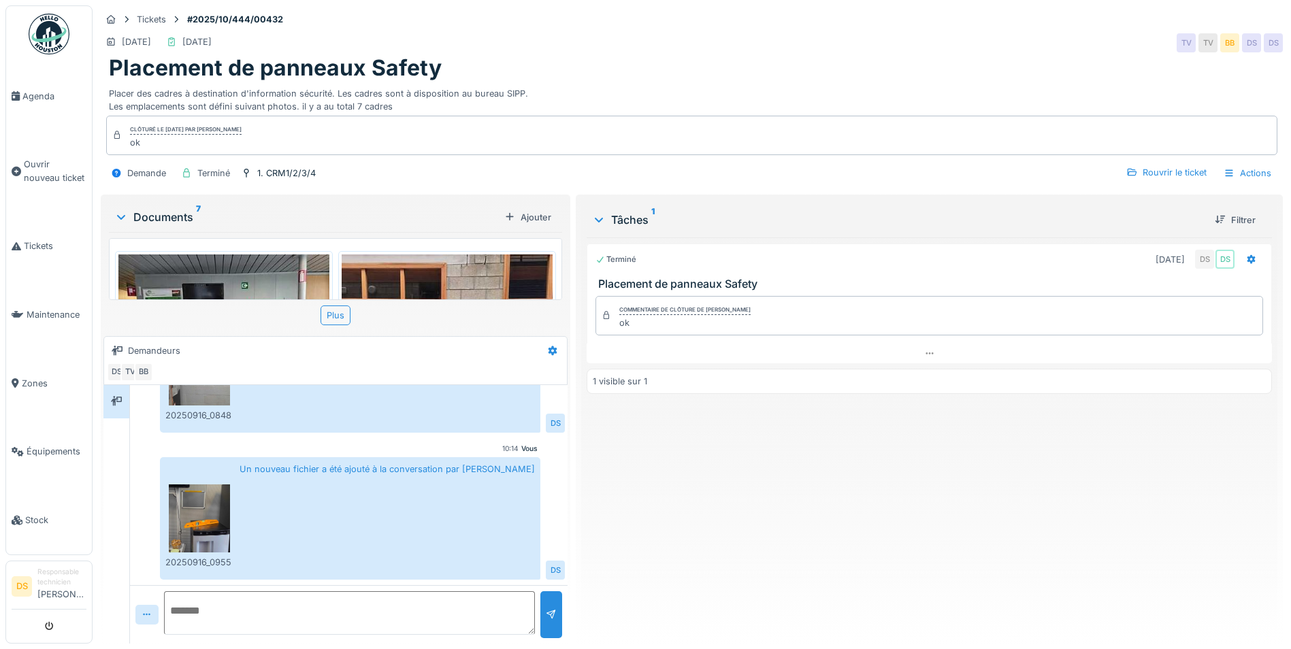
scroll to position [221, 0]
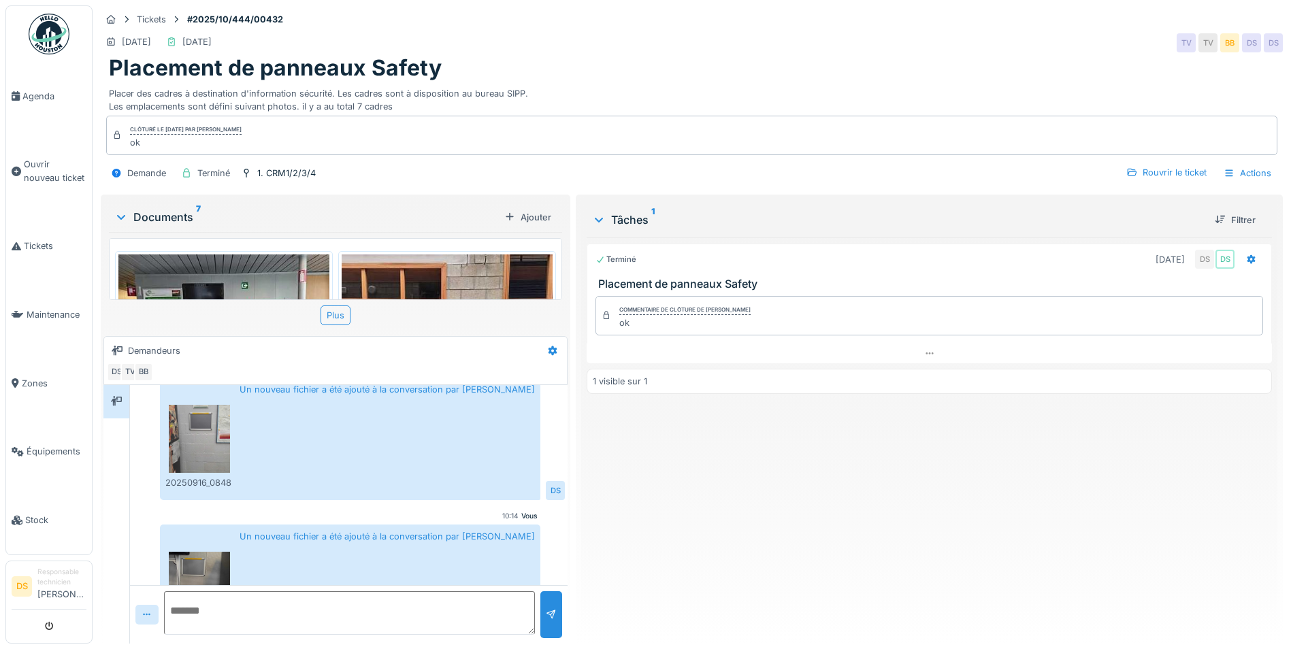
click at [193, 585] on div at bounding box center [349, 614] width 438 height 59
drag, startPoint x: 193, startPoint y: 574, endPoint x: 199, endPoint y: 564, distance: 11.9
click at [199, 564] on img at bounding box center [199, 586] width 61 height 68
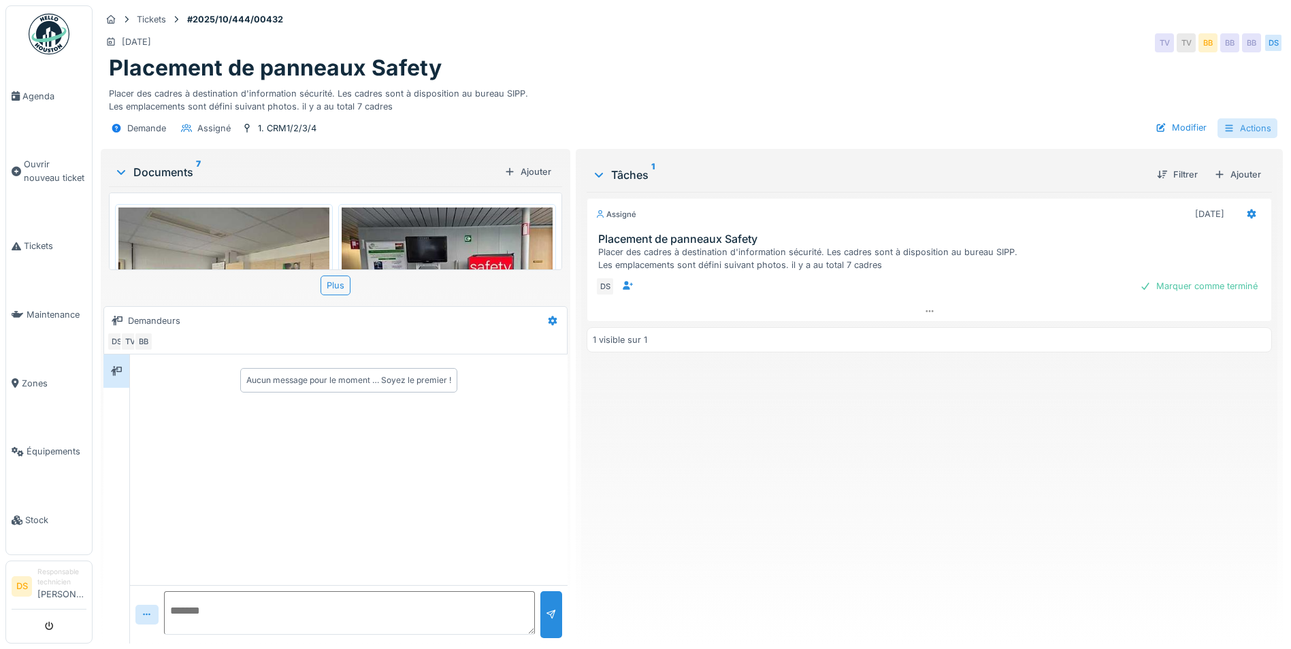
click at [1225, 125] on icon at bounding box center [1228, 128] width 7 height 7
click at [1171, 132] on div "Modifier" at bounding box center [1181, 127] width 62 height 18
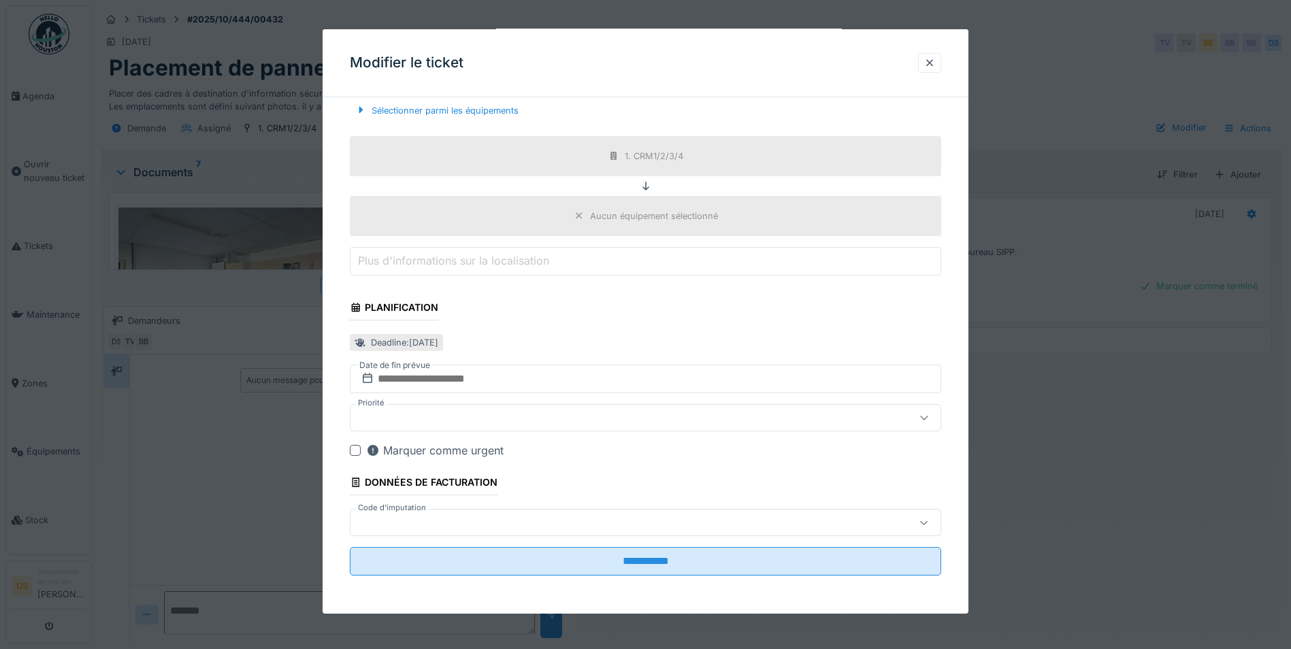
scroll to position [327, 0]
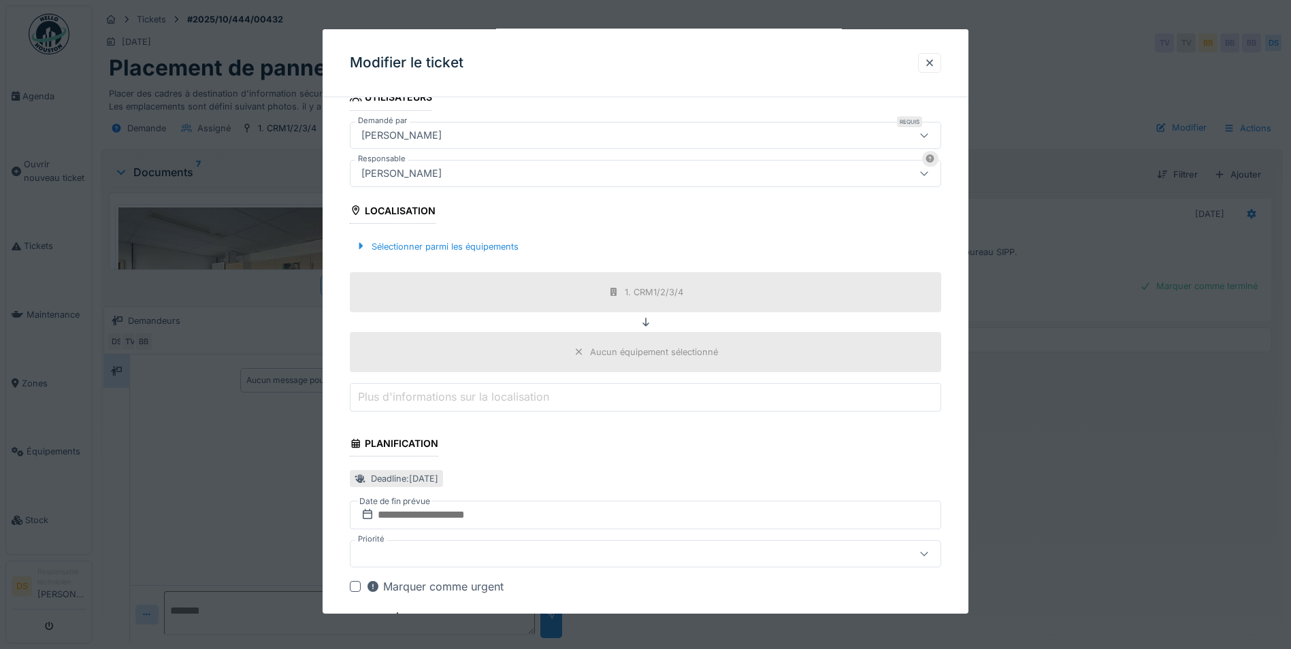
click at [646, 324] on icon at bounding box center [646, 322] width 7 height 9
click at [651, 299] on div "1. CRM1/2/3/4" at bounding box center [646, 292] width 84 height 17
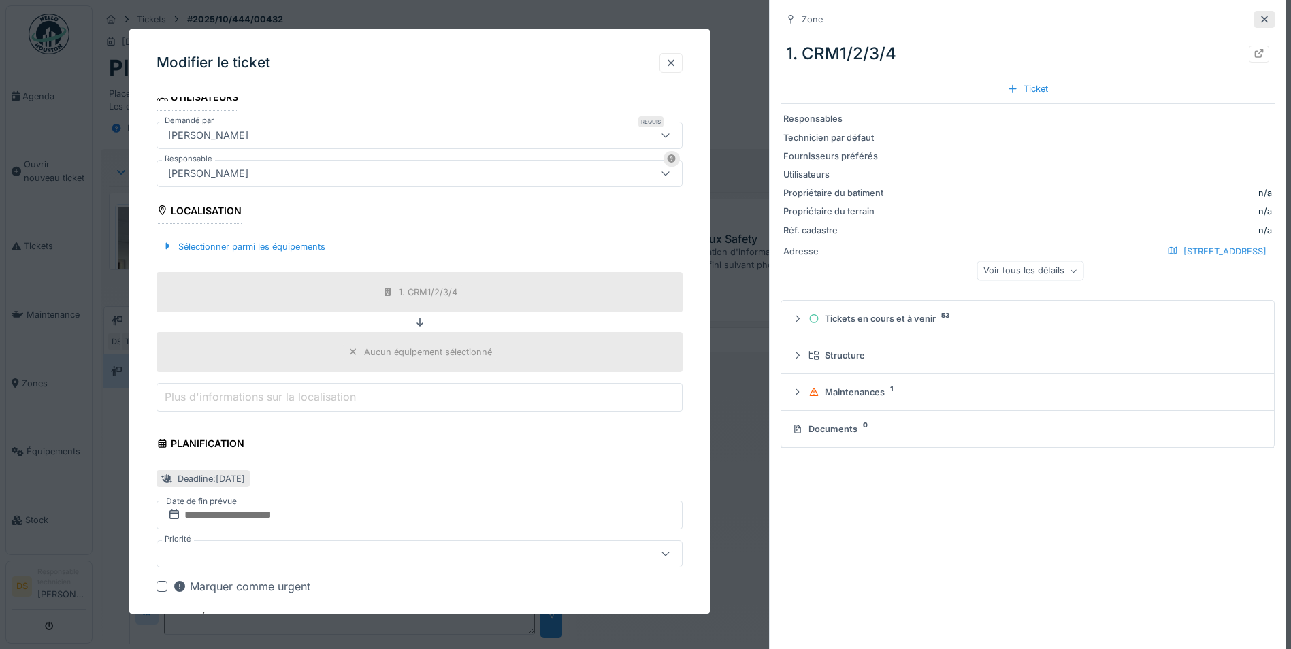
click at [1261, 22] on div at bounding box center [1264, 19] width 20 height 17
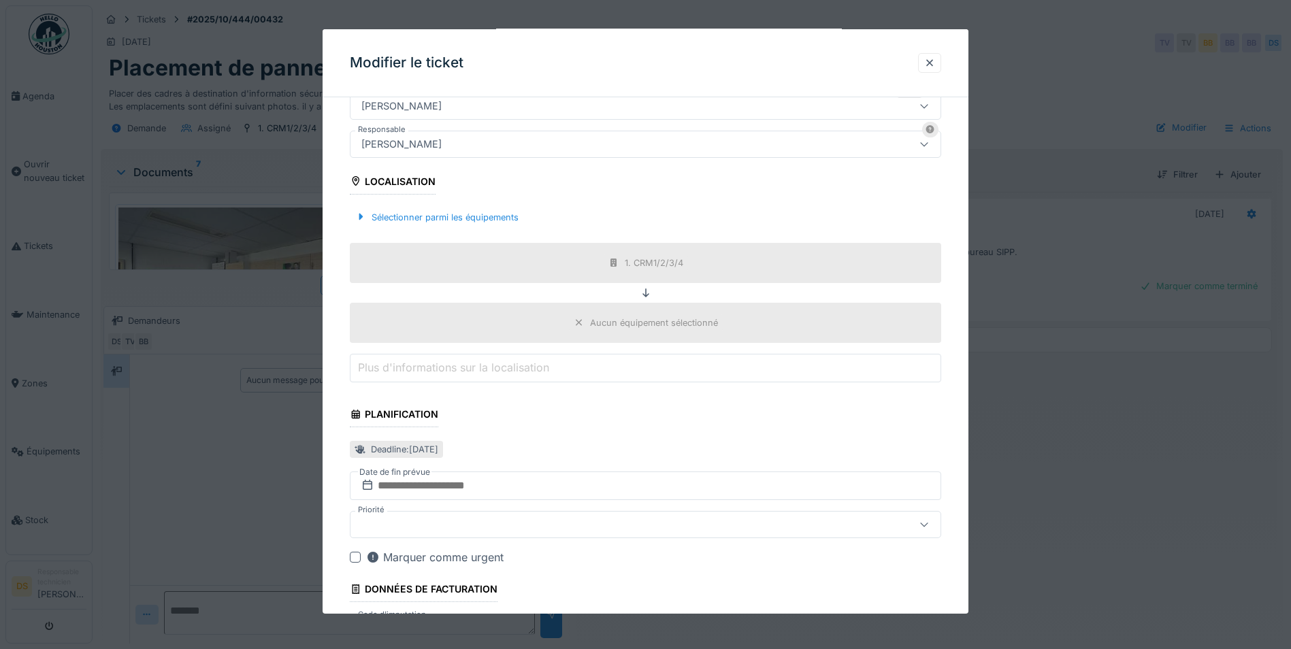
scroll to position [327, 0]
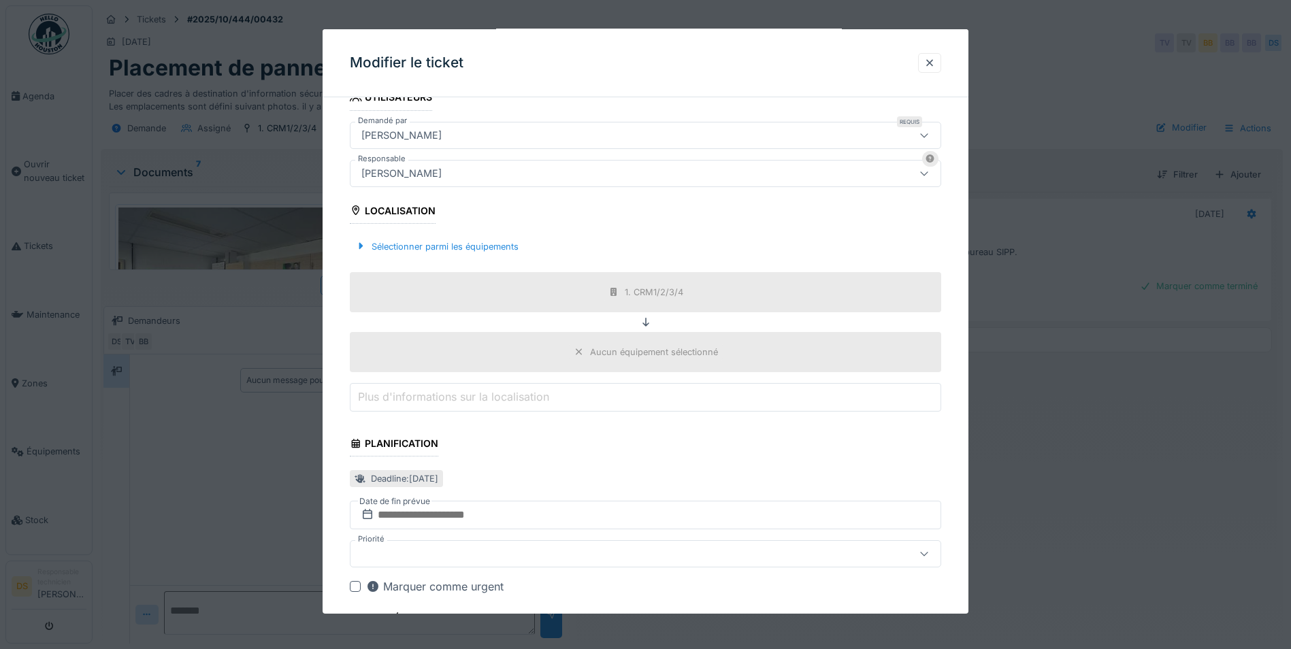
click at [928, 174] on icon at bounding box center [923, 174] width 7 height 4
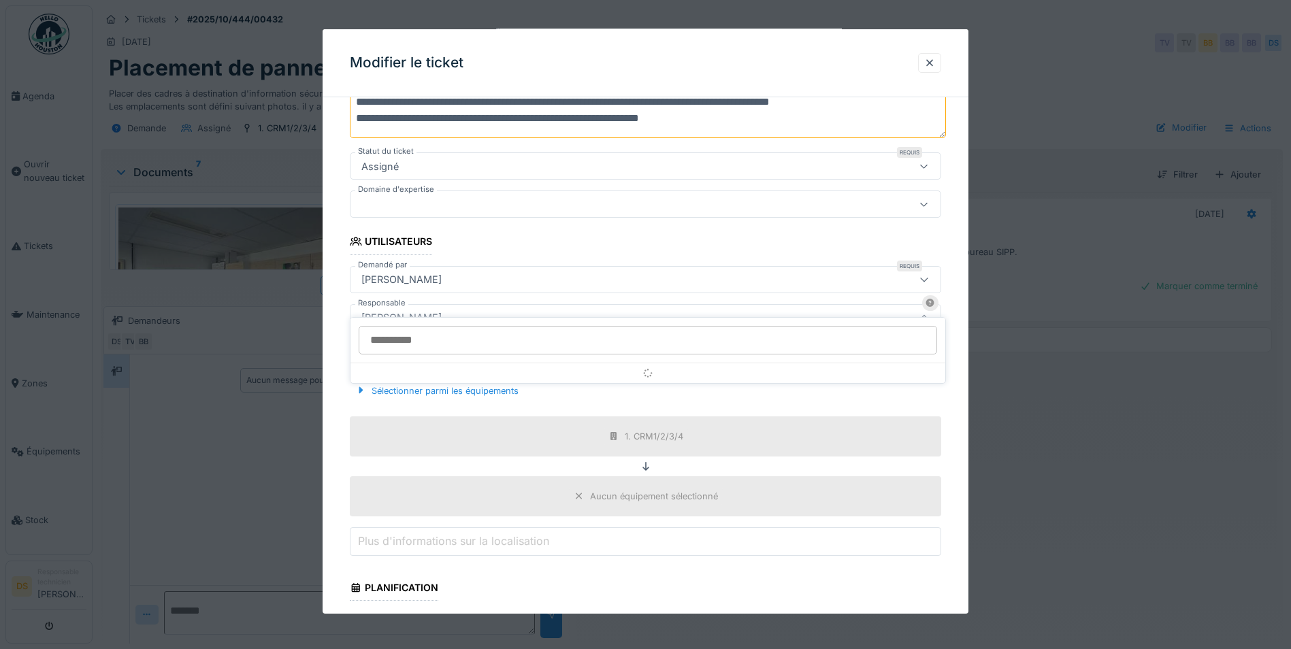
scroll to position [178, 0]
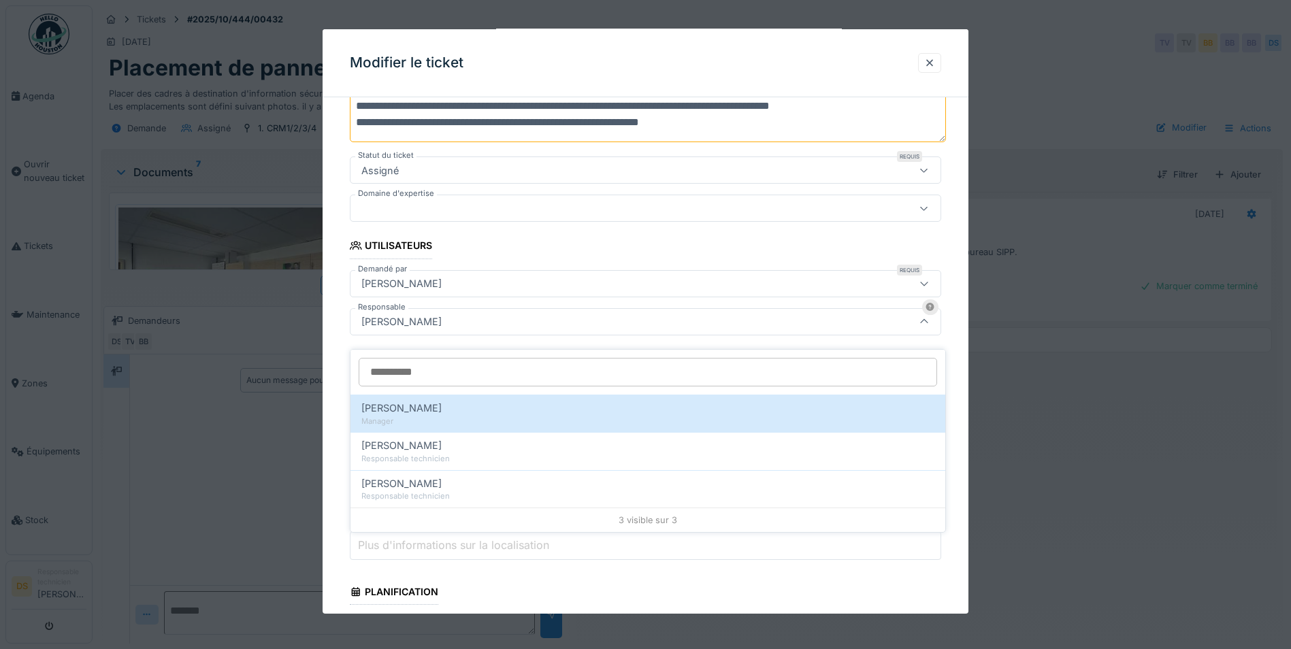
click at [923, 320] on div at bounding box center [924, 321] width 33 height 26
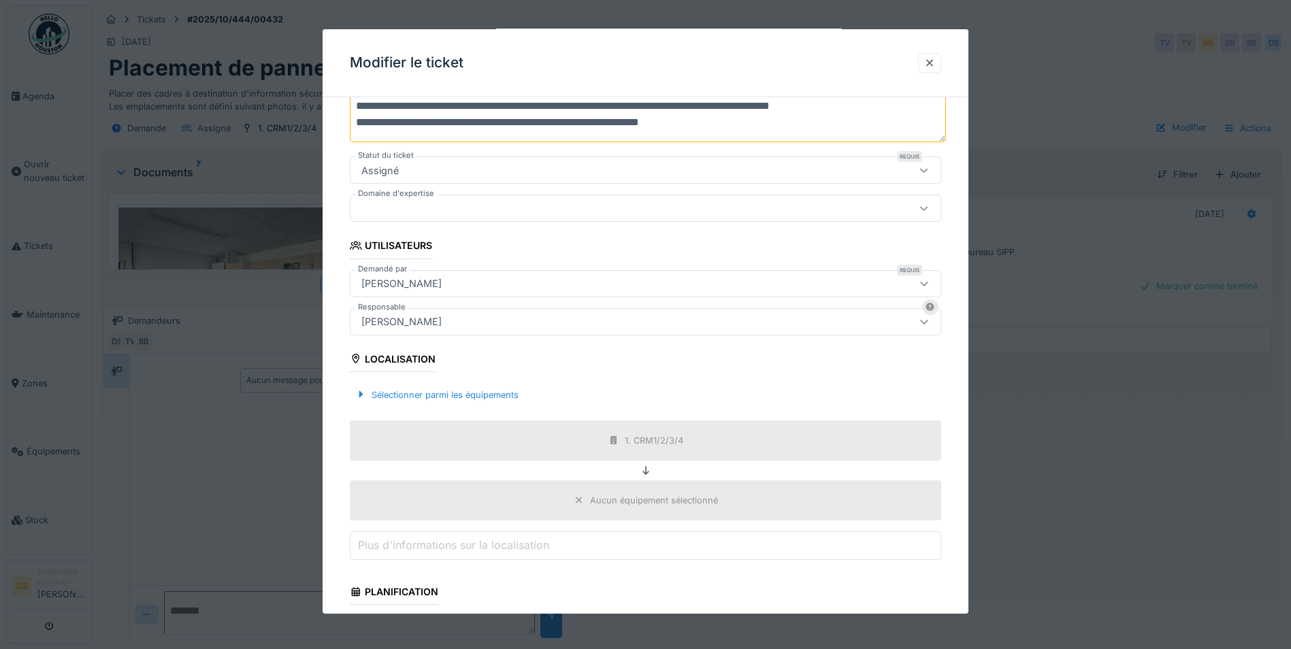
click at [930, 285] on icon at bounding box center [924, 283] width 11 height 9
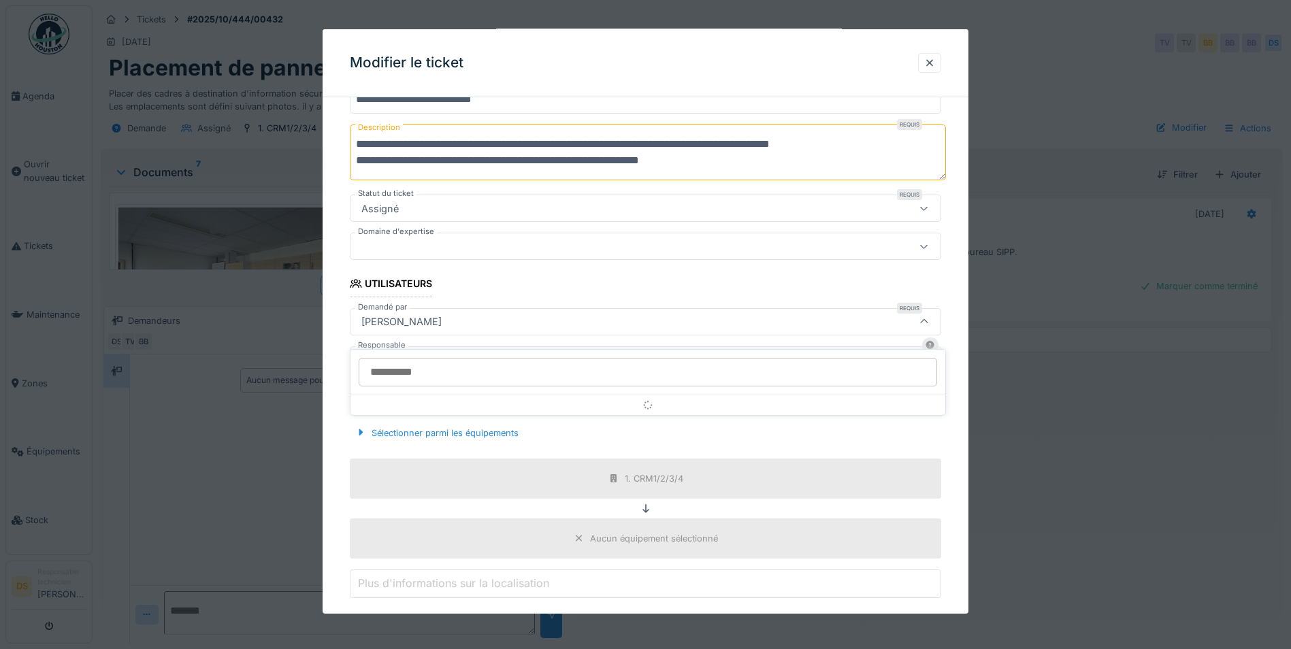
click at [926, 318] on icon at bounding box center [924, 321] width 11 height 9
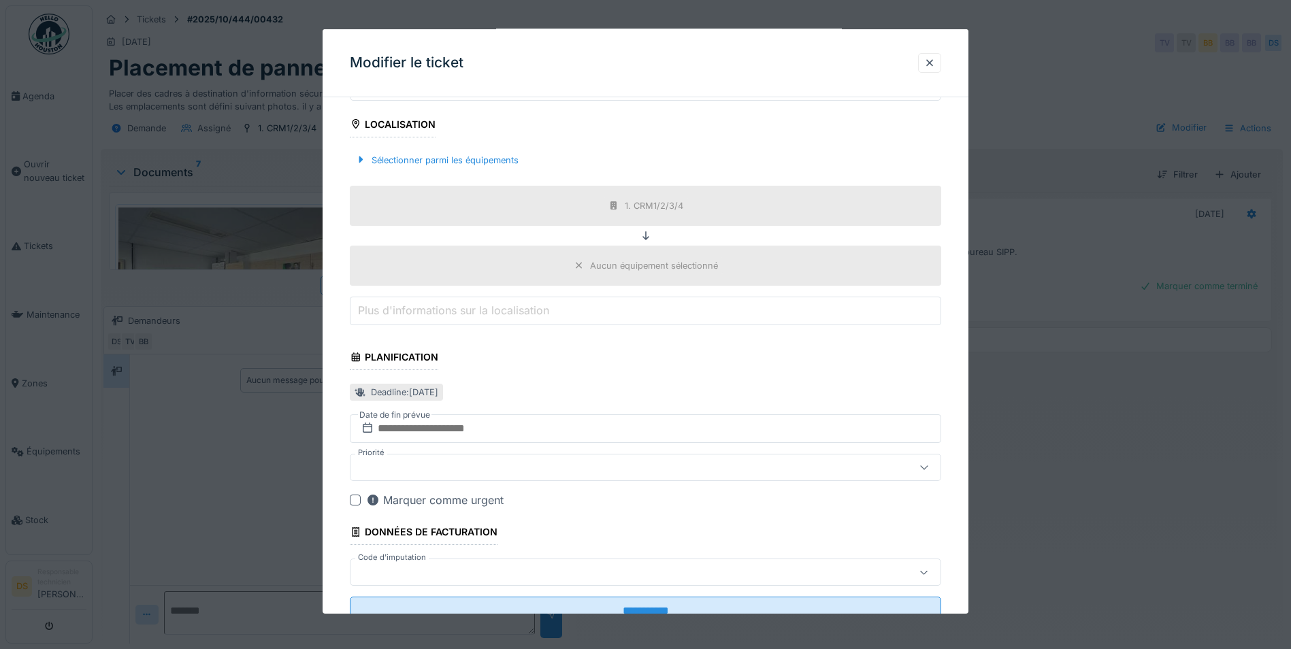
scroll to position [463, 0]
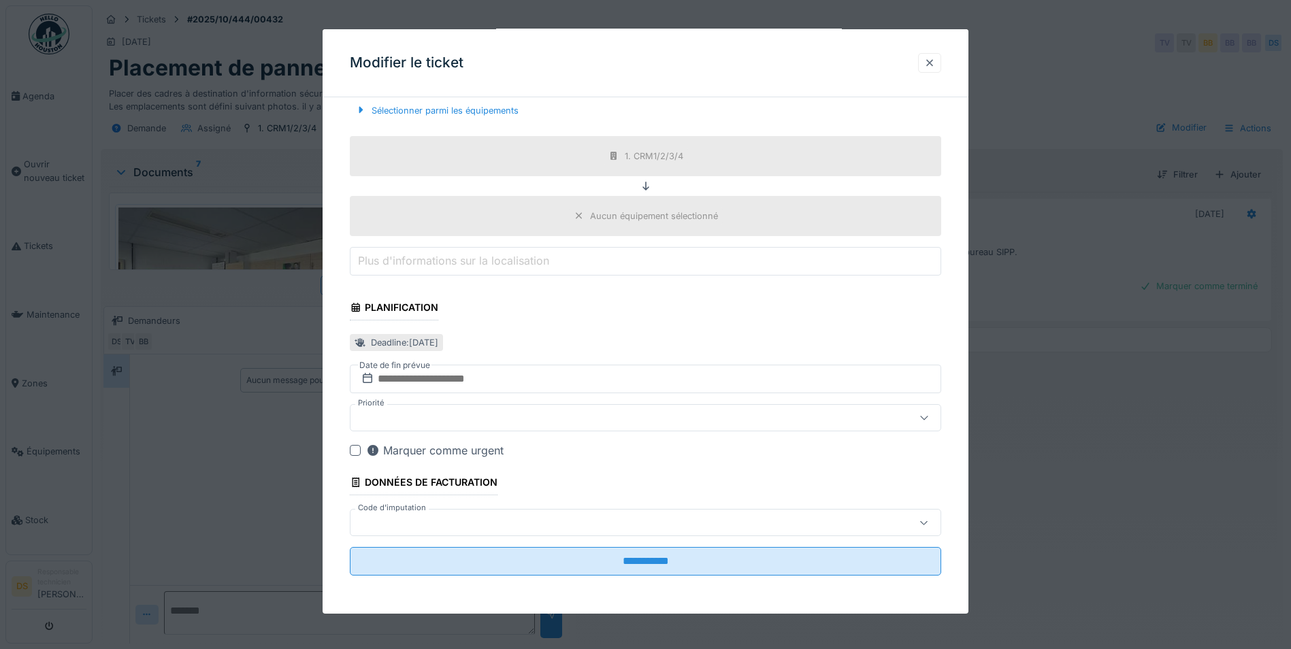
click at [941, 61] on div at bounding box center [929, 63] width 23 height 20
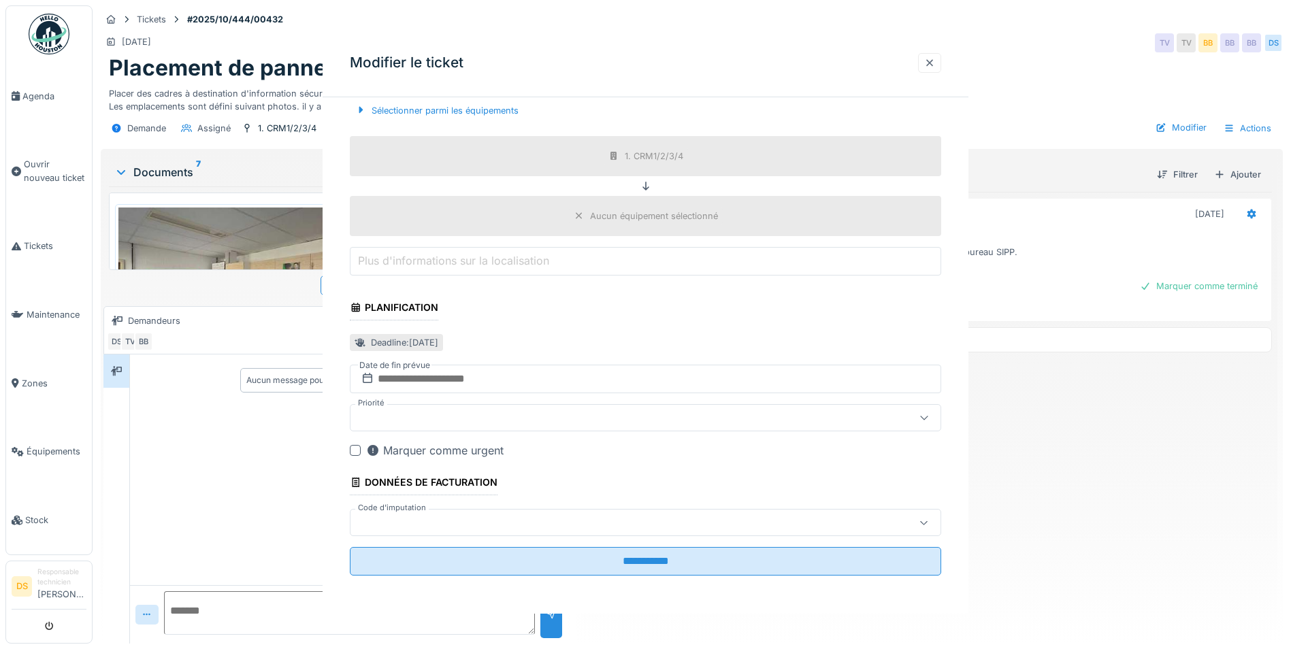
scroll to position [0, 0]
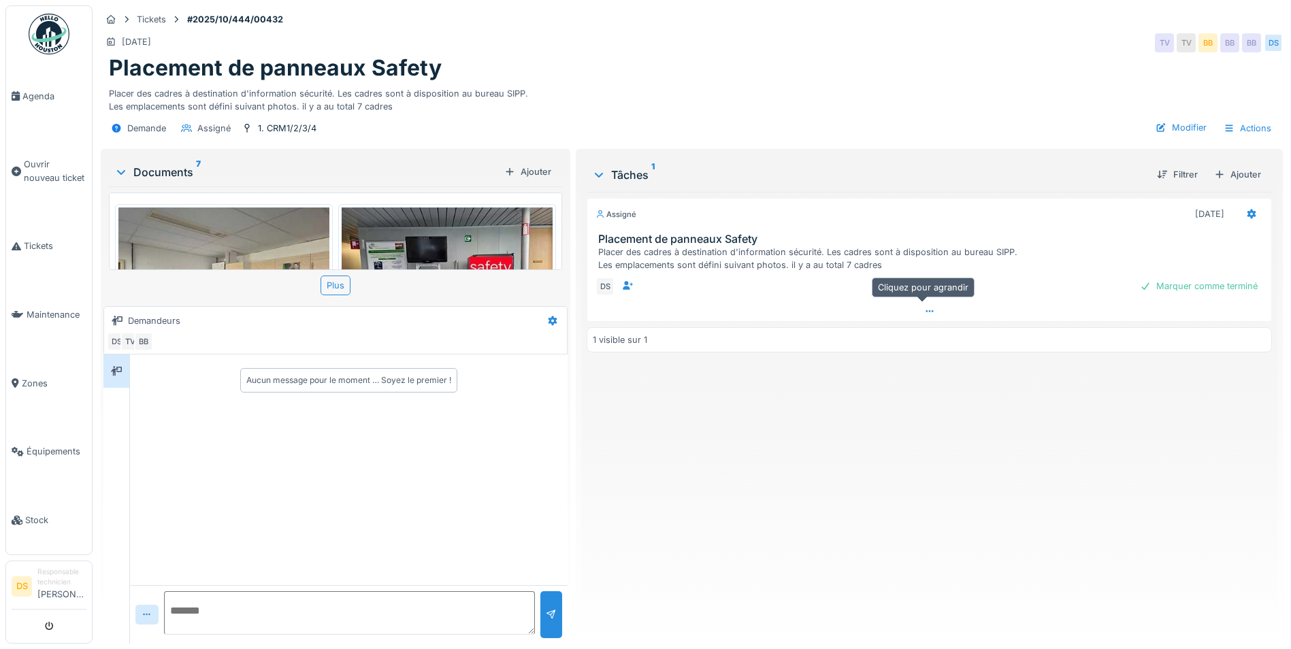
click at [913, 302] on div at bounding box center [929, 312] width 684 height 20
click at [1247, 280] on div at bounding box center [1252, 286] width 11 height 13
click at [1209, 278] on div "Prendre en charge" at bounding box center [1211, 286] width 104 height 18
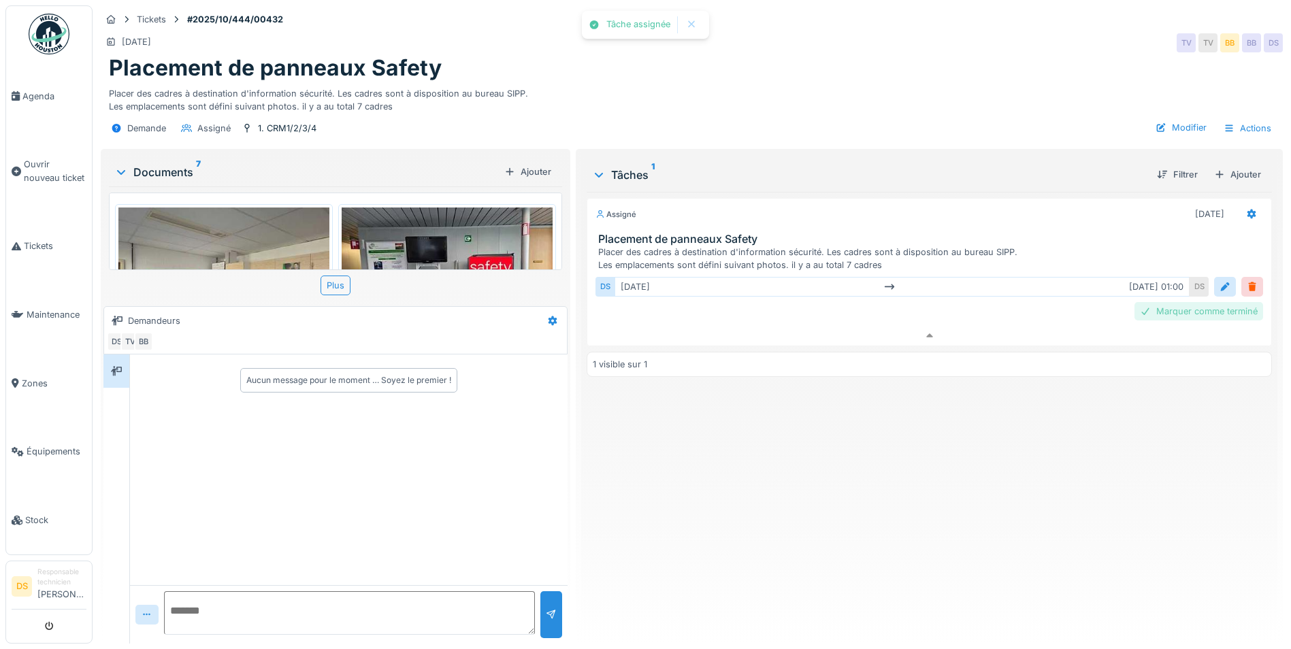
click at [1201, 302] on div "Marquer comme terminé" at bounding box center [1199, 311] width 129 height 18
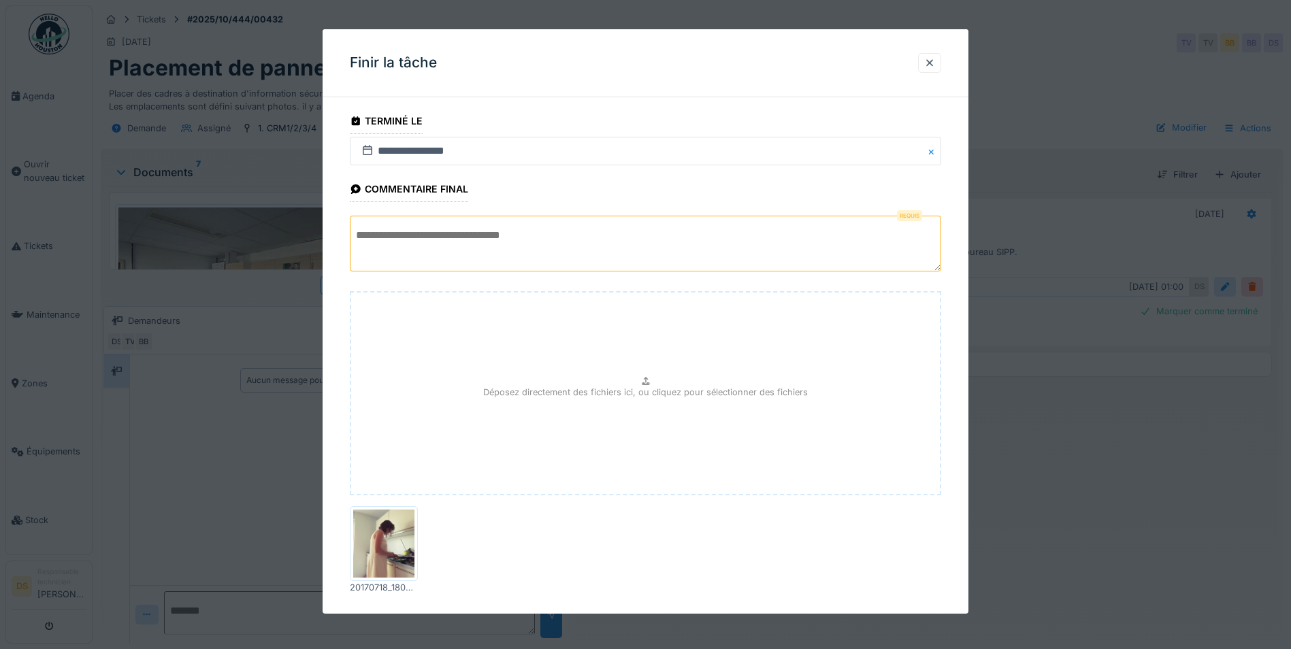
click at [406, 191] on div "Commentaire final" at bounding box center [409, 190] width 118 height 23
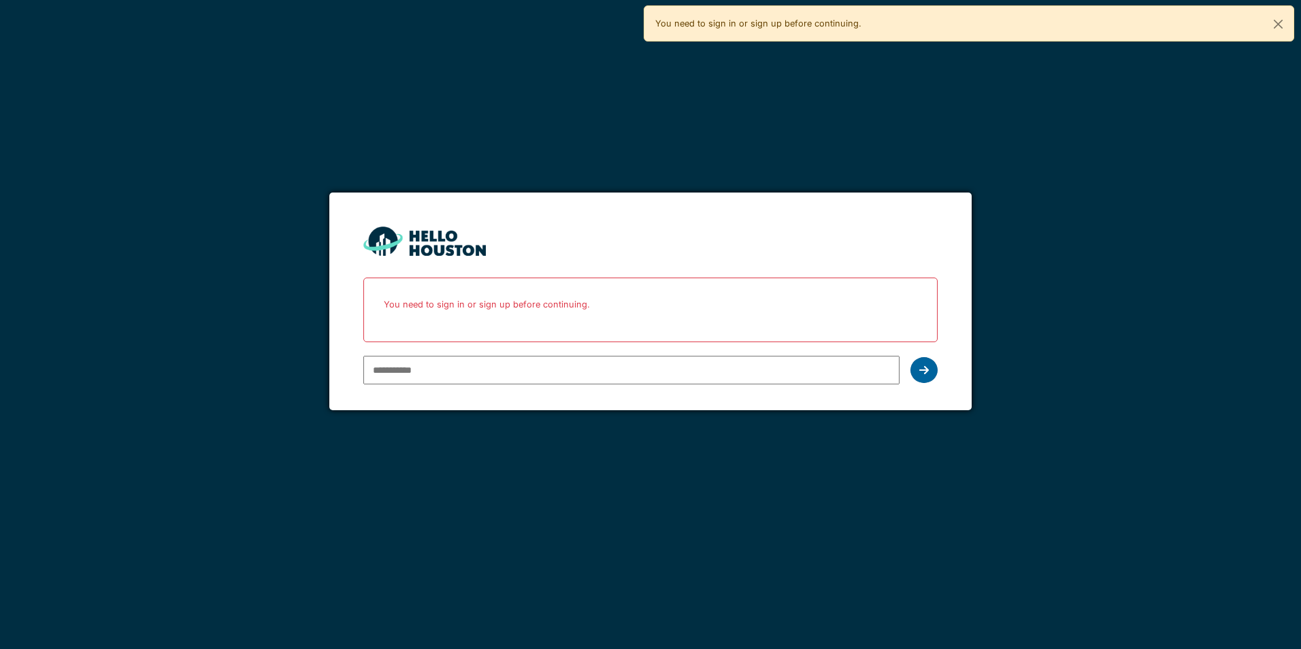
type input "**********"
click at [930, 375] on div at bounding box center [924, 370] width 27 height 26
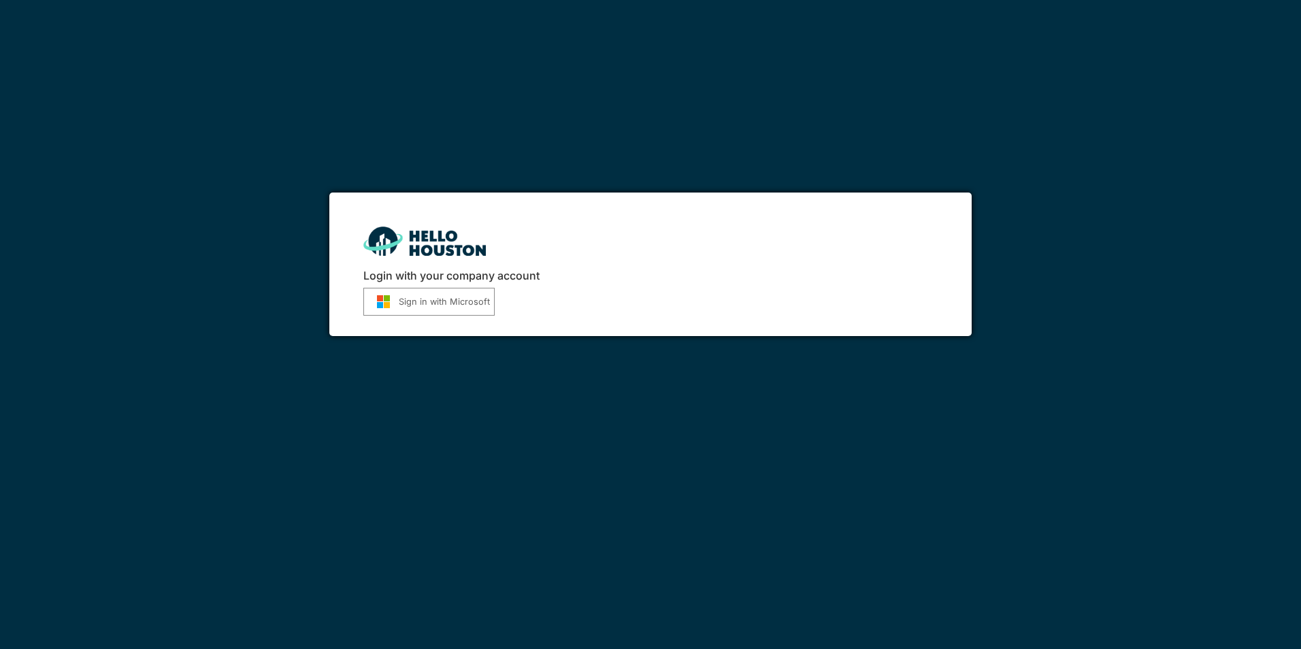
click at [480, 309] on button "Sign in with Microsoft" at bounding box center [428, 302] width 131 height 28
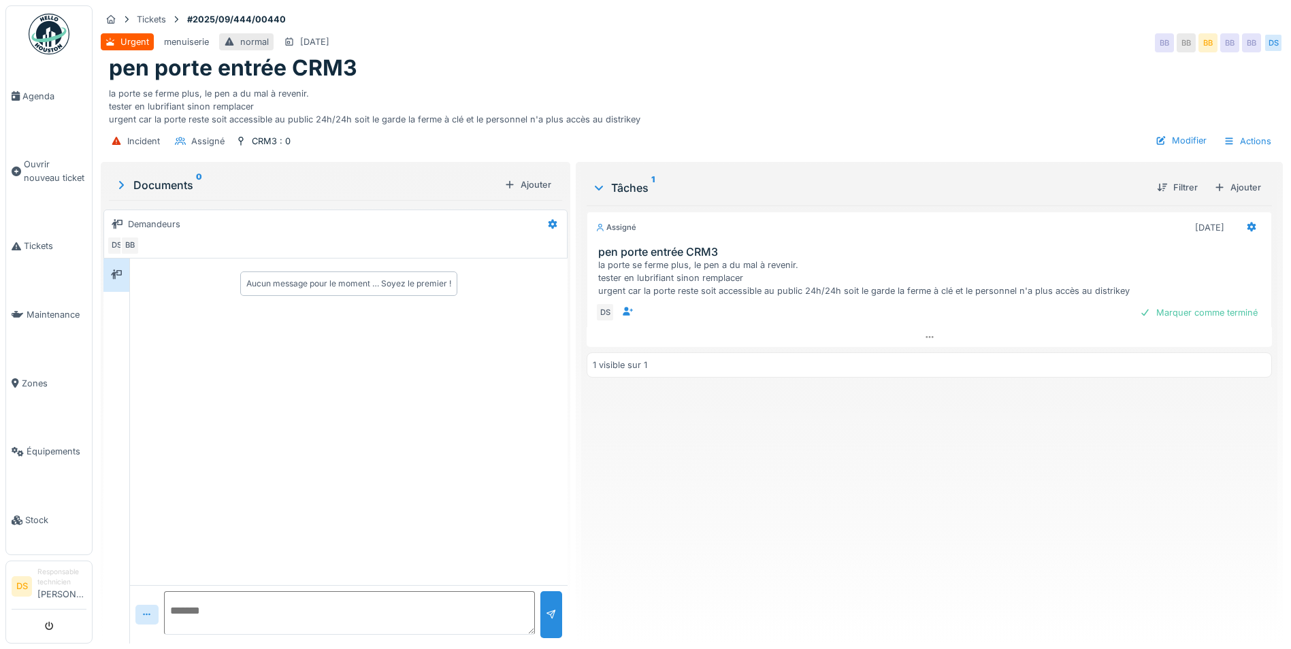
click at [198, 611] on textarea at bounding box center [349, 614] width 371 height 44
type textarea "**********"
click at [543, 606] on div at bounding box center [551, 615] width 22 height 47
